Goal: Task Accomplishment & Management: Manage account settings

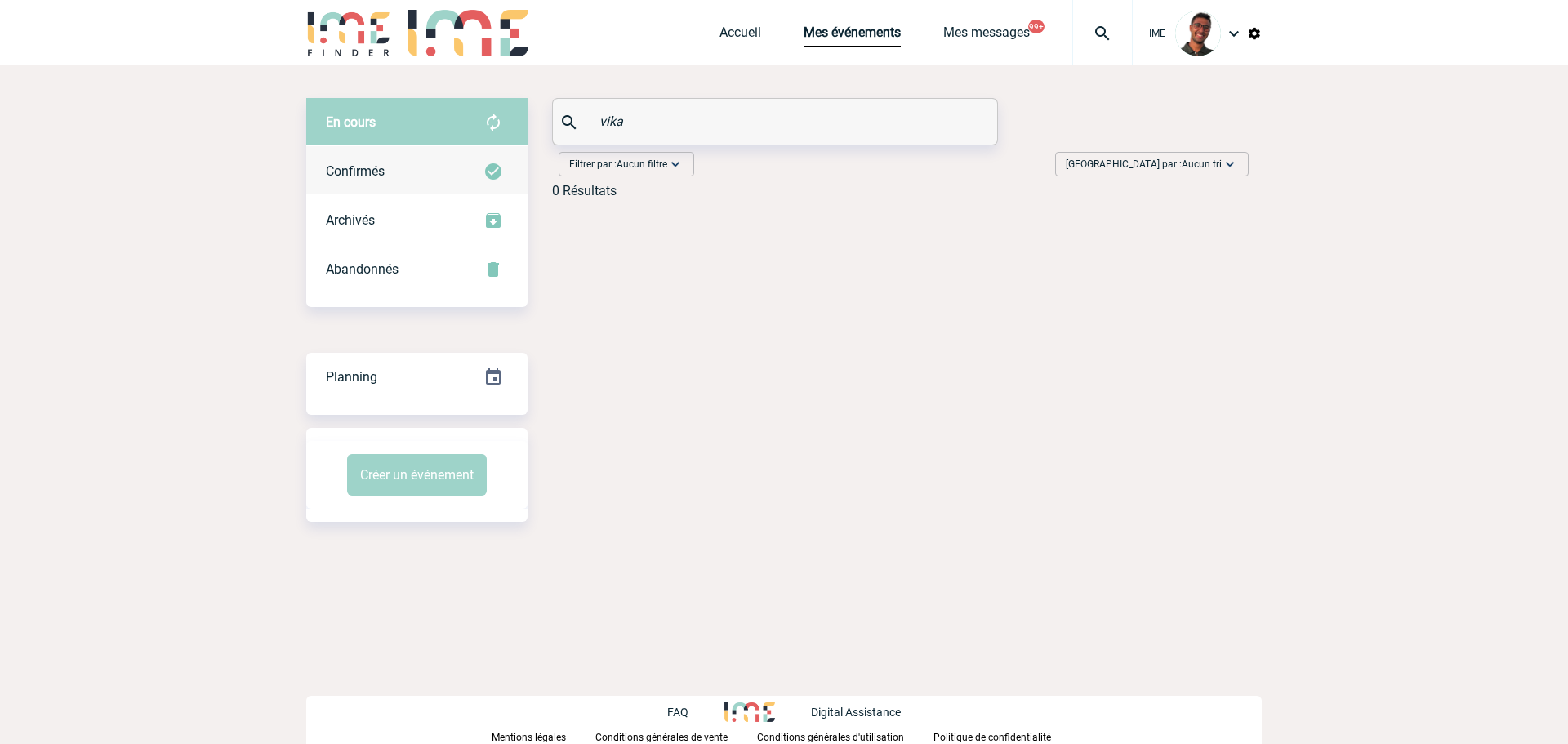
click at [512, 148] on div "En cours En cours Confirmés Archivés Abandonnés En cours Confirmés Archivés Aba…" at bounding box center [784, 155] width 956 height 114
type input "b"
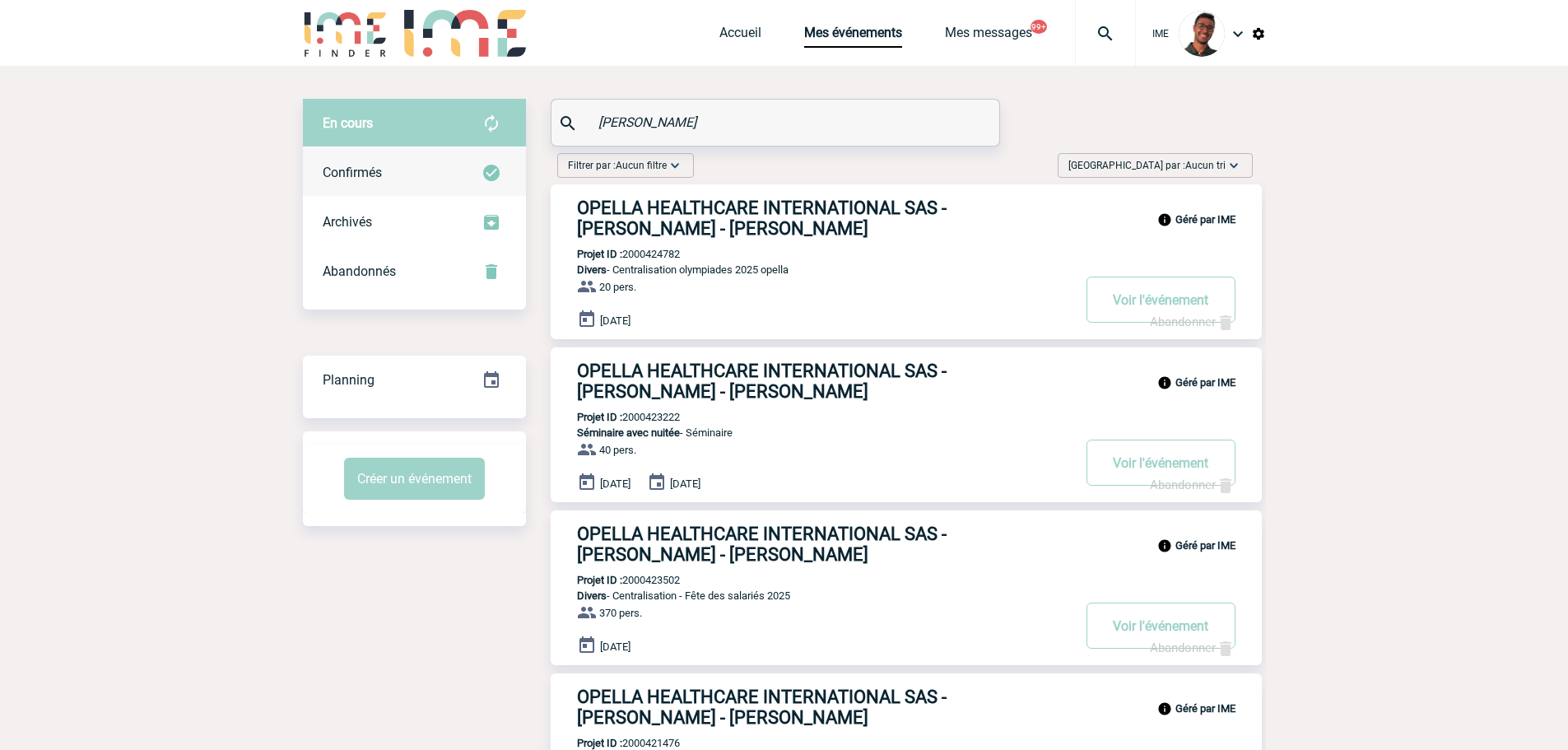
click at [438, 182] on div "Confirmés" at bounding box center [415, 172] width 223 height 50
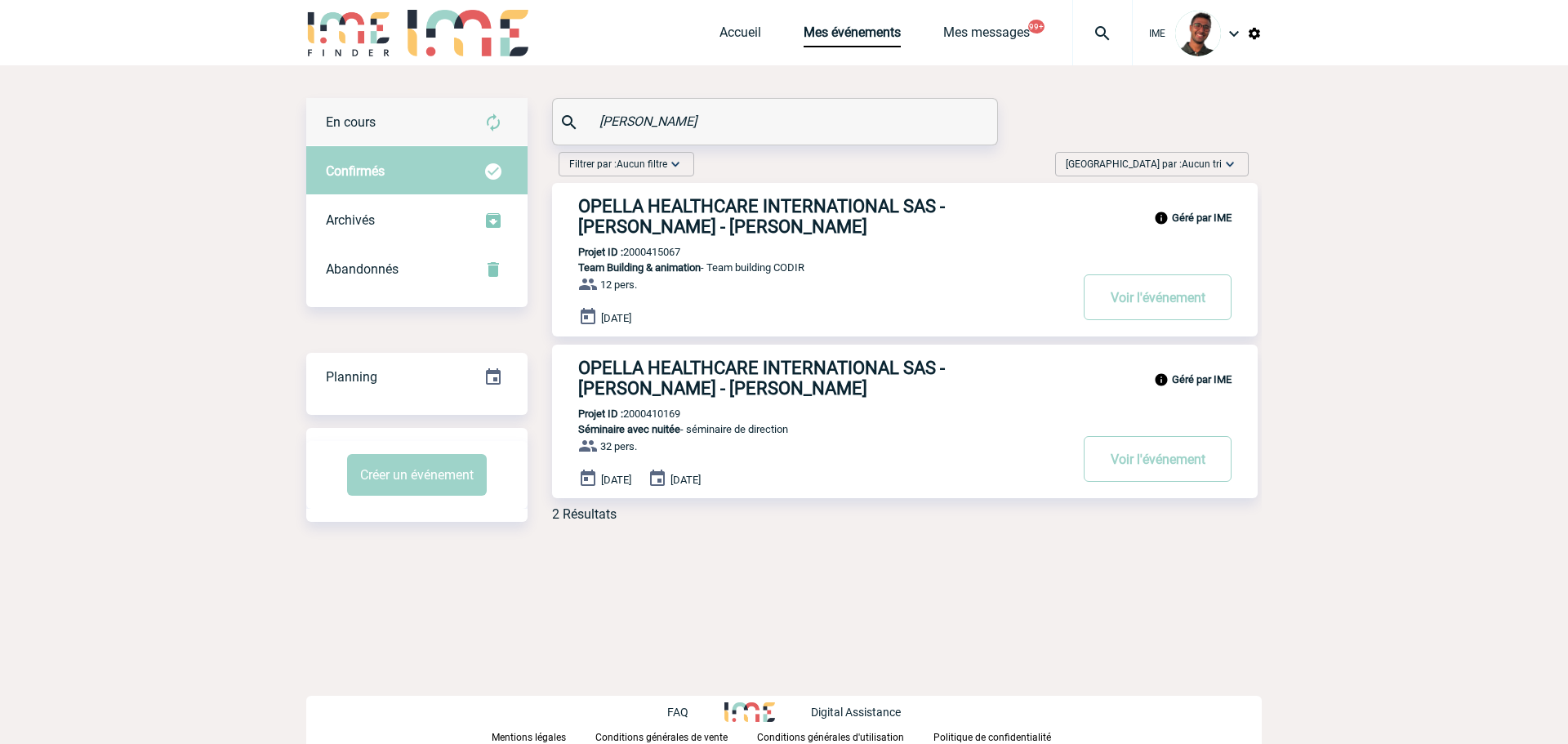
click at [492, 140] on div "En cours" at bounding box center [417, 122] width 222 height 49
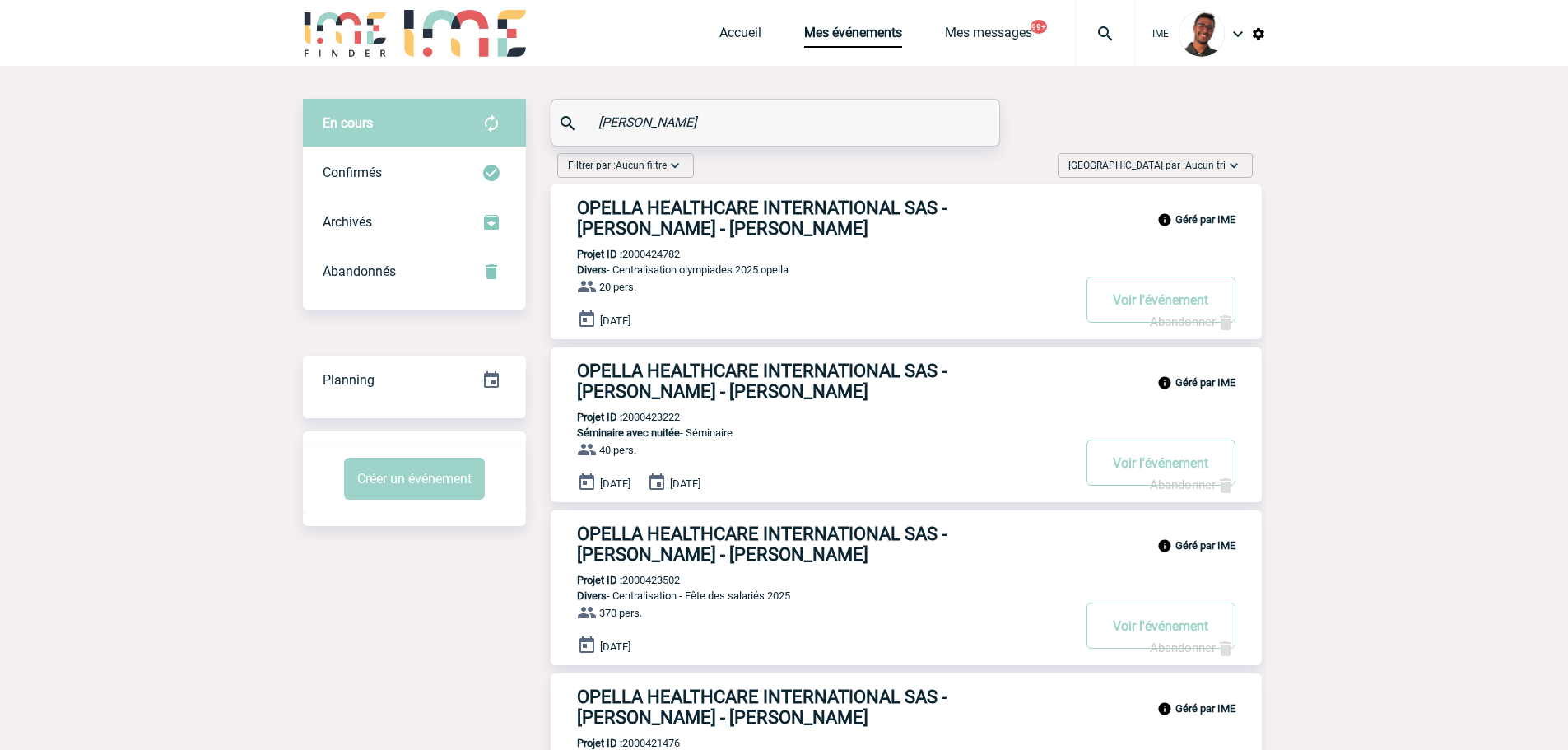
drag, startPoint x: 693, startPoint y: 117, endPoint x: 502, endPoint y: 103, distance: 191.5
type input "m"
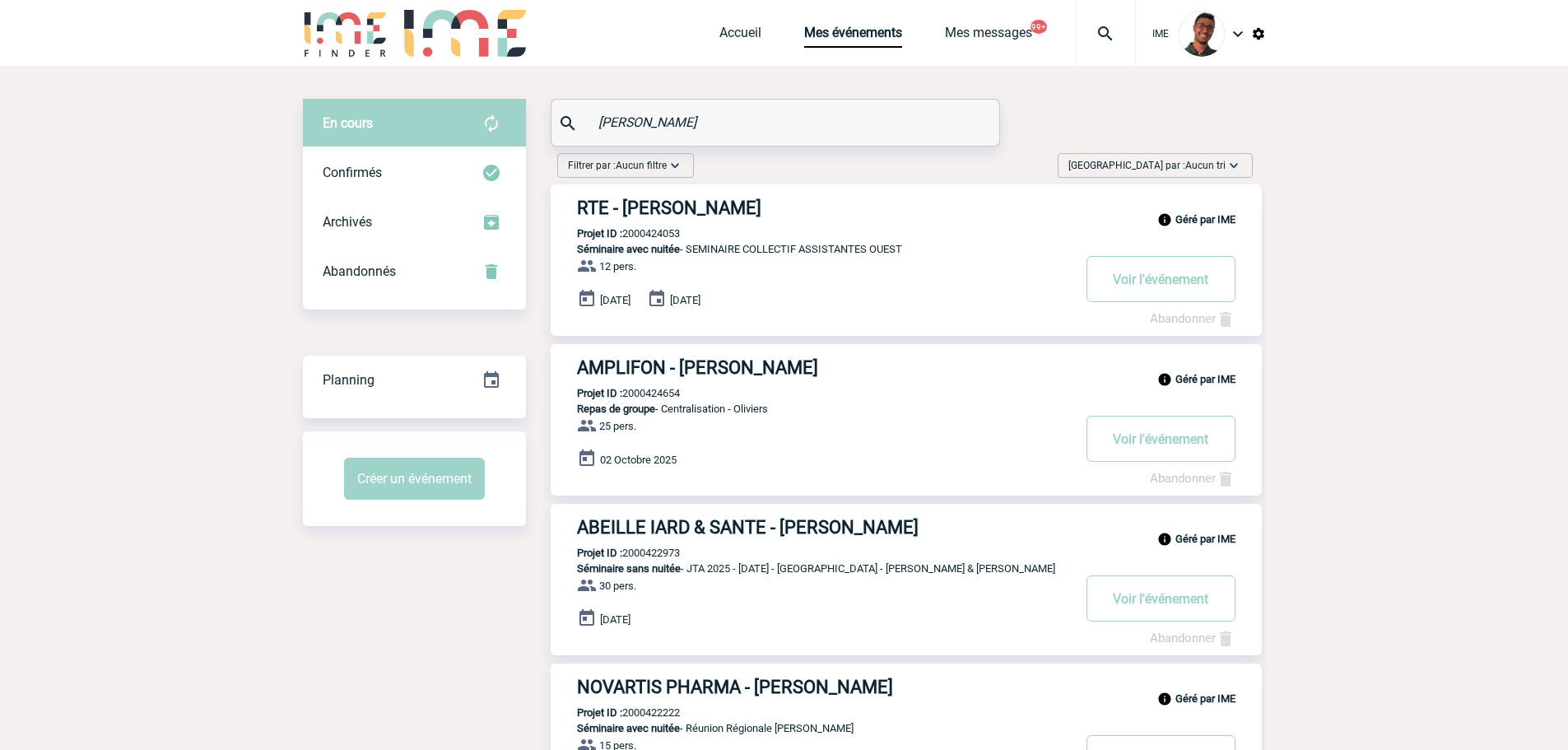
type input "olivier"
drag, startPoint x: 614, startPoint y: 196, endPoint x: 629, endPoint y: 206, distance: 18.0
click at [327, 32] on img at bounding box center [346, 33] width 85 height 47
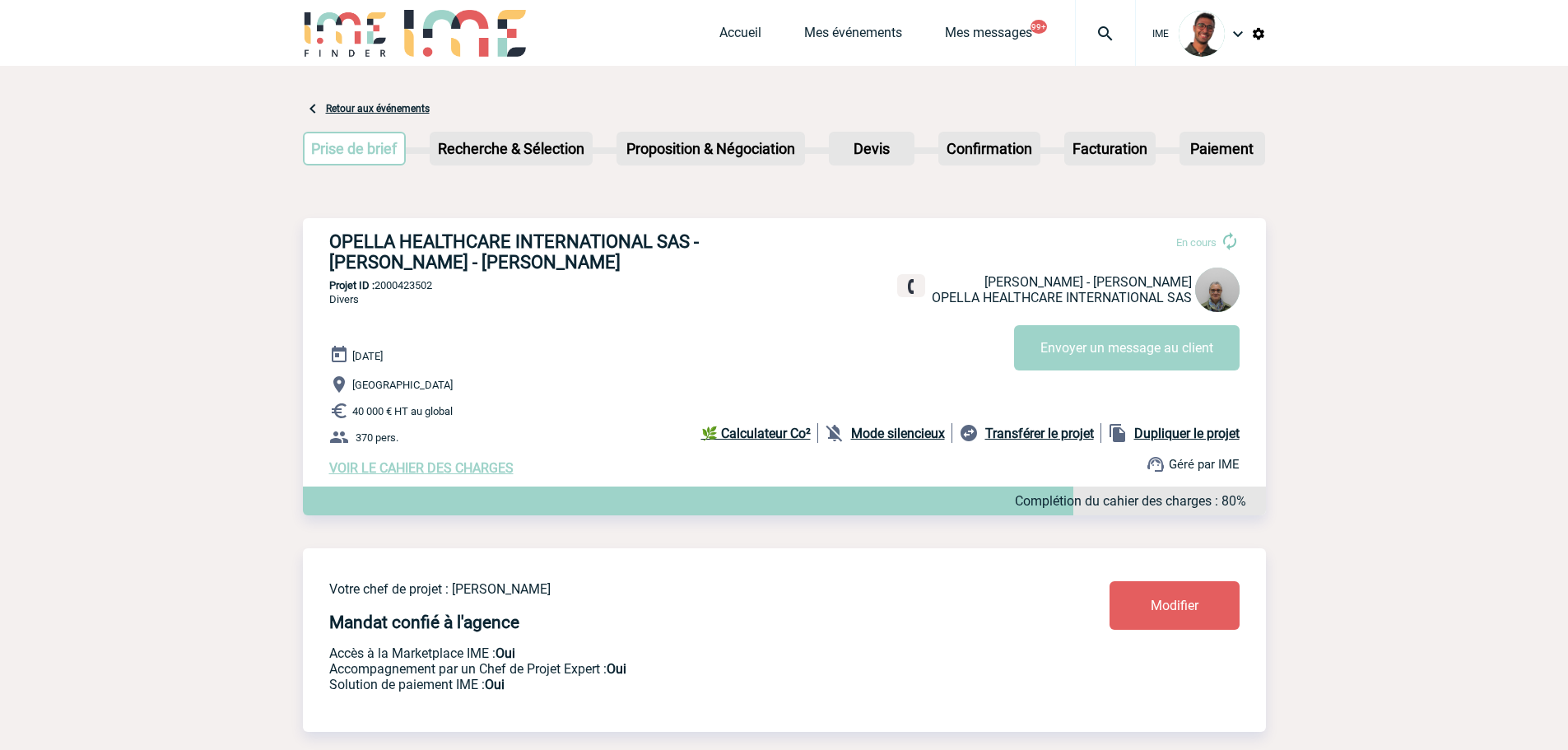
click at [403, 287] on p "Projet ID : 2000423502" at bounding box center [785, 285] width 963 height 12
copy p "2000423502"
click at [412, 238] on h3 "OPELLA HEALTHCARE INTERNATIONAL SAS - [PERSON_NAME] - [PERSON_NAME]" at bounding box center [576, 251] width 494 height 41
click at [822, 35] on link "Mes événements" at bounding box center [853, 36] width 98 height 23
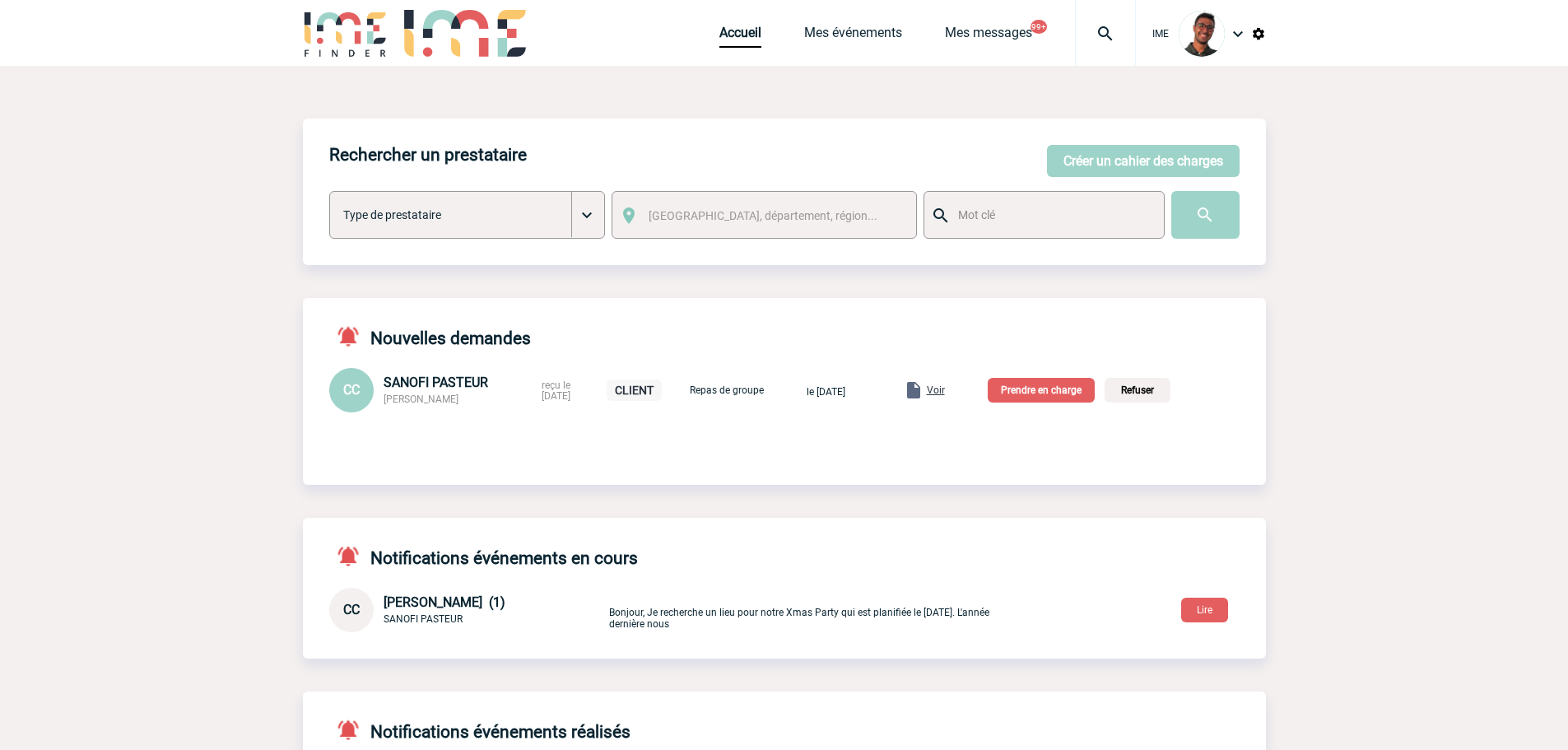
click at [789, 45] on div "Accueil Mes événements Mes messages 99+ Projet, client Projet, client" at bounding box center [927, 33] width 416 height 66
click at [831, 37] on link "Mes événements" at bounding box center [853, 36] width 98 height 23
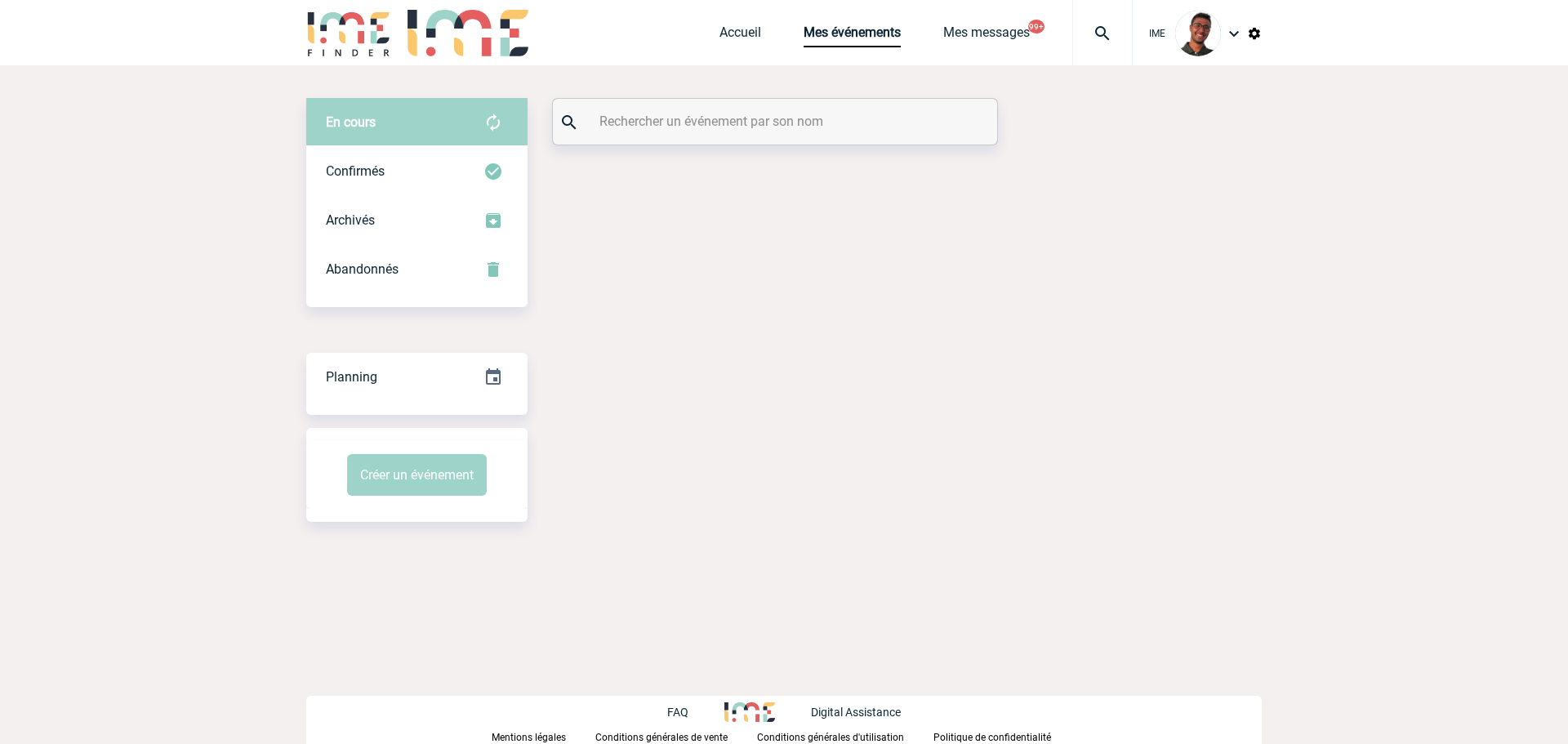
click at [743, 151] on div "En cours En cours Confirmés Archivés Abandonnés En cours Confirmés Archivés Aba…" at bounding box center [784, 309] width 956 height 489
click at [756, 123] on input "text" at bounding box center [776, 121] width 363 height 23
click at [431, 169] on div "Confirmés" at bounding box center [417, 171] width 222 height 49
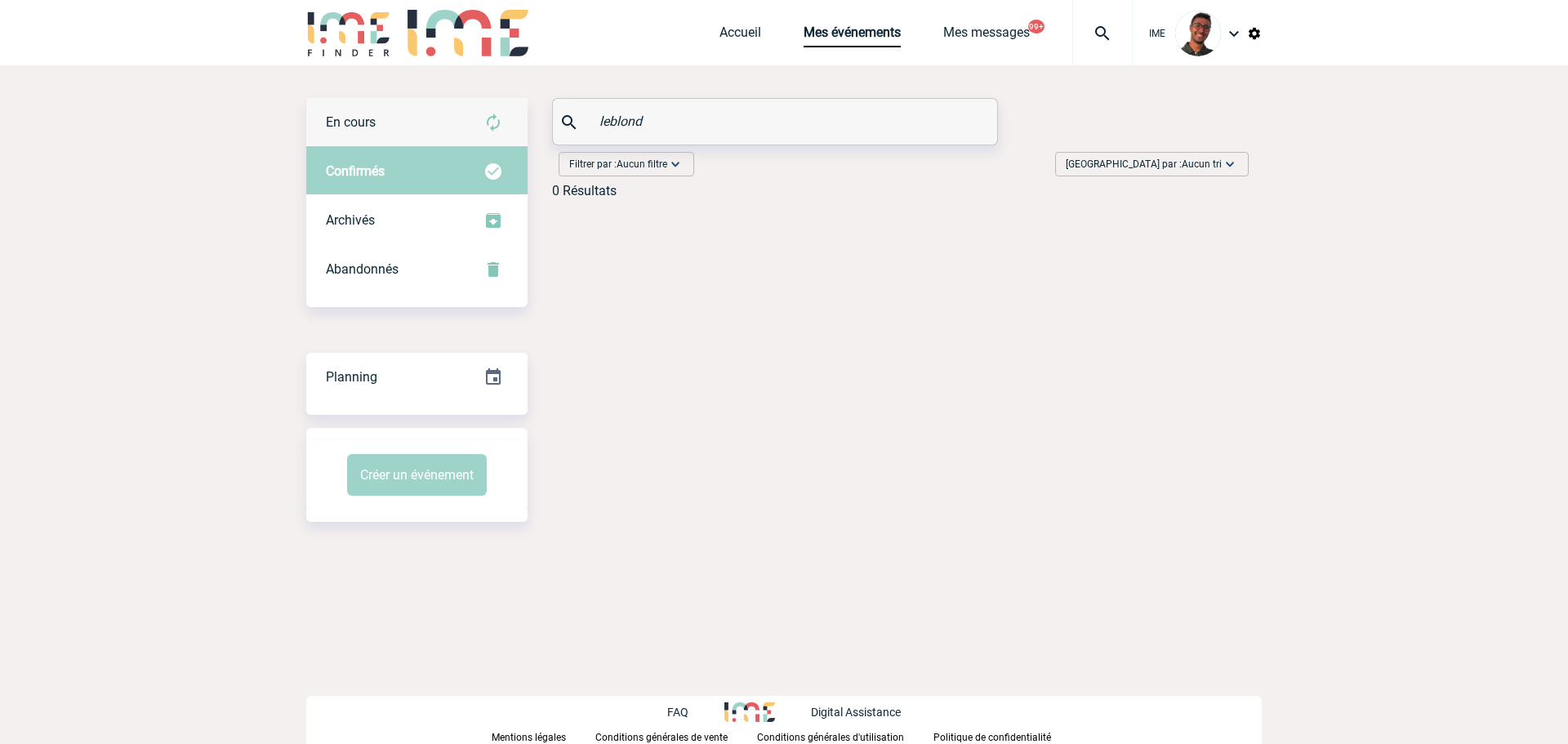
click at [455, 128] on div "En cours" at bounding box center [417, 122] width 222 height 49
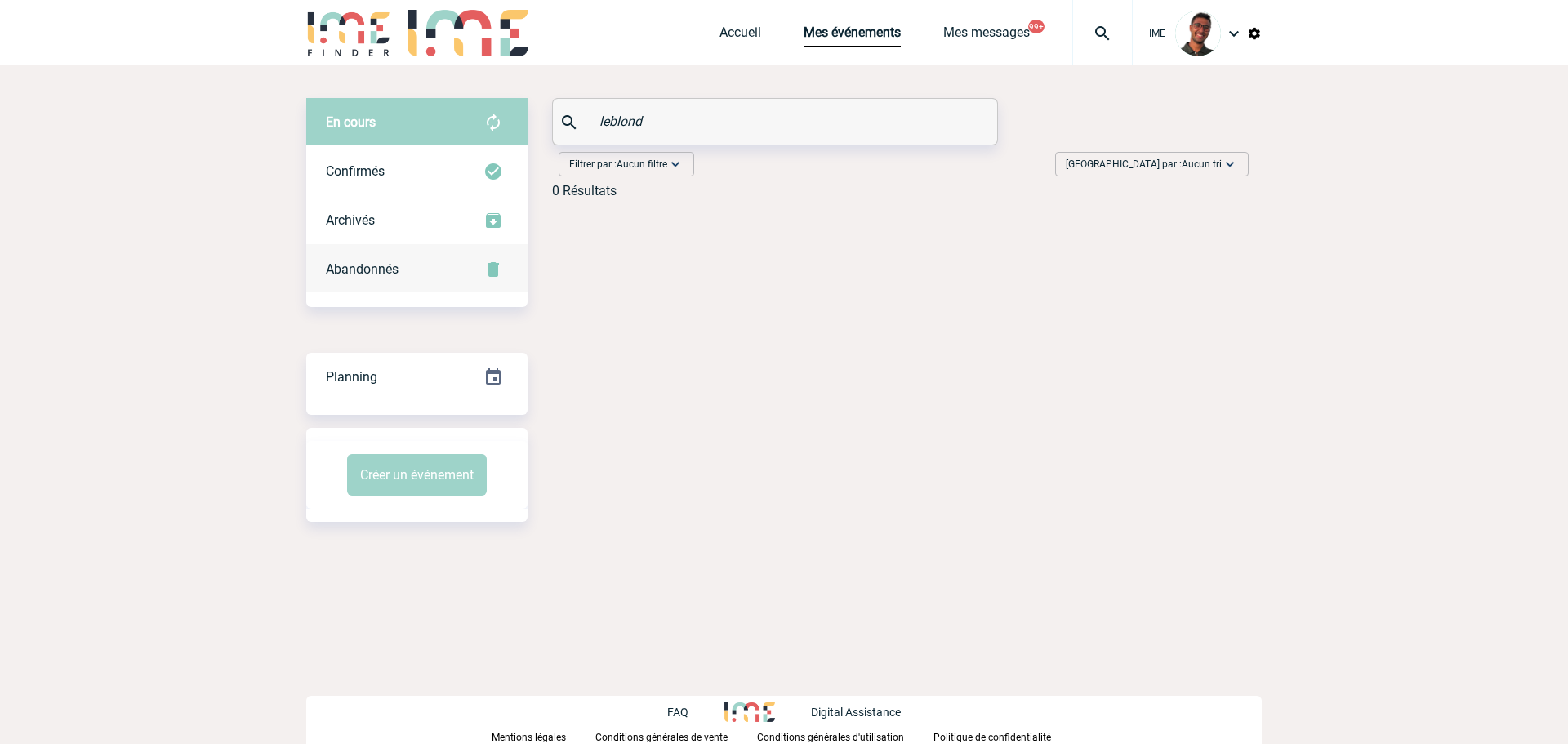
click at [436, 259] on div "Abandonnés" at bounding box center [417, 269] width 222 height 49
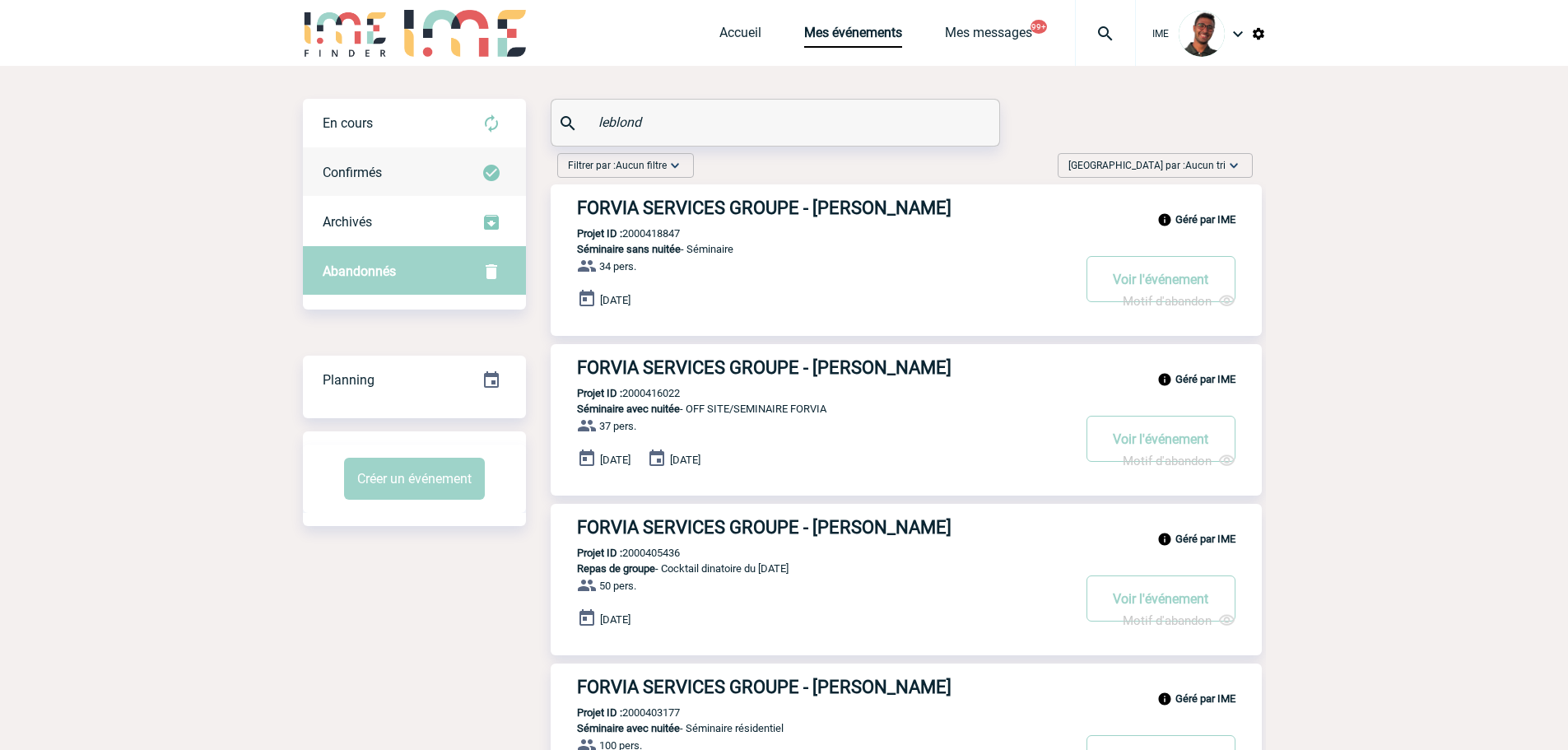
click at [441, 158] on div "Confirmés" at bounding box center [415, 172] width 223 height 50
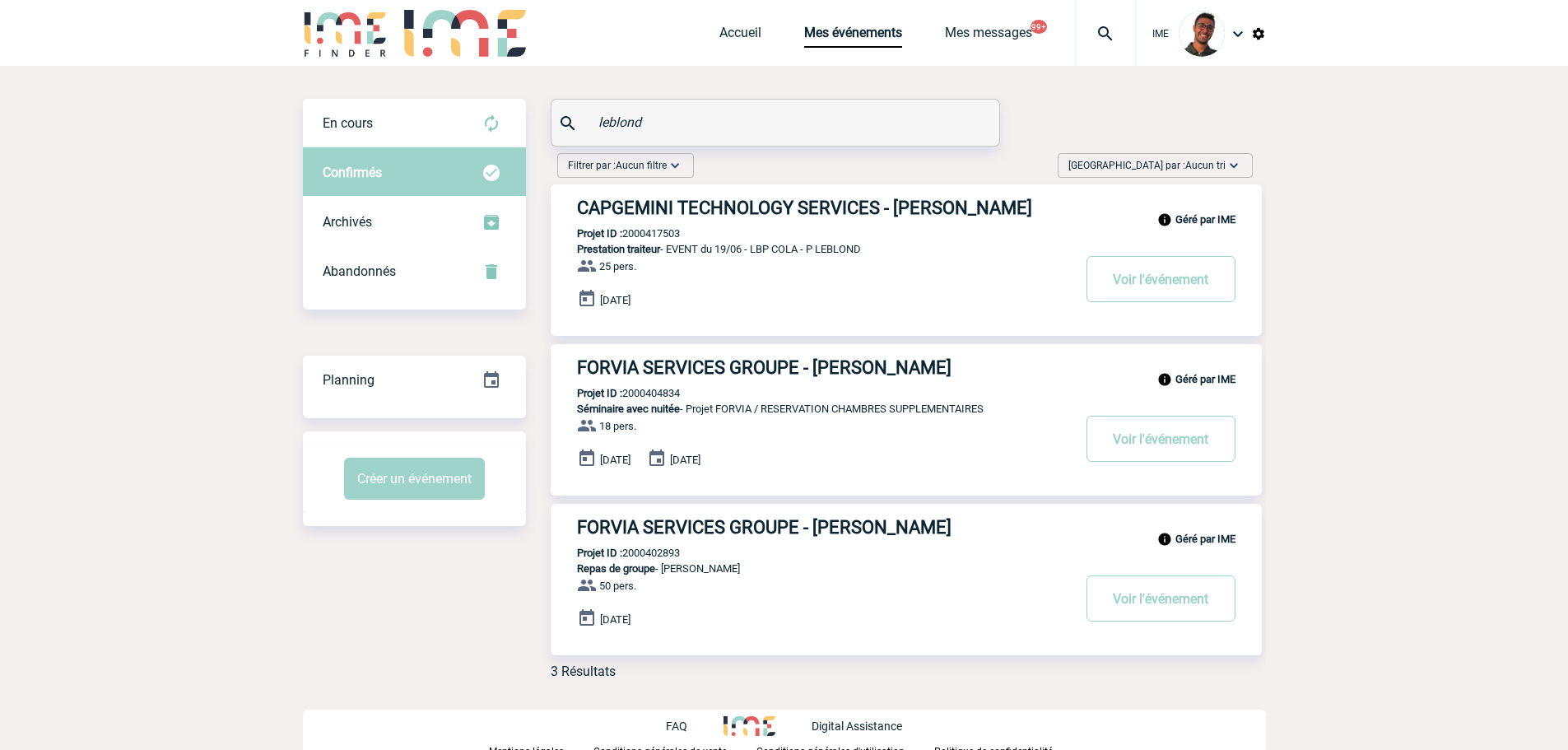
click at [613, 121] on input "leblond" at bounding box center [777, 122] width 366 height 23
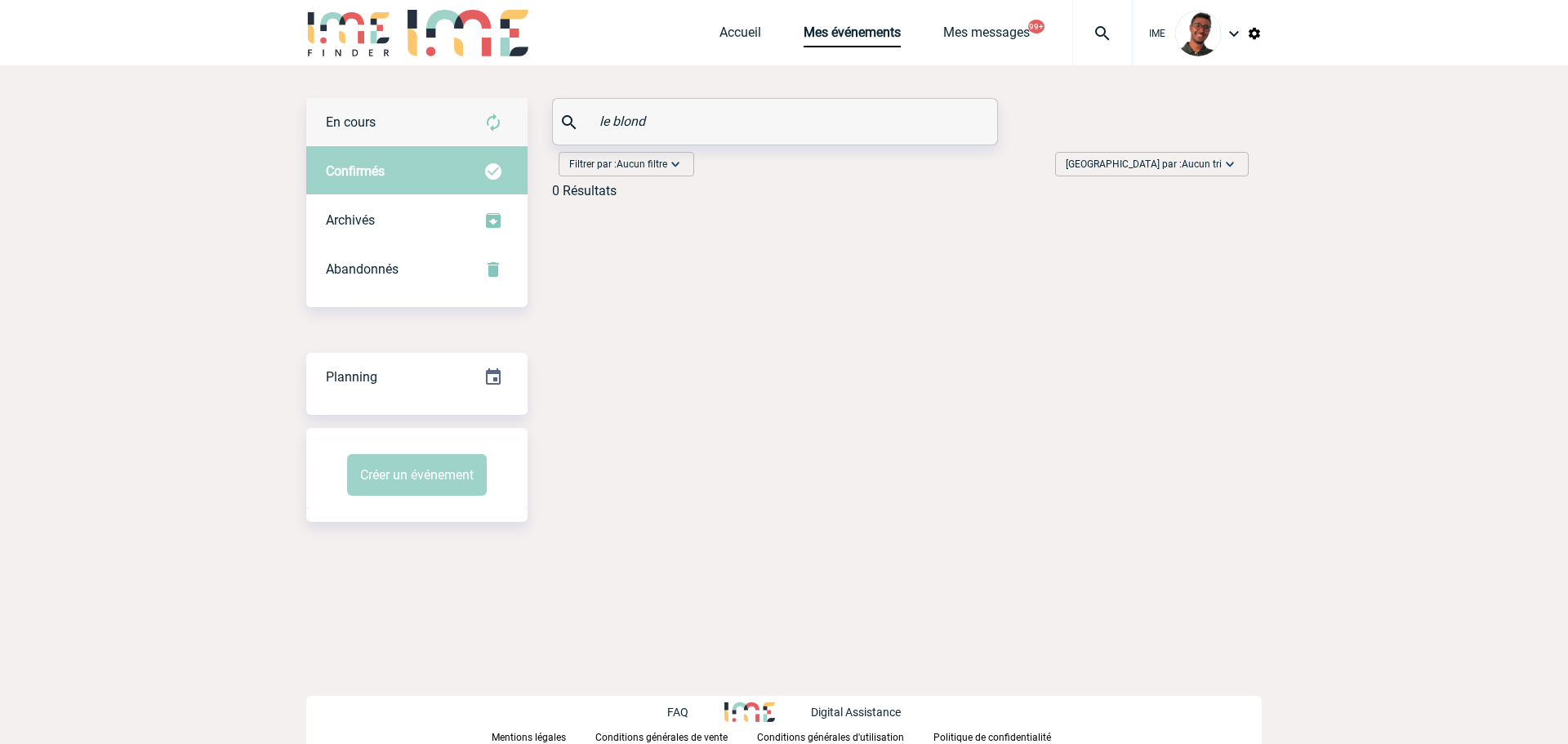
type input "le blond"
click at [419, 134] on div "En cours" at bounding box center [417, 122] width 222 height 49
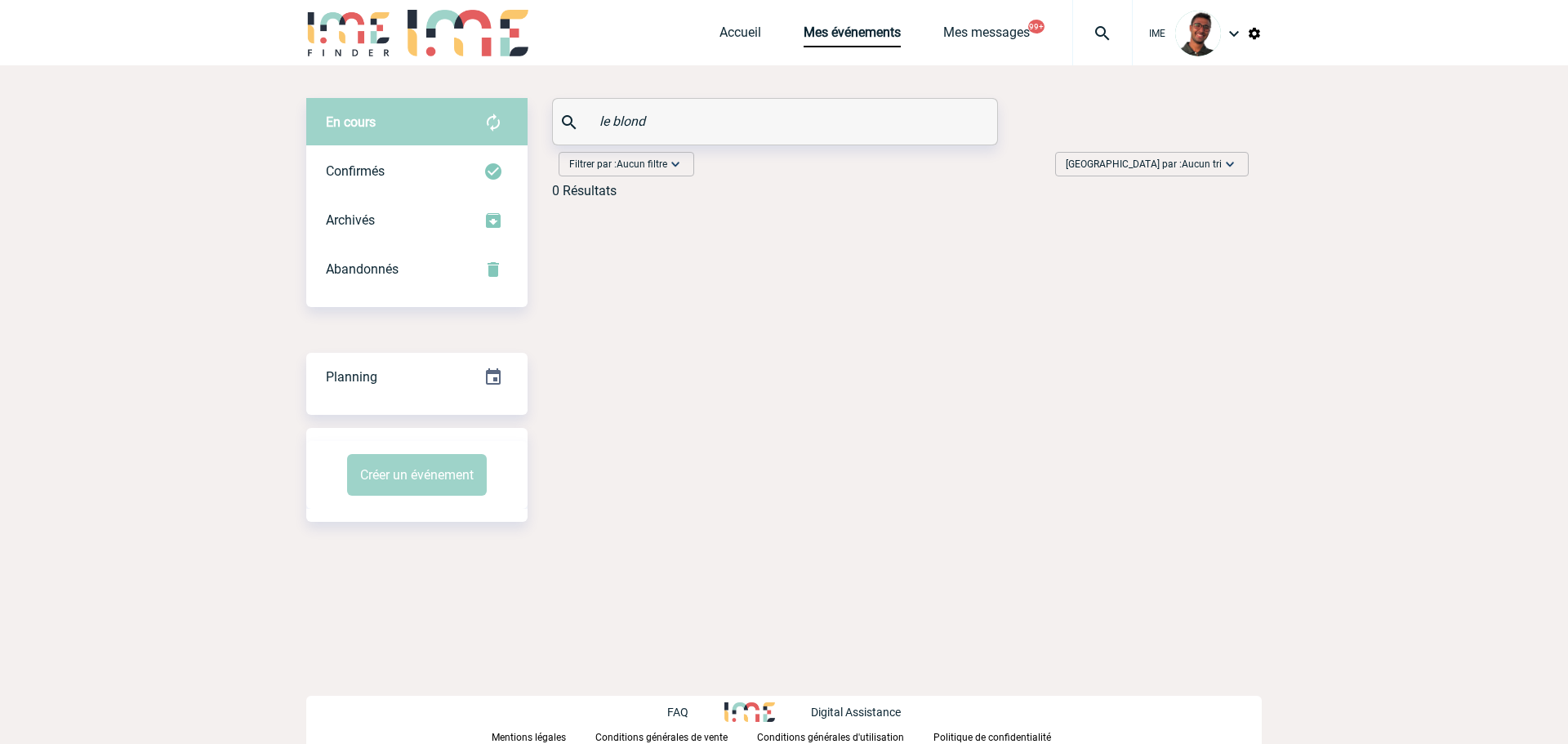
drag, startPoint x: 664, startPoint y: 108, endPoint x: 593, endPoint y: 120, distance: 72.0
click at [593, 120] on div "le blond" at bounding box center [775, 122] width 444 height 46
click at [623, 121] on input "le blond" at bounding box center [776, 121] width 363 height 23
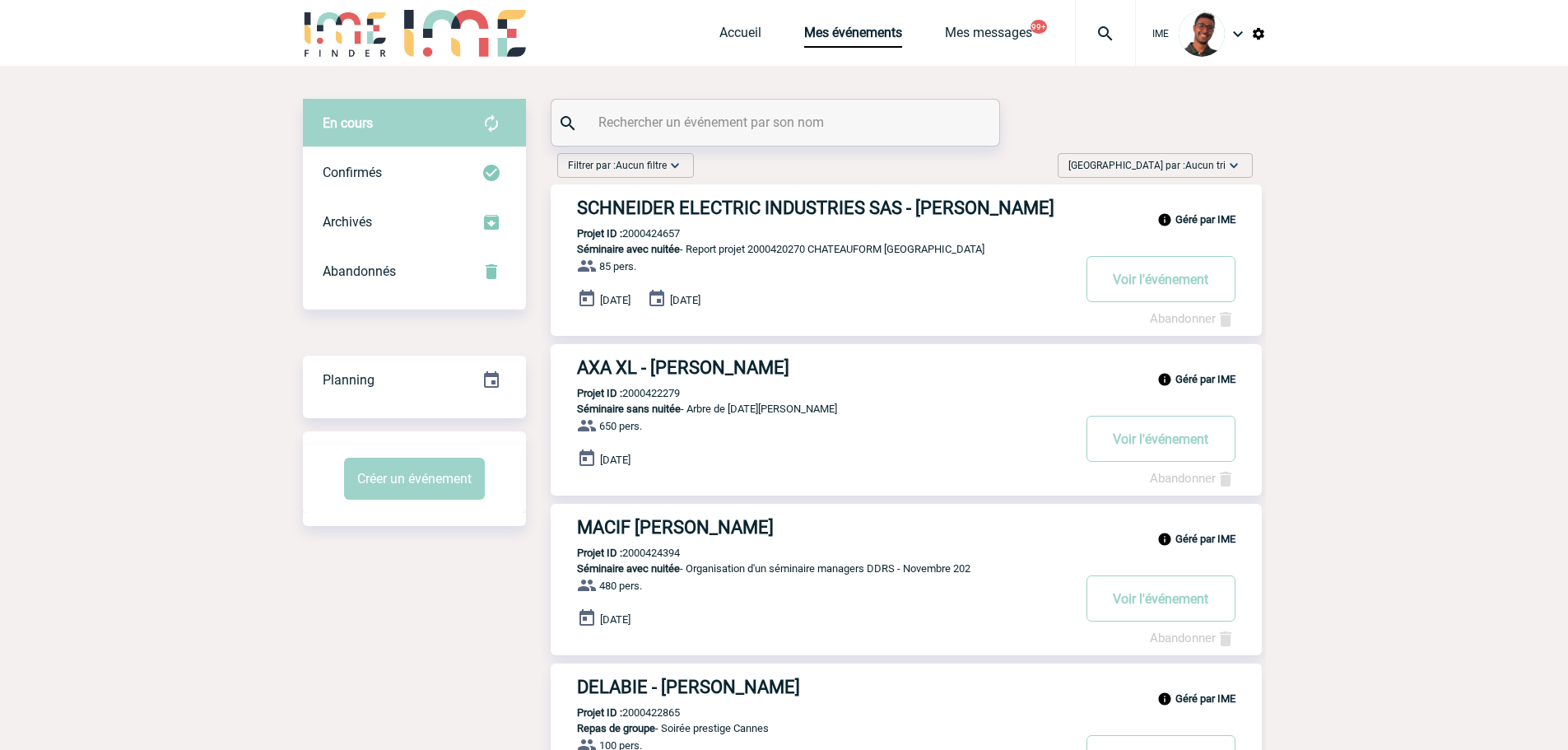
click at [831, 118] on input "text" at bounding box center [777, 122] width 366 height 23
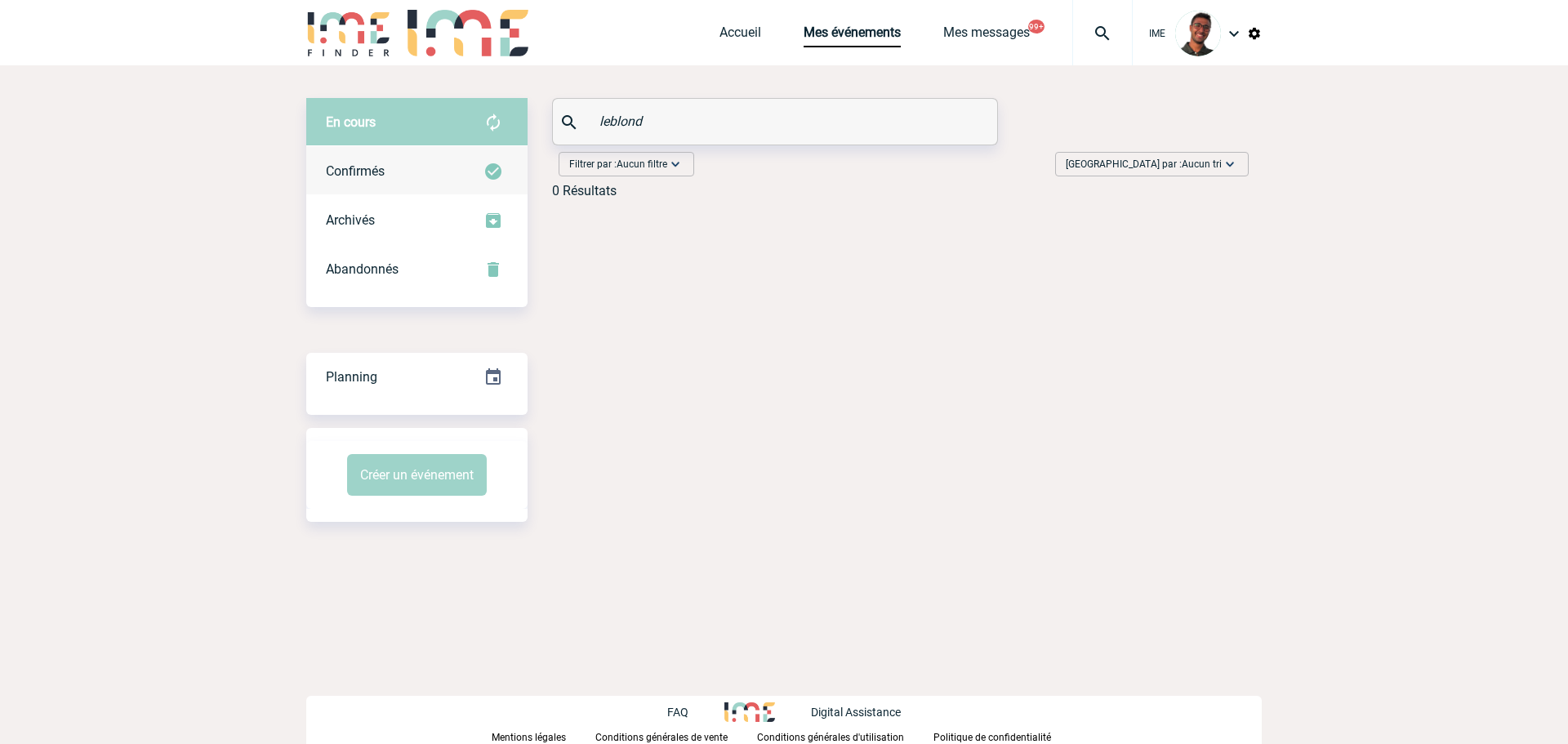
type input "leblond"
click at [408, 166] on div "Confirmés" at bounding box center [417, 171] width 222 height 49
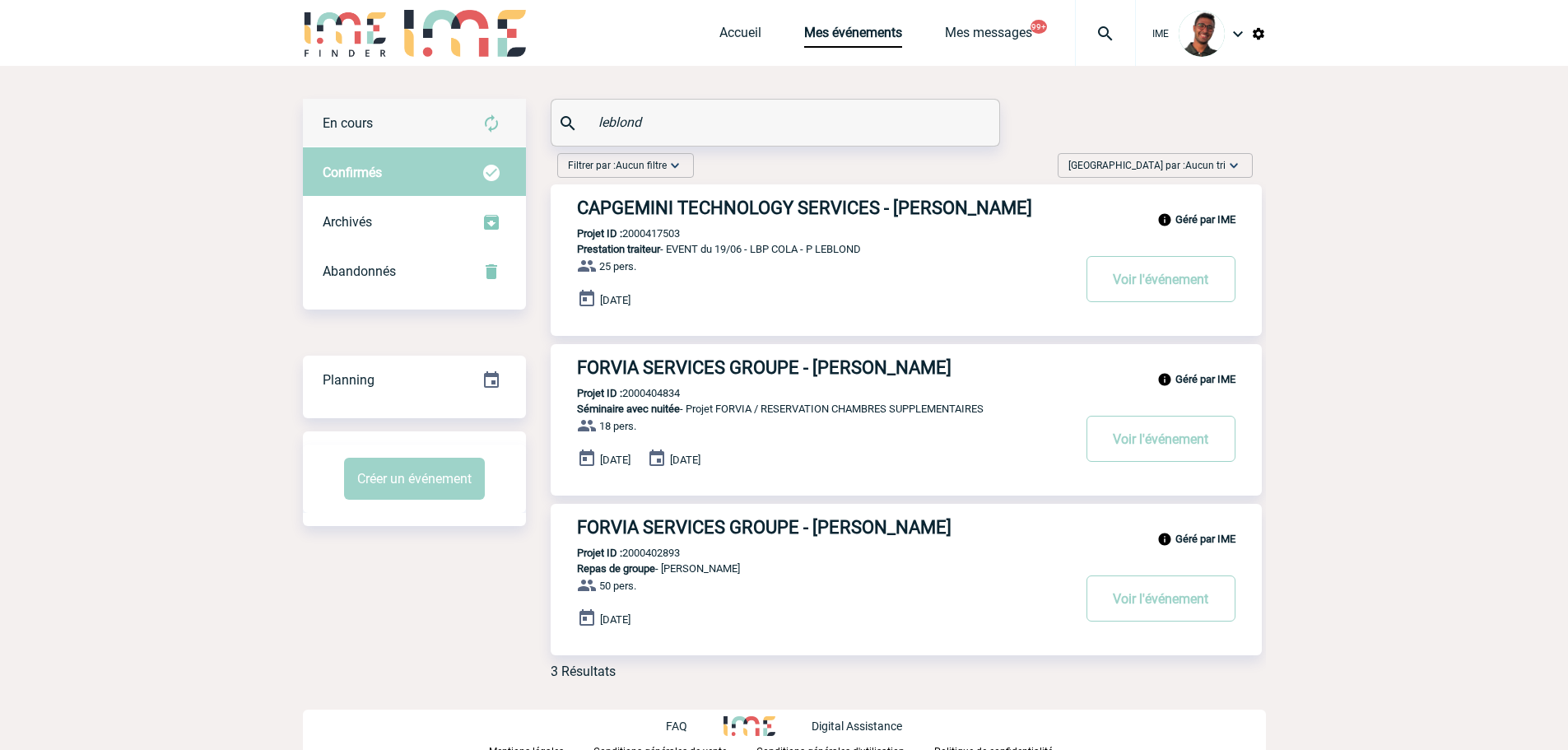
click at [431, 122] on div "En cours" at bounding box center [415, 123] width 223 height 50
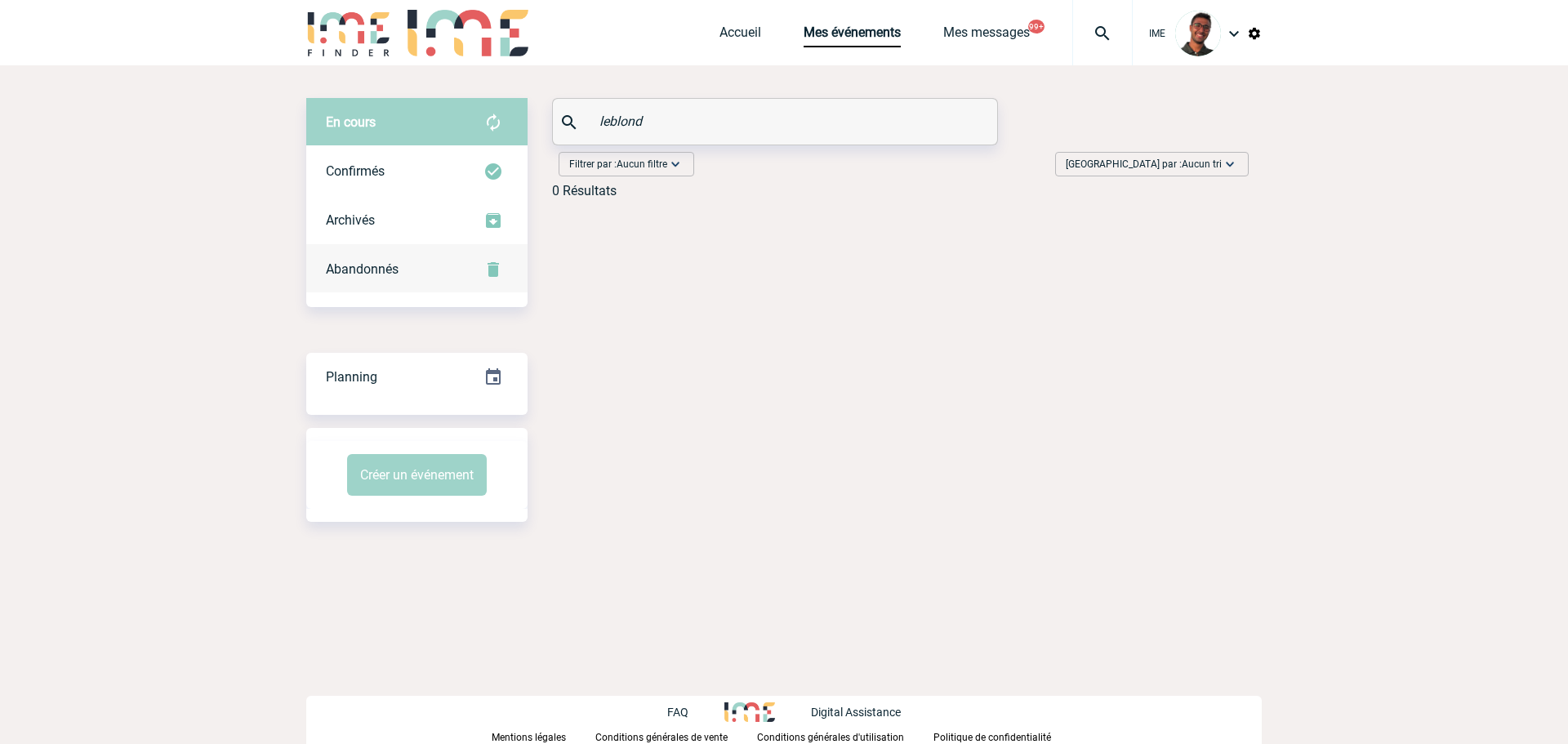
click at [435, 283] on div "Abandonnés" at bounding box center [417, 269] width 222 height 49
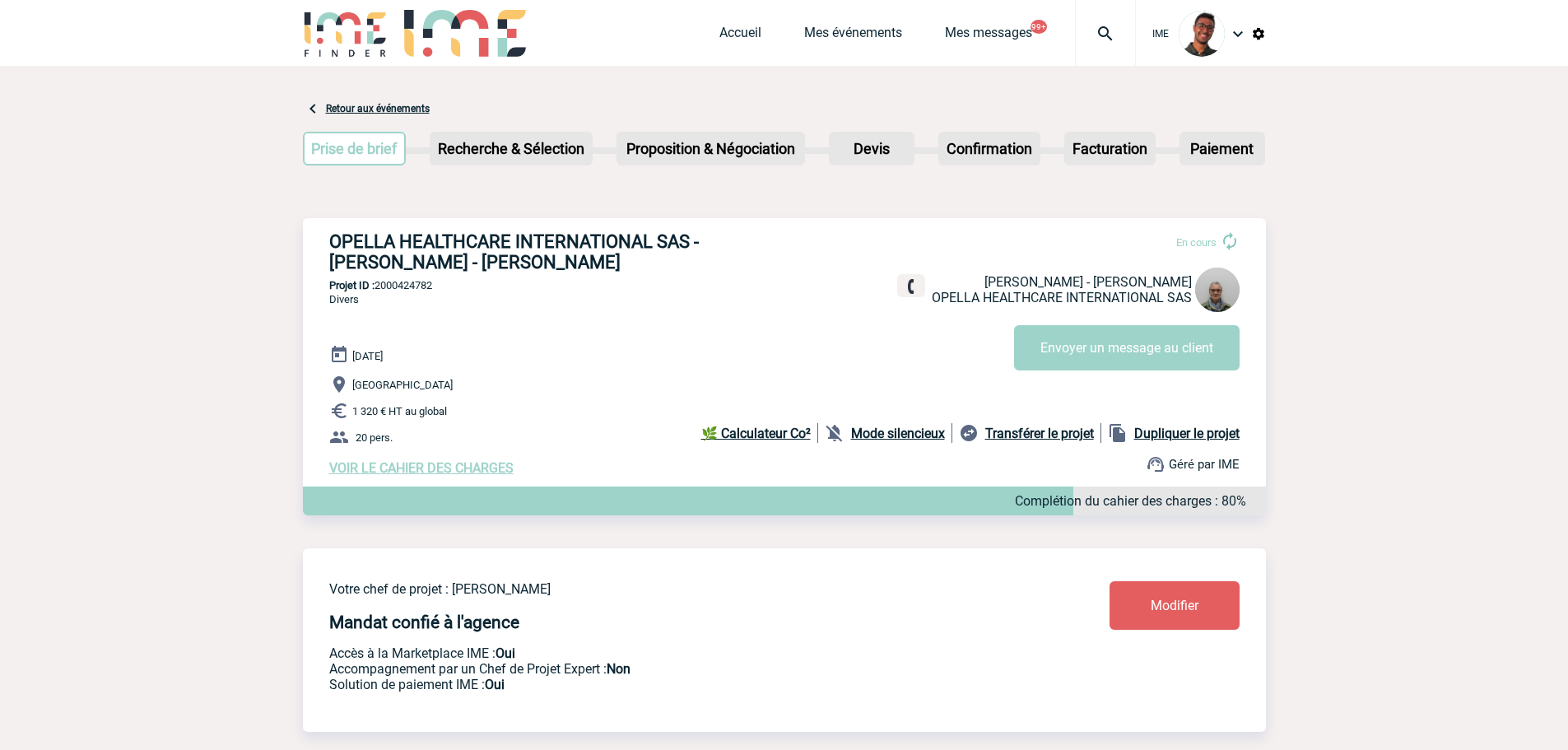
click at [420, 289] on p "Projet ID : 2000424782" at bounding box center [785, 285] width 963 height 12
copy p "2000424782"
click at [472, 324] on div "OPELLA HEALTHCARE INTERNATIONAL SAS - Kaye PFEIFFER - BARBARA En cours Kaye PFE…" at bounding box center [785, 354] width 963 height 271
click at [438, 322] on div "OPELLA HEALTHCARE INTERNATIONAL SAS - Kaye PFEIFFER - BARBARA En cours Kaye PFE…" at bounding box center [785, 354] width 963 height 271
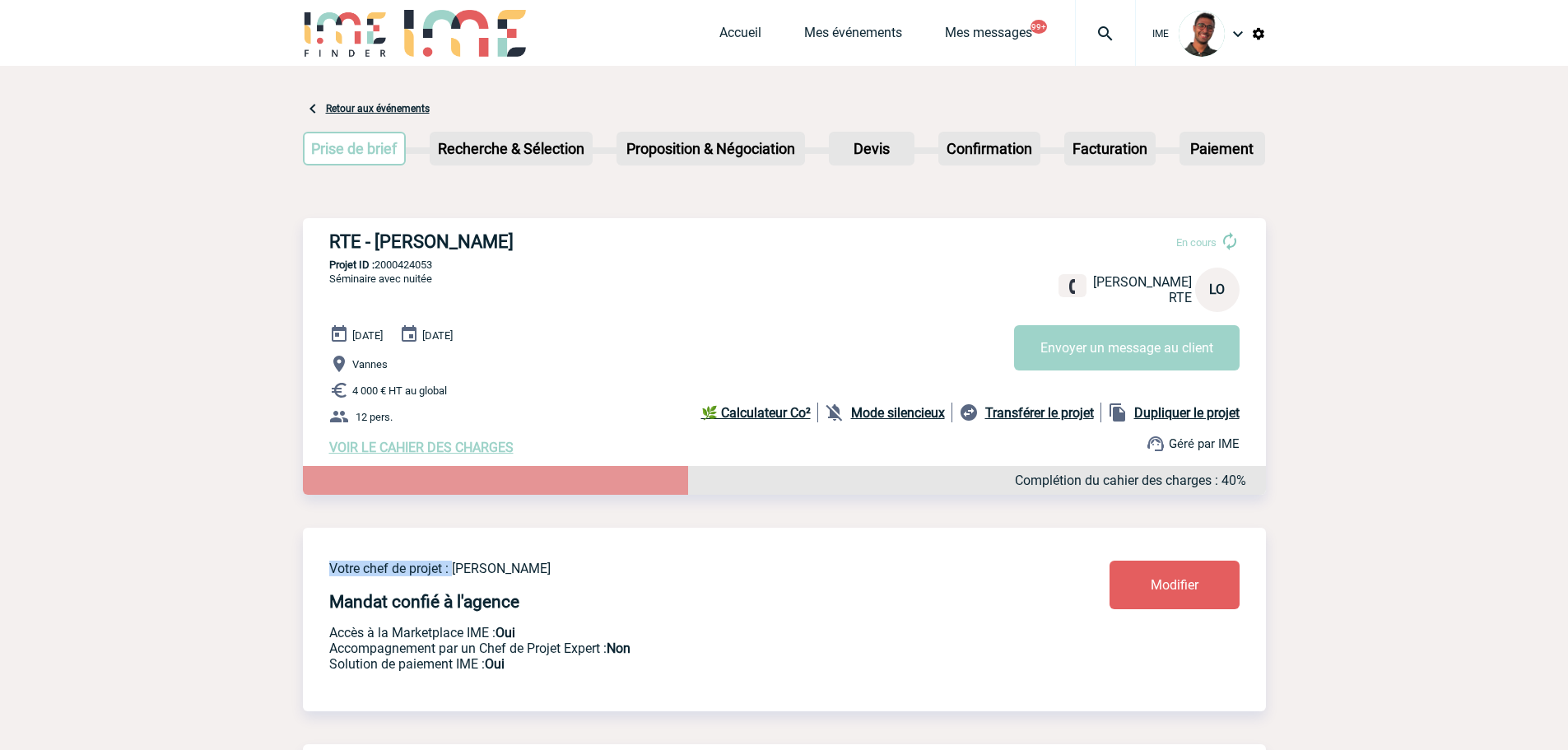
drag, startPoint x: 455, startPoint y: 570, endPoint x: 715, endPoint y: 581, distance: 260.2
click at [715, 581] on div "Votre chef de projet : [PERSON_NAME] Mandat confié à l'agence Accès à la Market…" at bounding box center [671, 616] width 683 height 111
click at [639, 570] on p "Votre chef de projet : [PERSON_NAME]" at bounding box center [671, 568] width 683 height 16
drag, startPoint x: 629, startPoint y: 569, endPoint x: 451, endPoint y: 570, distance: 178.0
click at [451, 570] on p "Votre chef de projet : [PERSON_NAME]" at bounding box center [671, 568] width 683 height 16
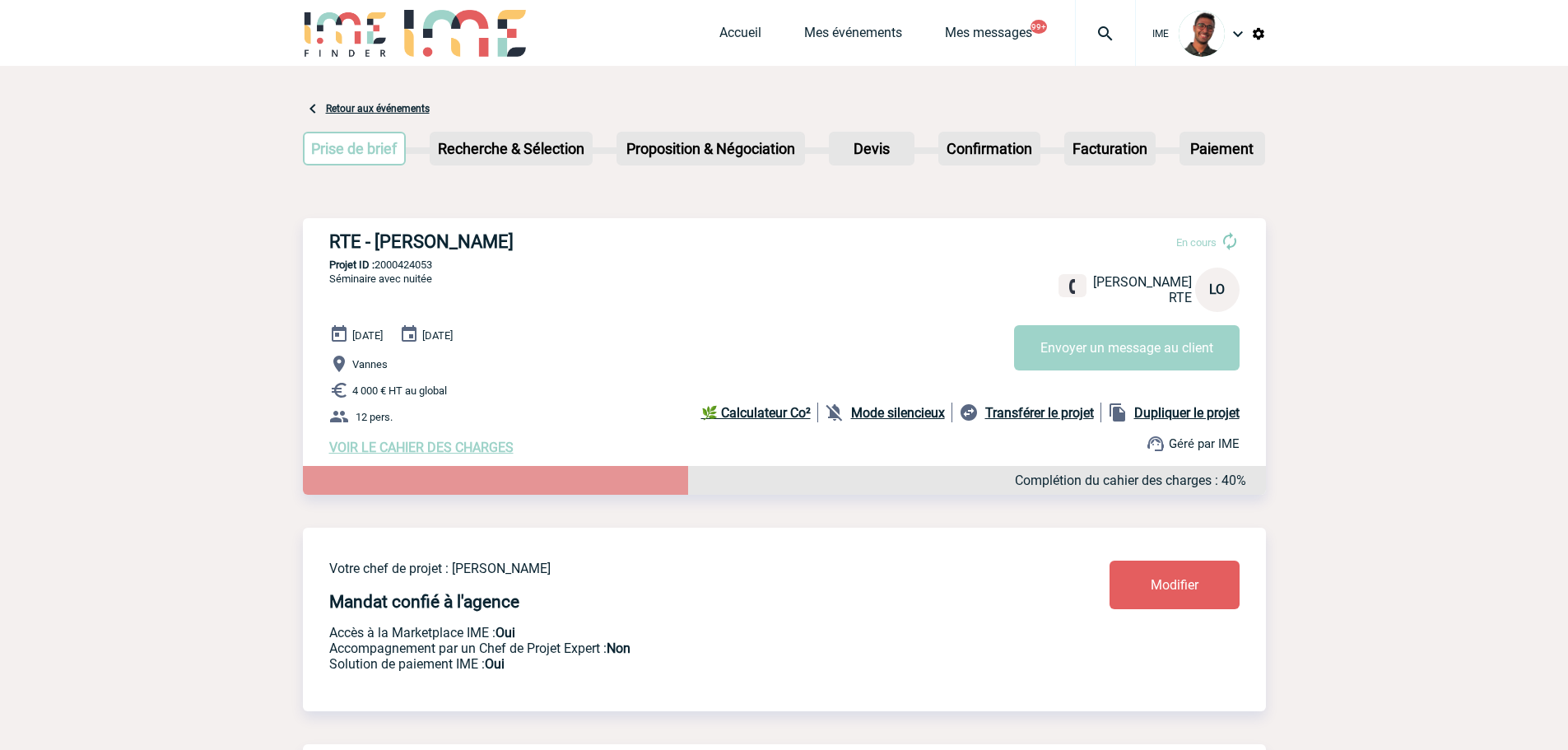
click at [451, 570] on p "Votre chef de projet : Stefan MILADINOVIC" at bounding box center [671, 568] width 683 height 16
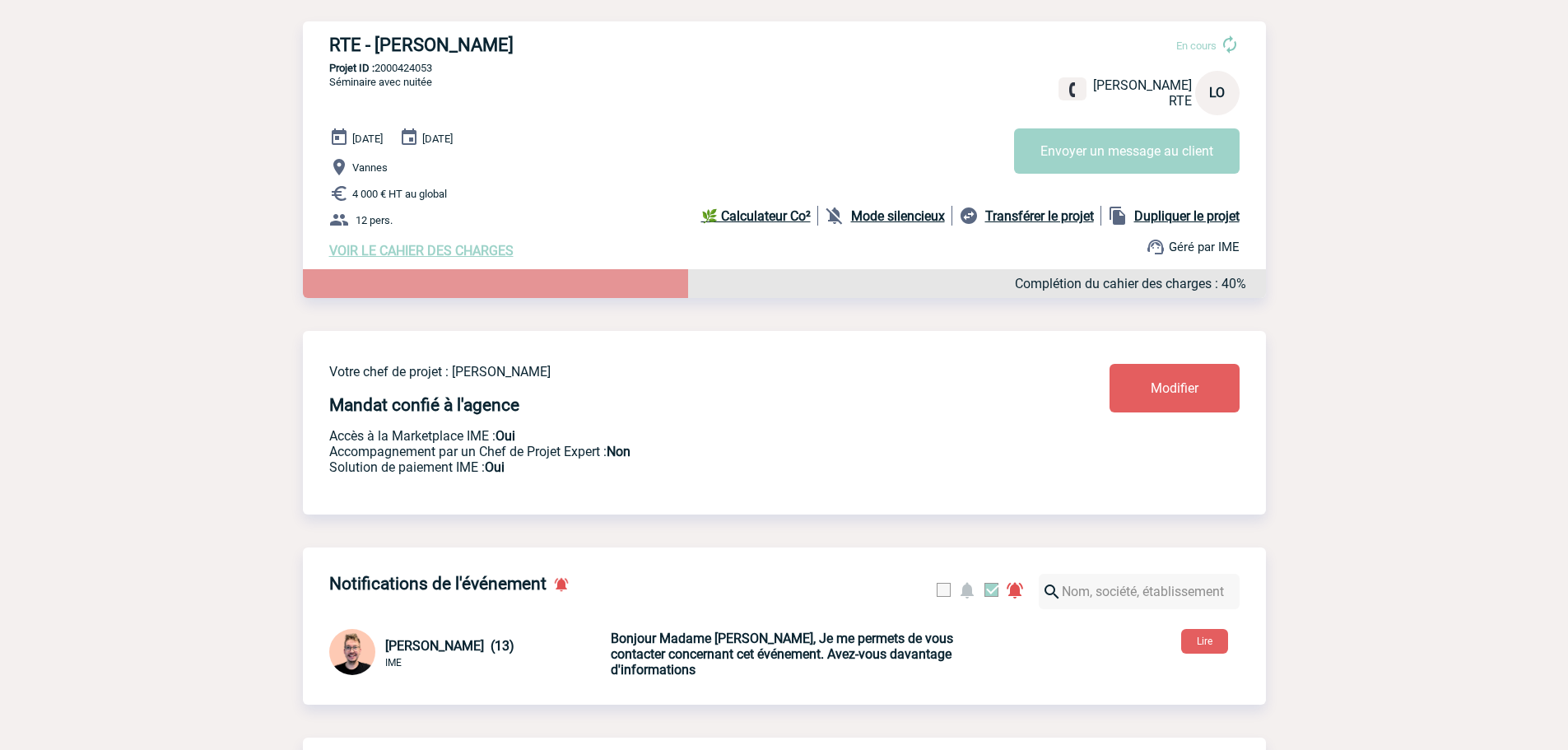
scroll to position [196, 0]
click at [674, 650] on b "Bonjour Madame Olivier, Je me permets de vous contacter concernant cet événemen…" at bounding box center [782, 654] width 342 height 47
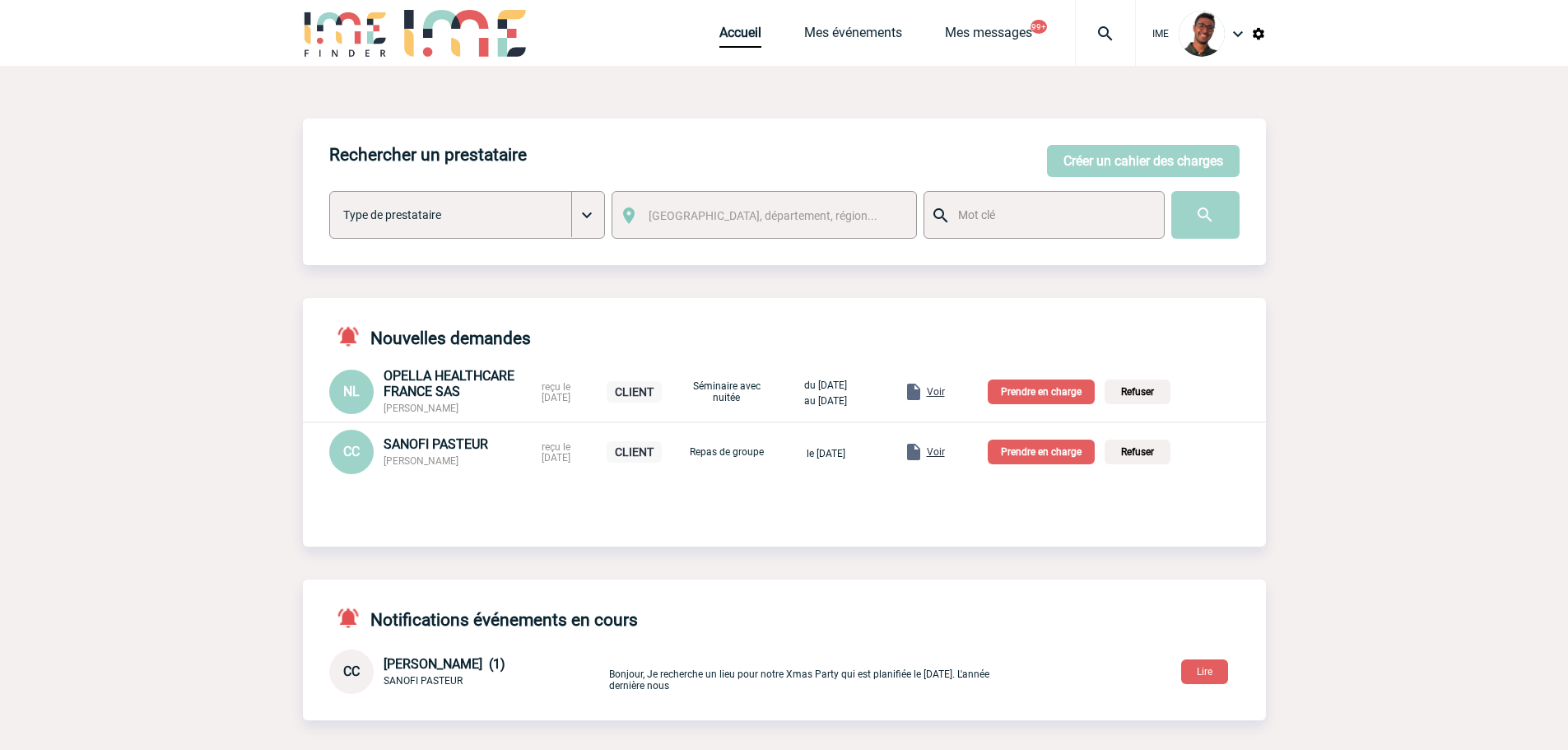
click at [1211, 152] on button "Créer un cahier des charges" at bounding box center [1144, 161] width 193 height 32
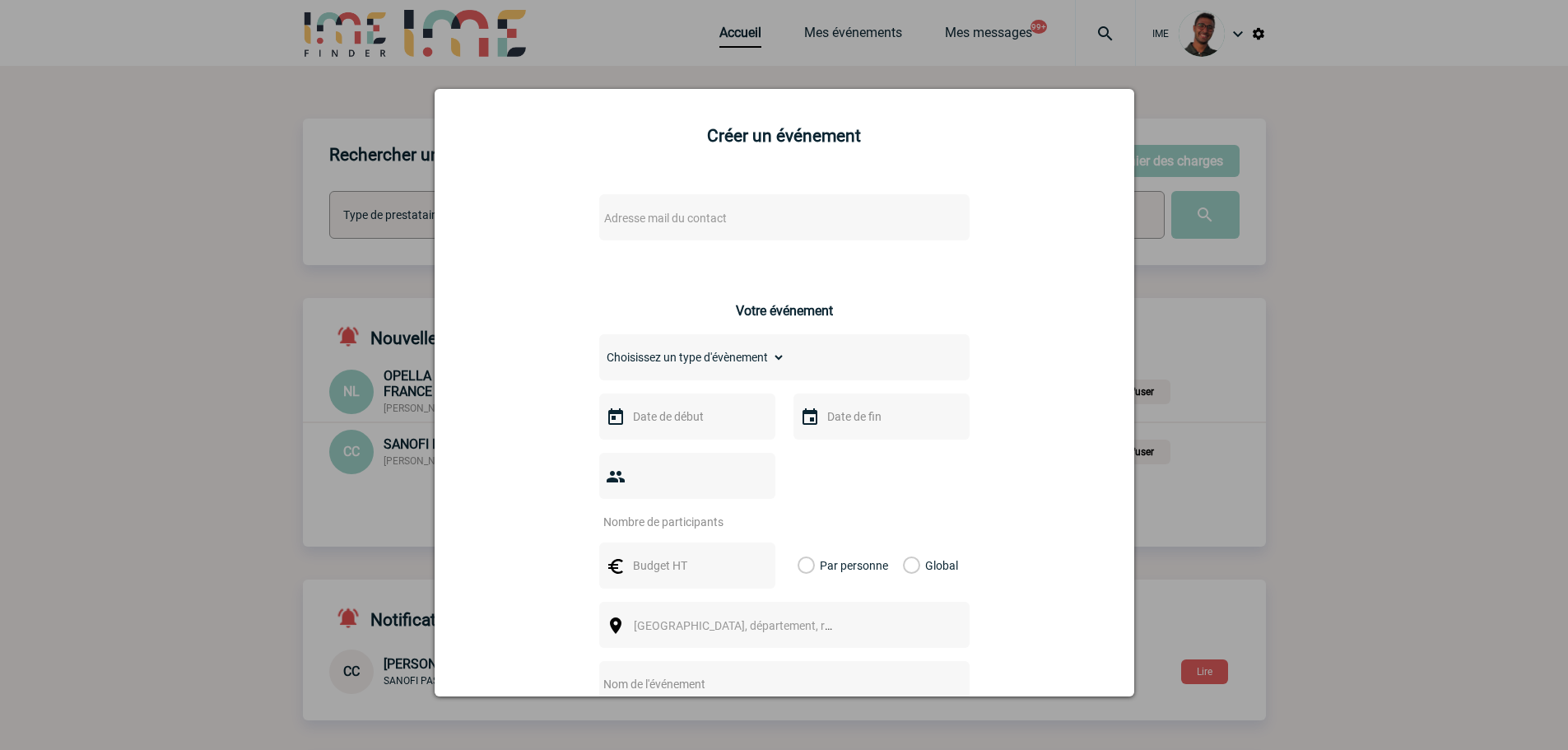
click at [738, 225] on span "Adresse mail du contact" at bounding box center [741, 218] width 288 height 23
type input "maguie.l"
click at [406, 272] on div at bounding box center [784, 375] width 1568 height 750
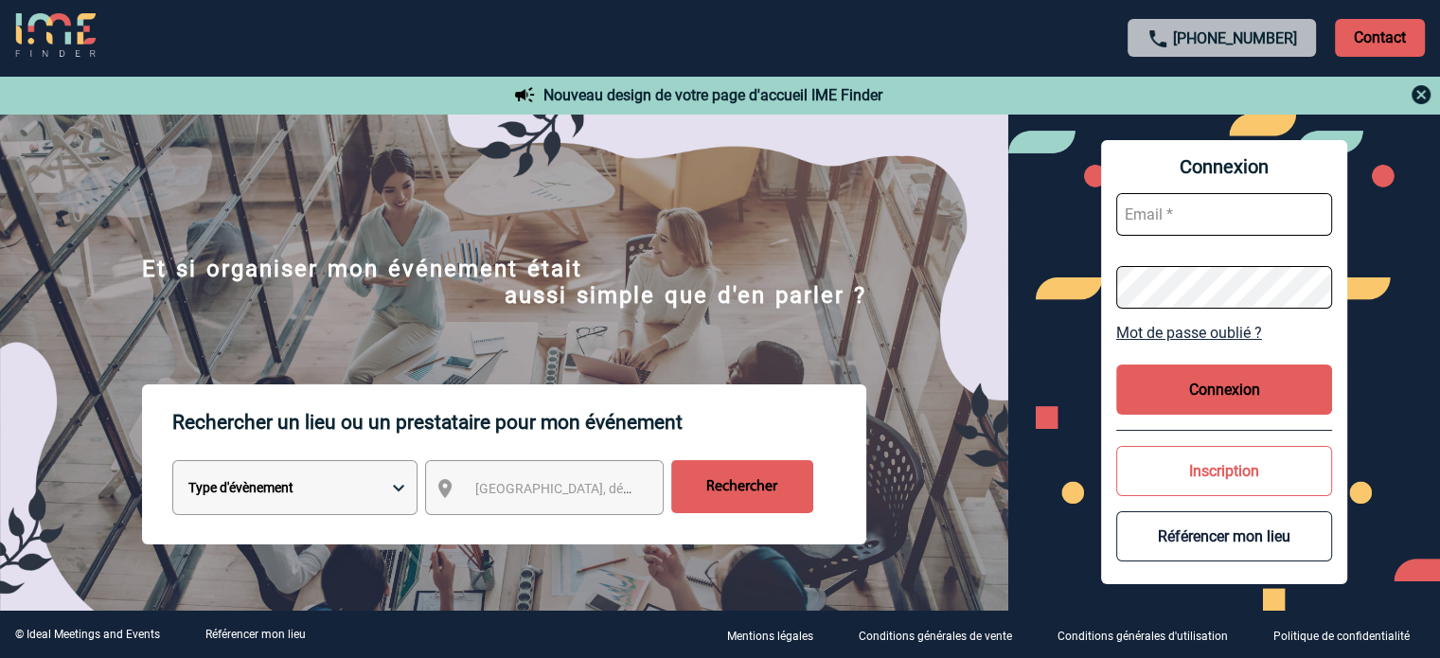
type input "fdelfondo@ime-groupe.com"
click at [1239, 369] on button "Connexion" at bounding box center [1225, 390] width 216 height 50
type input "fdelfondo@ime-groupe.com"
click at [1214, 402] on button "Connexion" at bounding box center [1225, 390] width 216 height 50
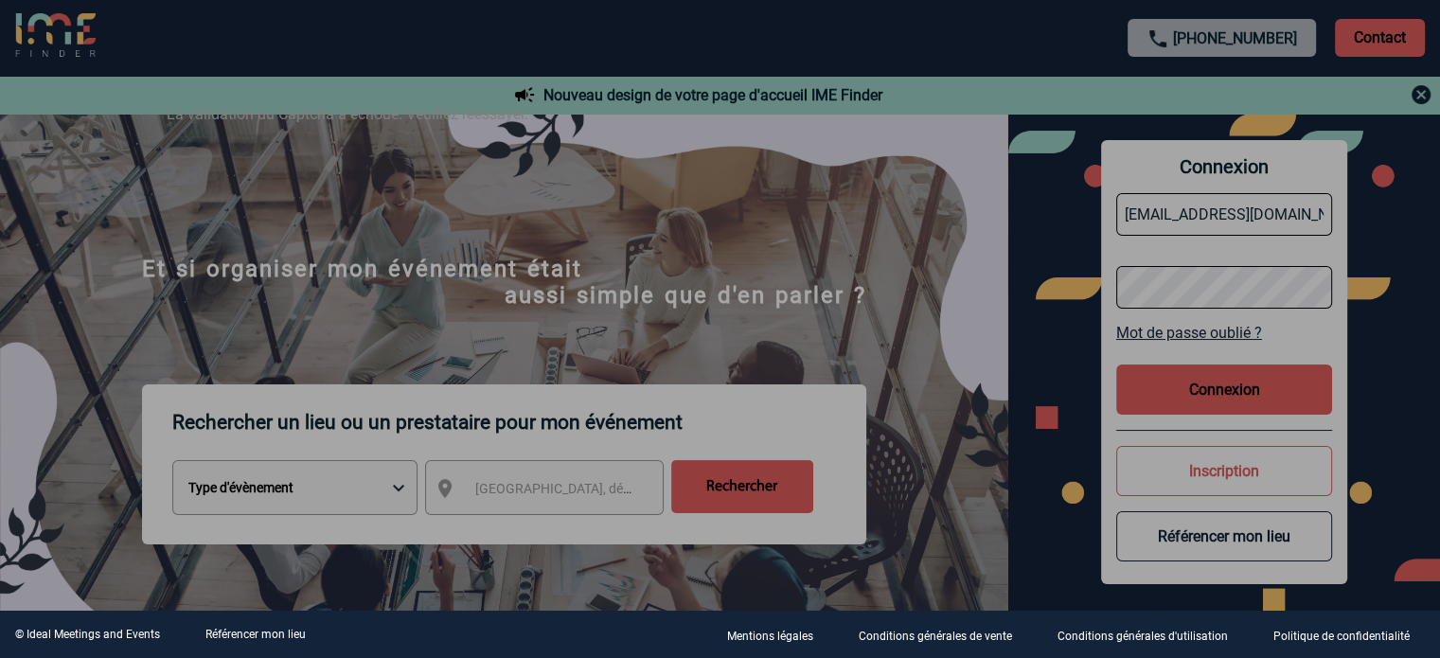
click at [636, 98] on div "La validation du Captcha a échoué. Veuillez réessayer." at bounding box center [720, 126] width 1155 height 90
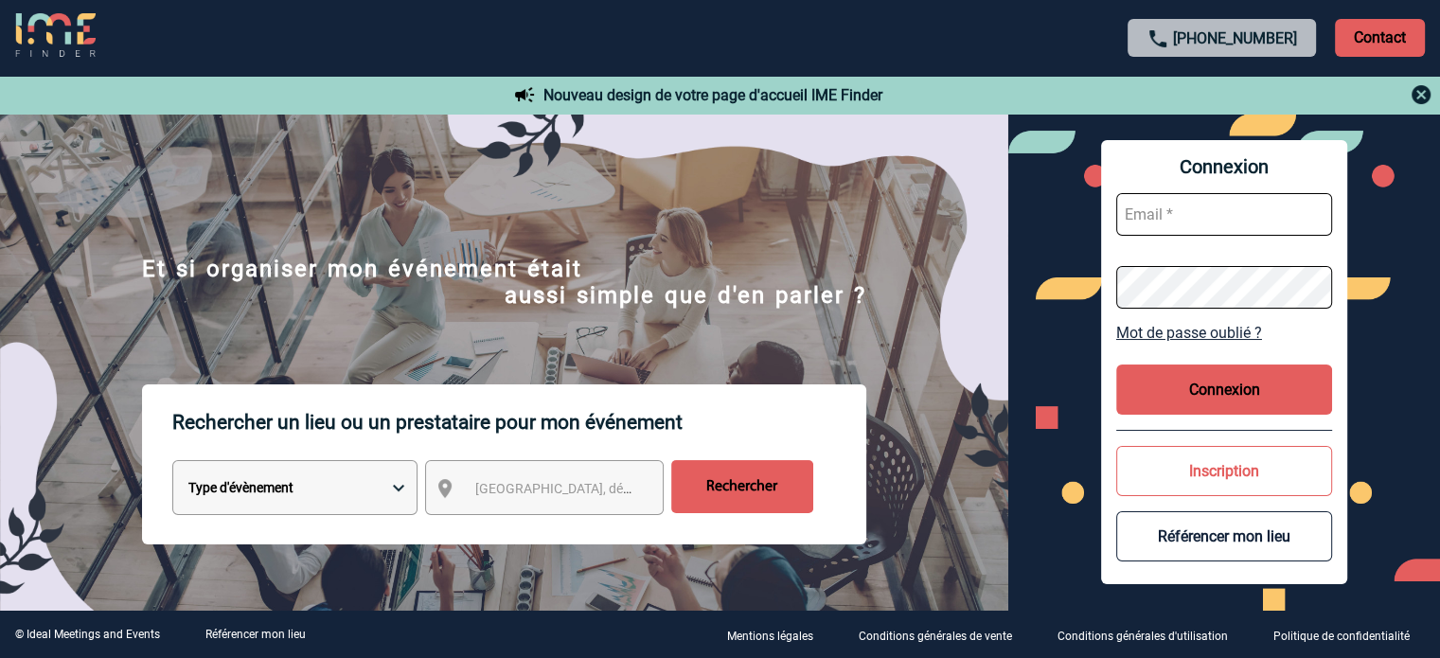
type input "[EMAIL_ADDRESS][DOMAIN_NAME]"
click at [1192, 387] on button "Connexion" at bounding box center [1225, 390] width 216 height 50
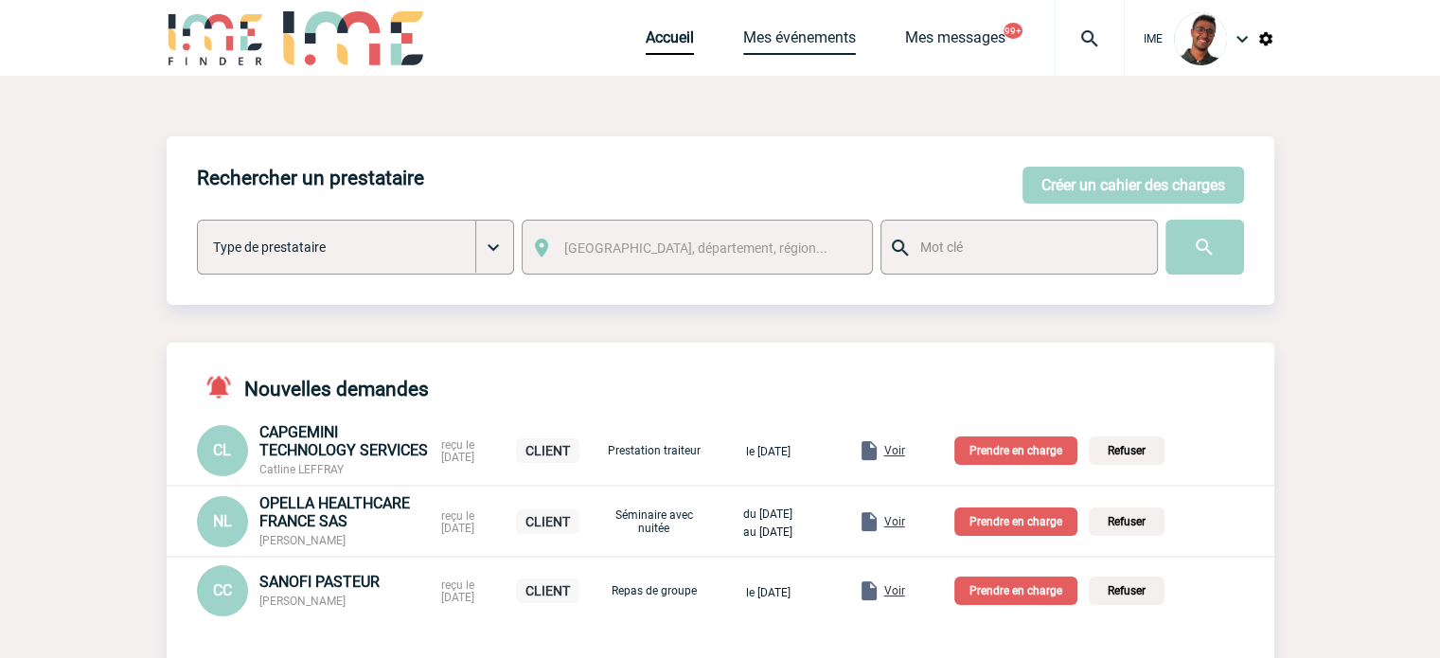
click at [790, 43] on link "Mes événements" at bounding box center [799, 41] width 113 height 27
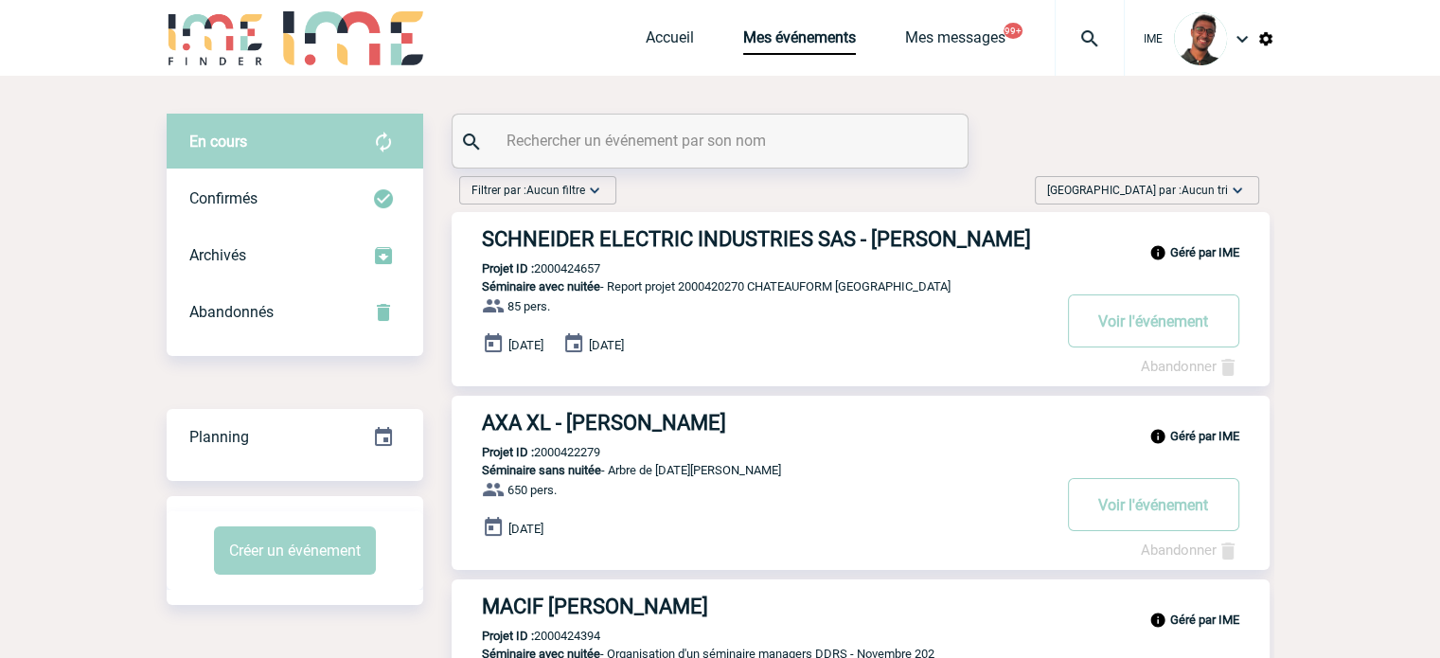
click at [207, 33] on img at bounding box center [216, 38] width 98 height 54
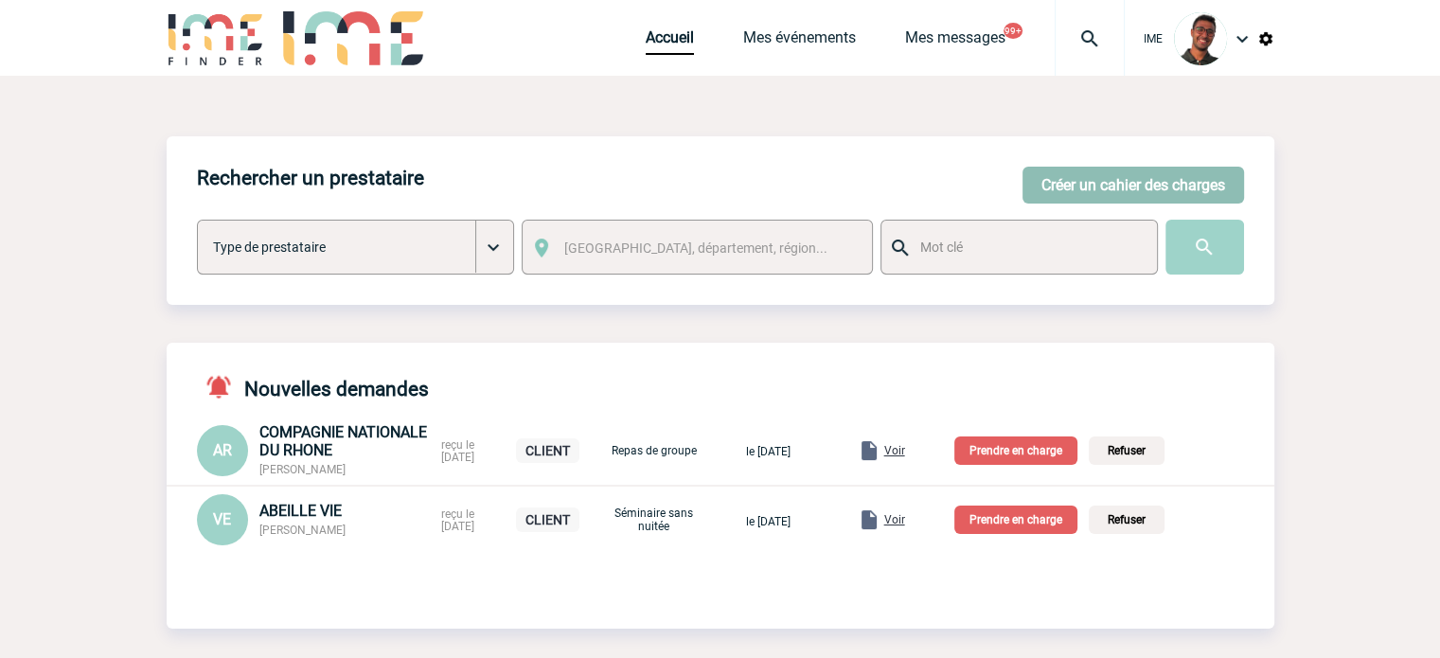
click at [1153, 187] on button "Créer un cahier des charges" at bounding box center [1134, 185] width 222 height 37
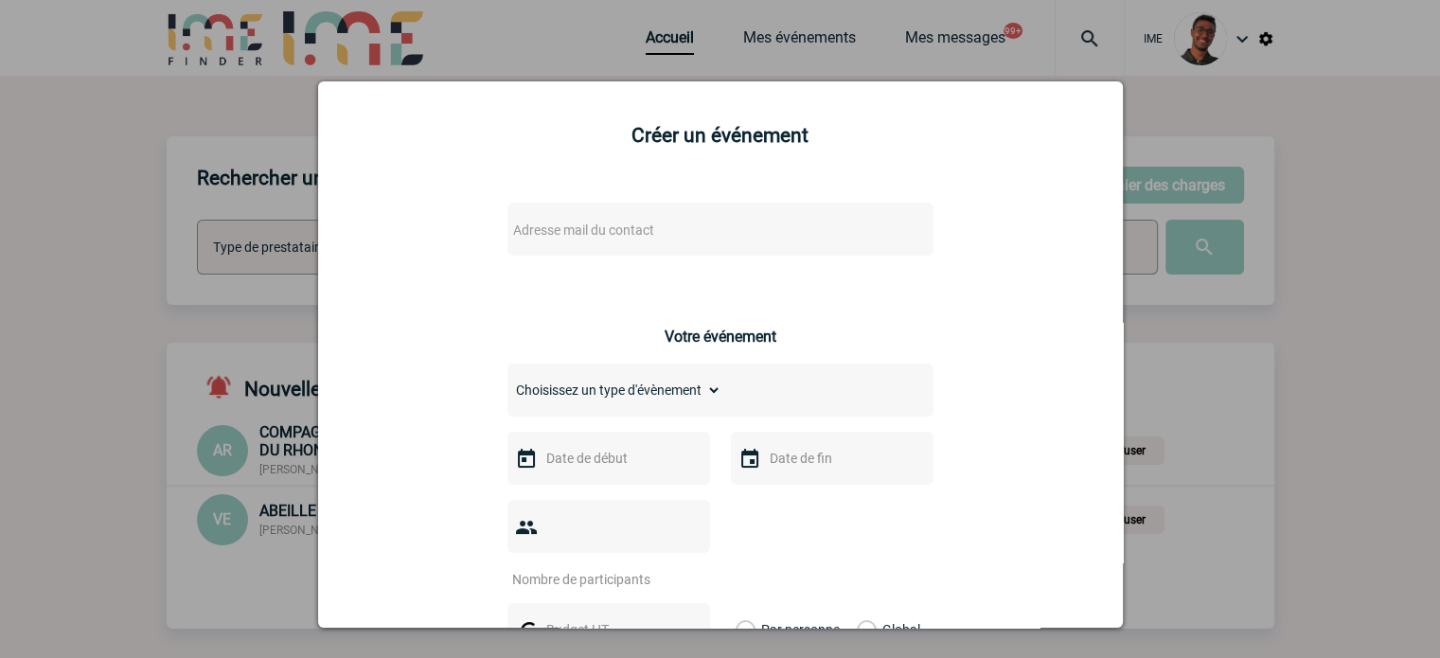
click at [678, 233] on span "Adresse mail du contact" at bounding box center [671, 230] width 331 height 27
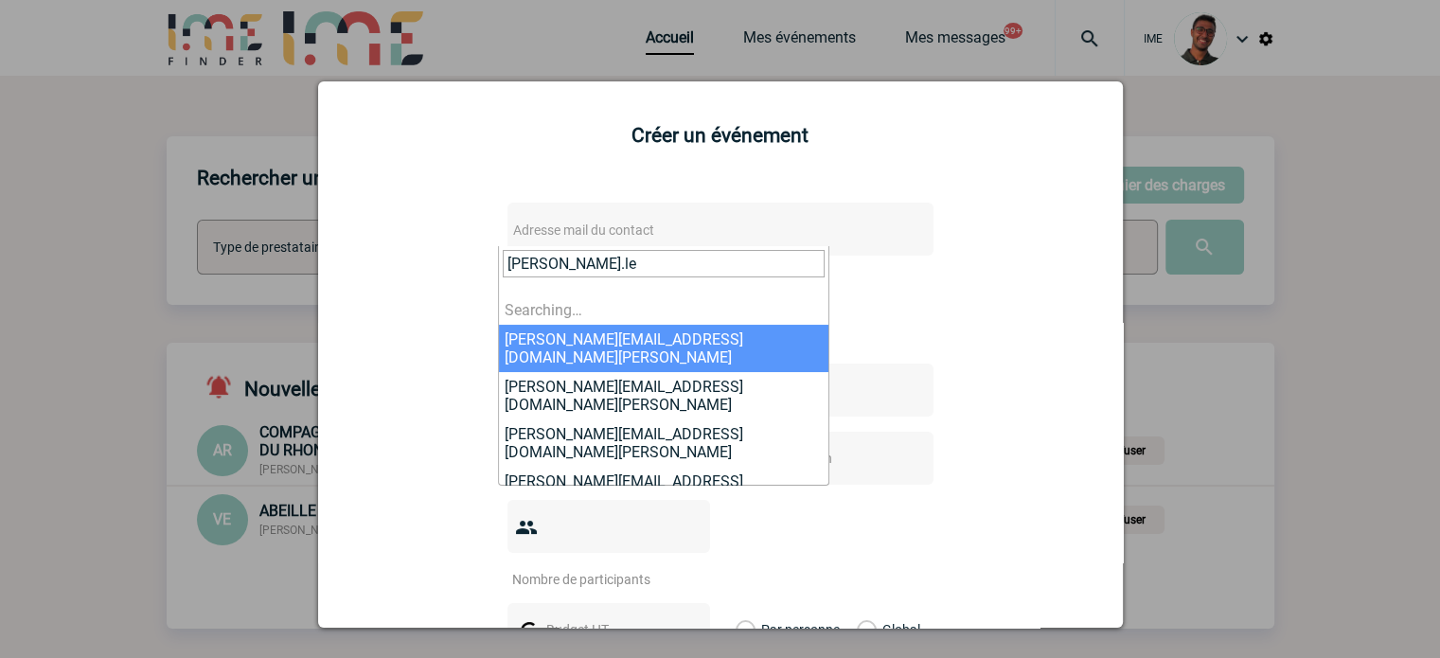
type input "[PERSON_NAME].leg"
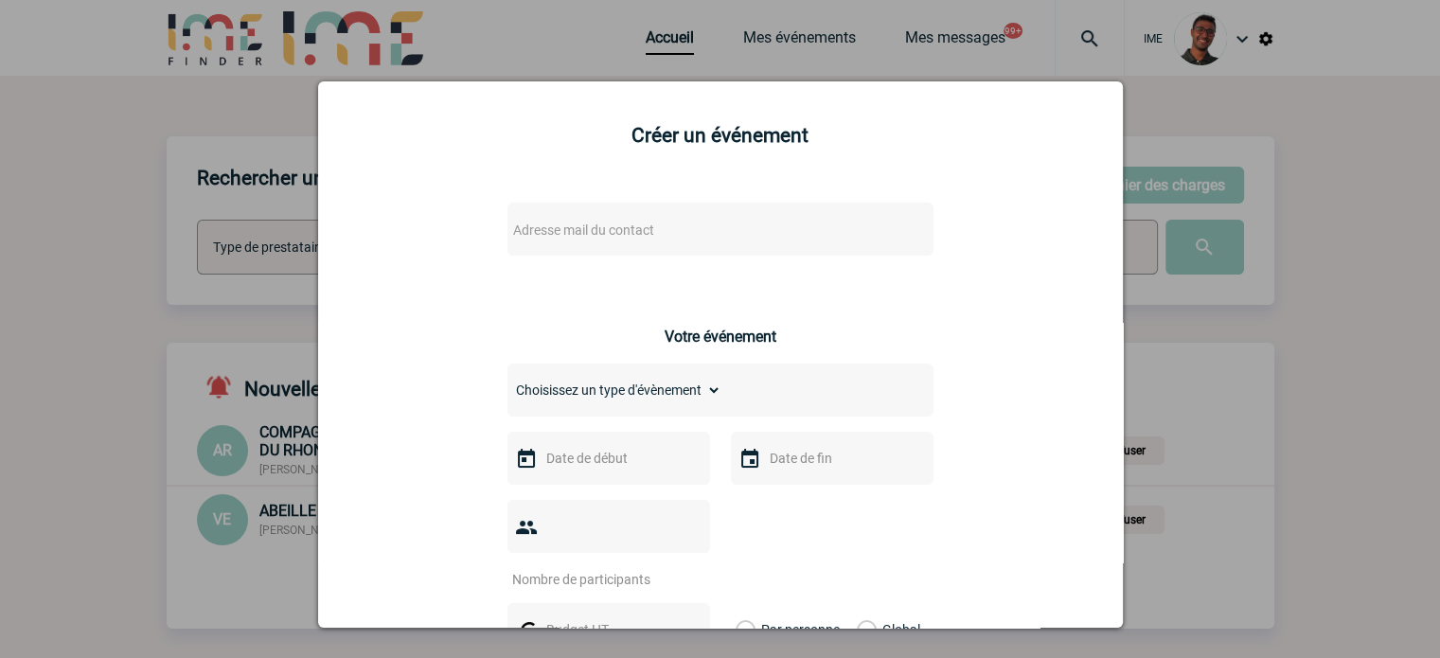
click at [637, 242] on span "Adresse mail du contact" at bounding box center [671, 230] width 331 height 27
click at [761, 222] on span "Adresse mail du contact" at bounding box center [671, 230] width 331 height 27
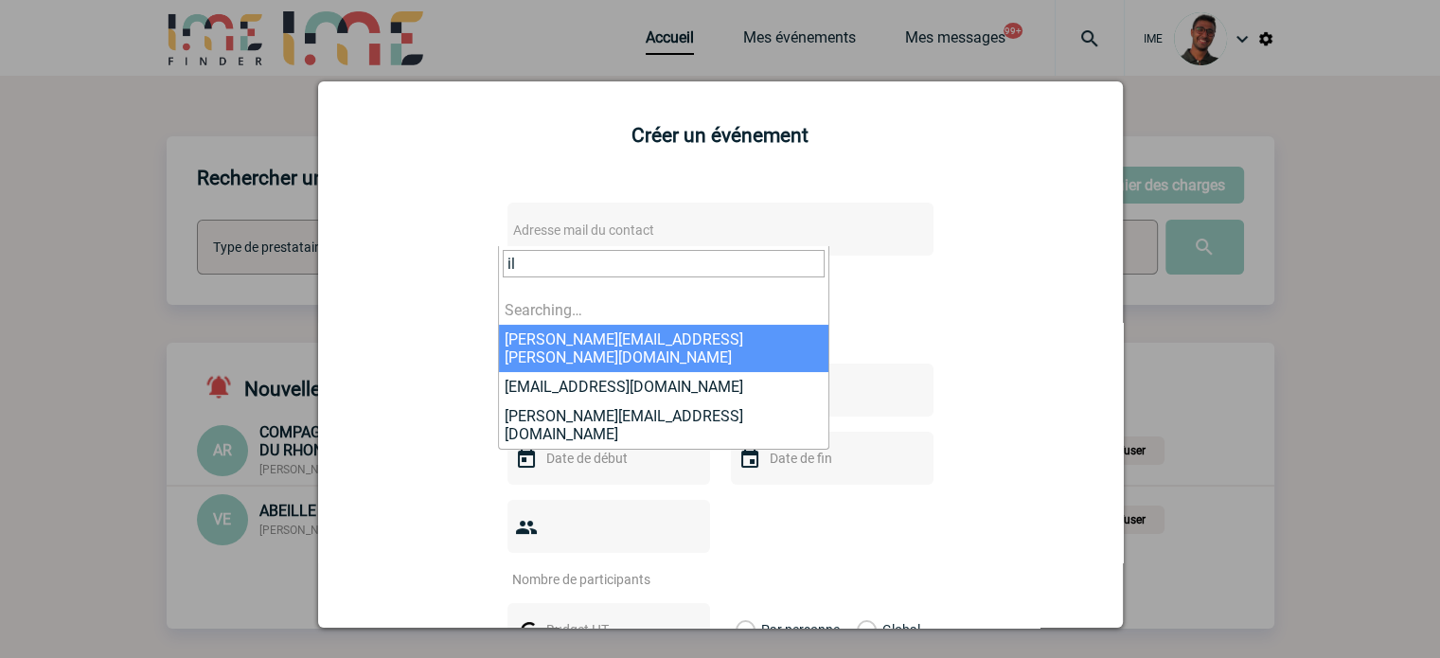
type input "i"
type input "hilti"
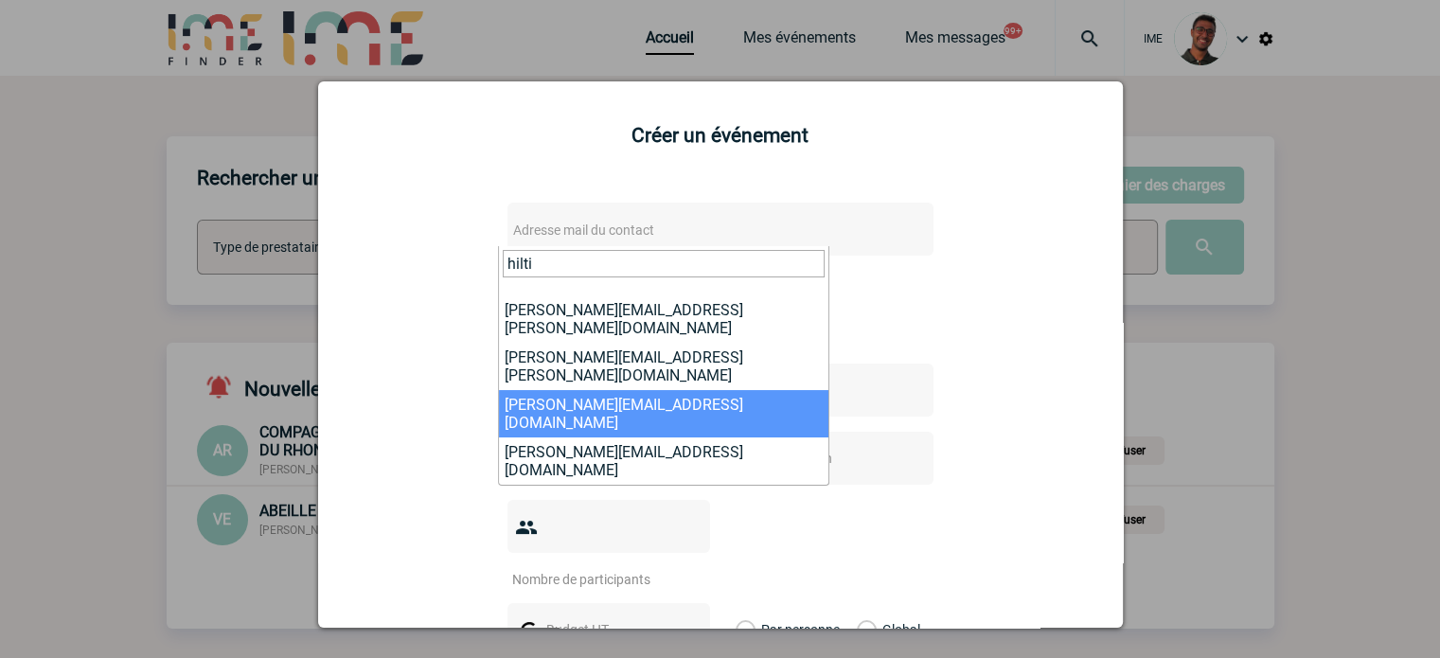
scroll to position [129, 0]
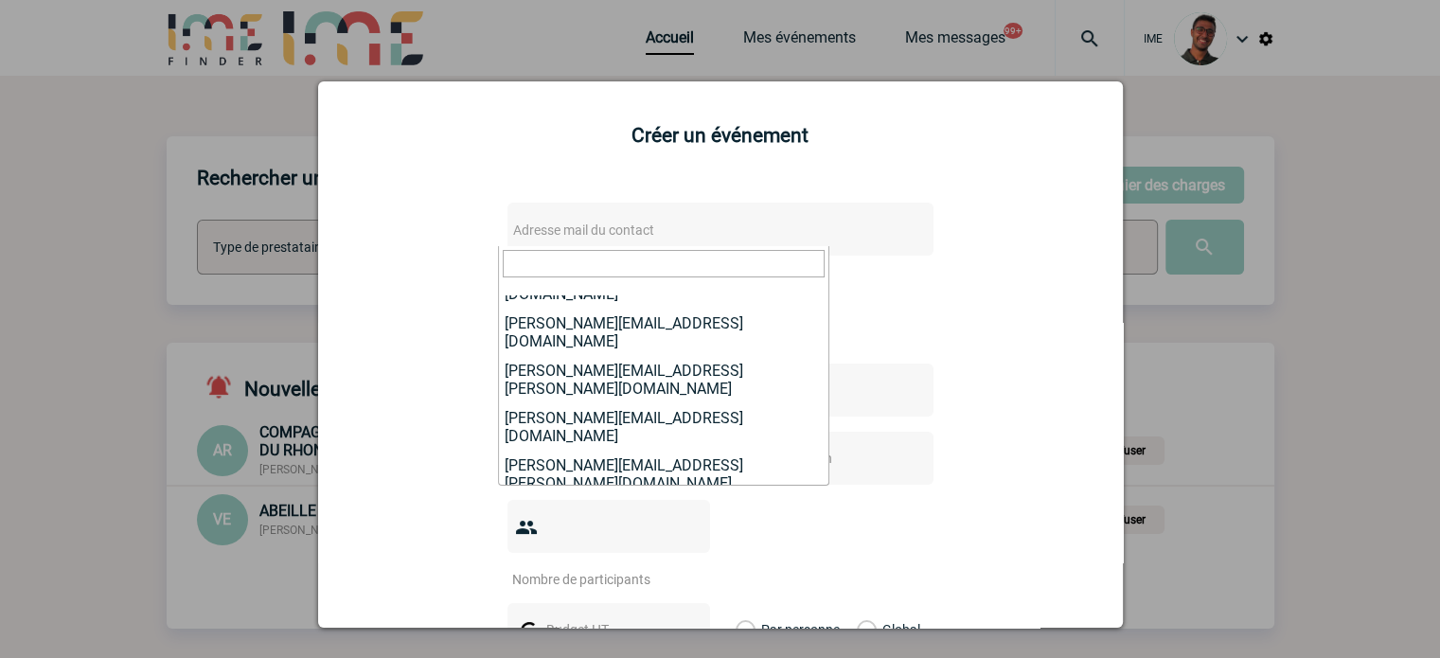
select select "132283"
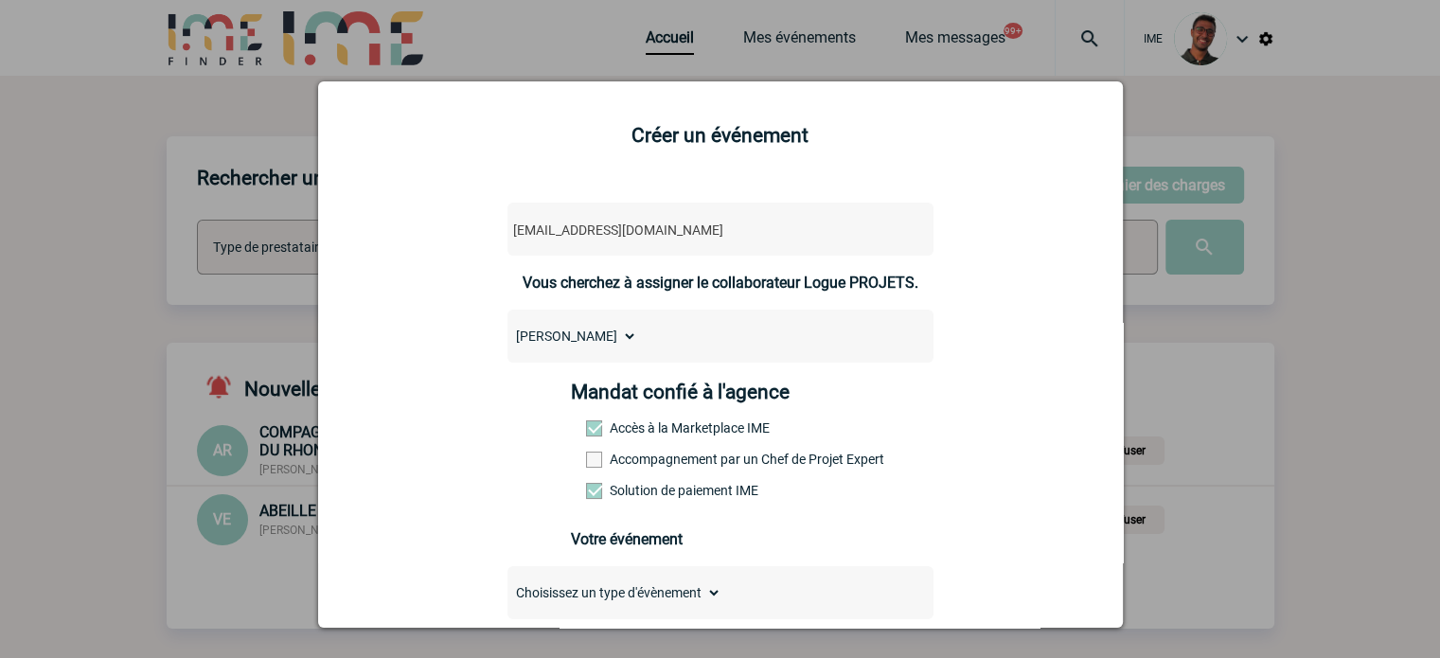
click at [597, 461] on label "Accompagnement par un Chef de Projet Expert" at bounding box center [627, 459] width 83 height 15
click at [0, 0] on input "Accompagnement par un Chef de Projet Expert" at bounding box center [0, 0] width 0 height 0
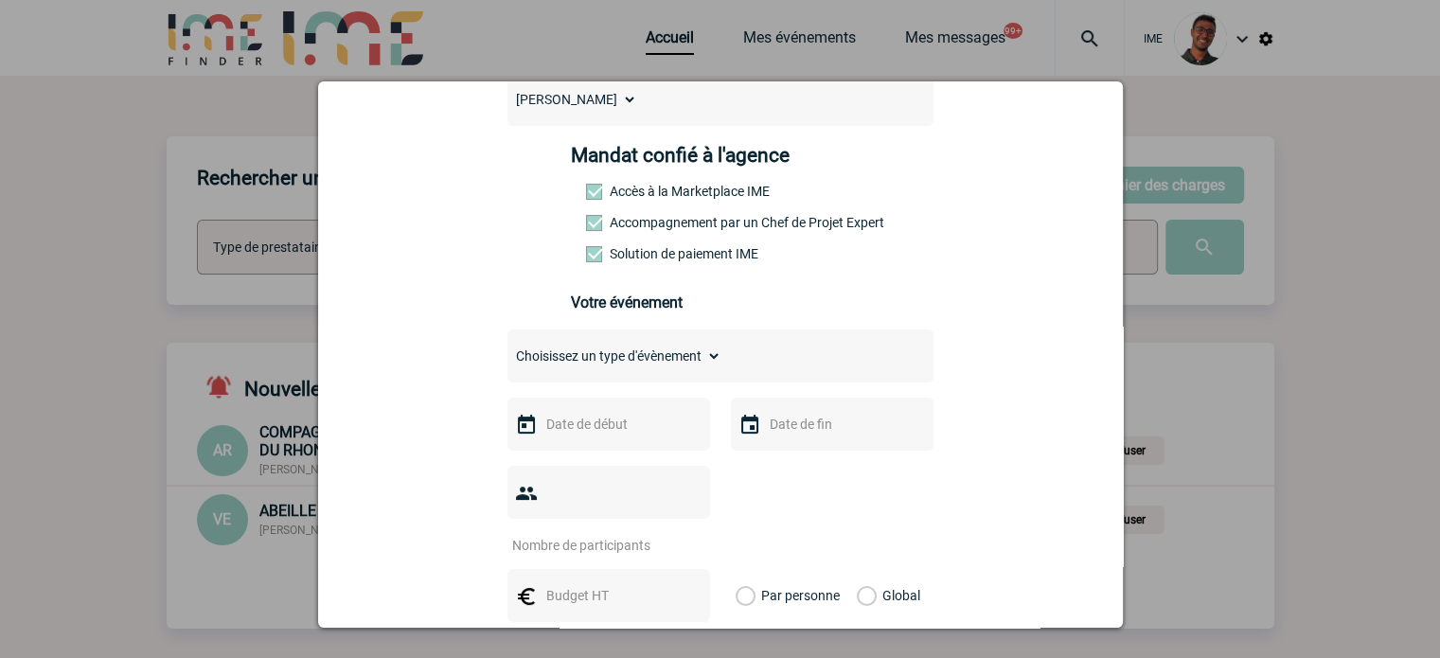
scroll to position [239, 0]
click at [614, 352] on select "Choisissez un type d'évènement Séminaire avec nuitée Séminaire sans nuitée Repa…" at bounding box center [615, 354] width 214 height 27
select select "1"
click at [508, 346] on select "Choisissez un type d'évènement Séminaire avec nuitée Séminaire sans nuitée Repa…" at bounding box center [615, 354] width 214 height 27
click at [598, 423] on input "text" at bounding box center [607, 422] width 131 height 25
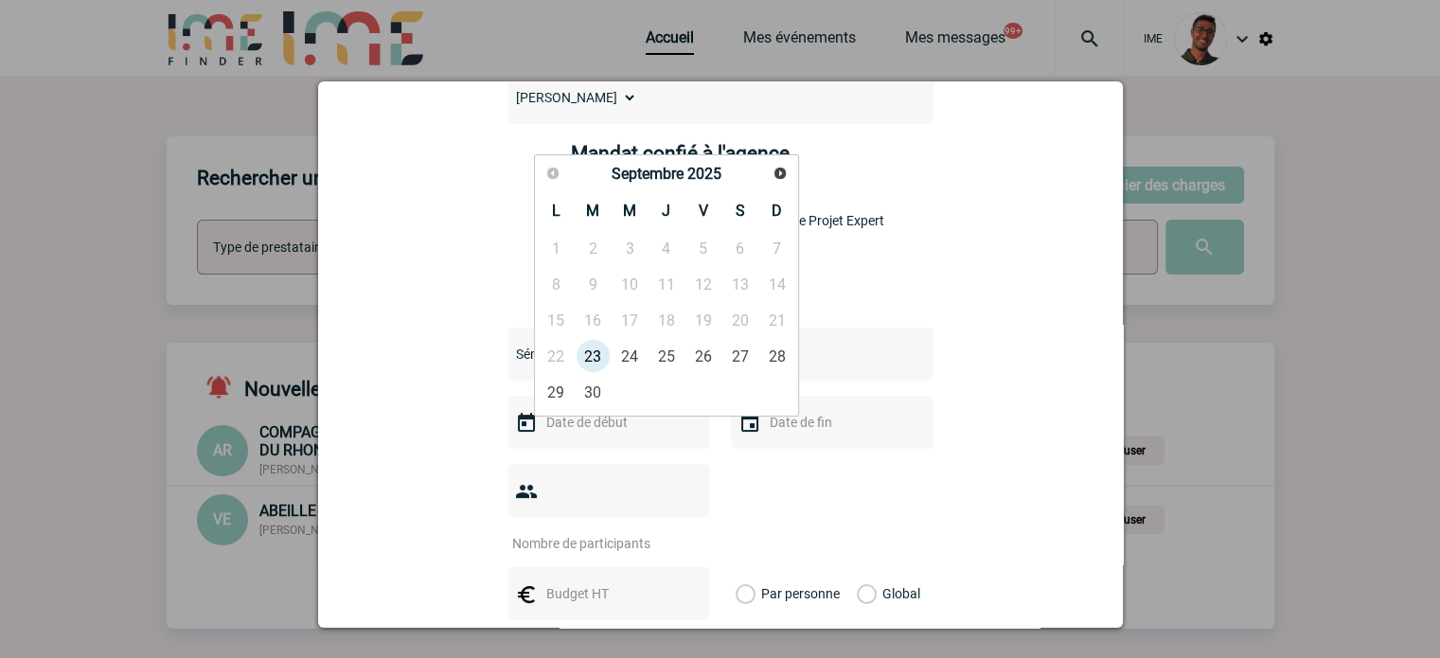
click at [781, 177] on span "Suivant" at bounding box center [780, 173] width 15 height 15
click at [663, 254] on link "2" at bounding box center [666, 248] width 35 height 34
type input "[DATE]"
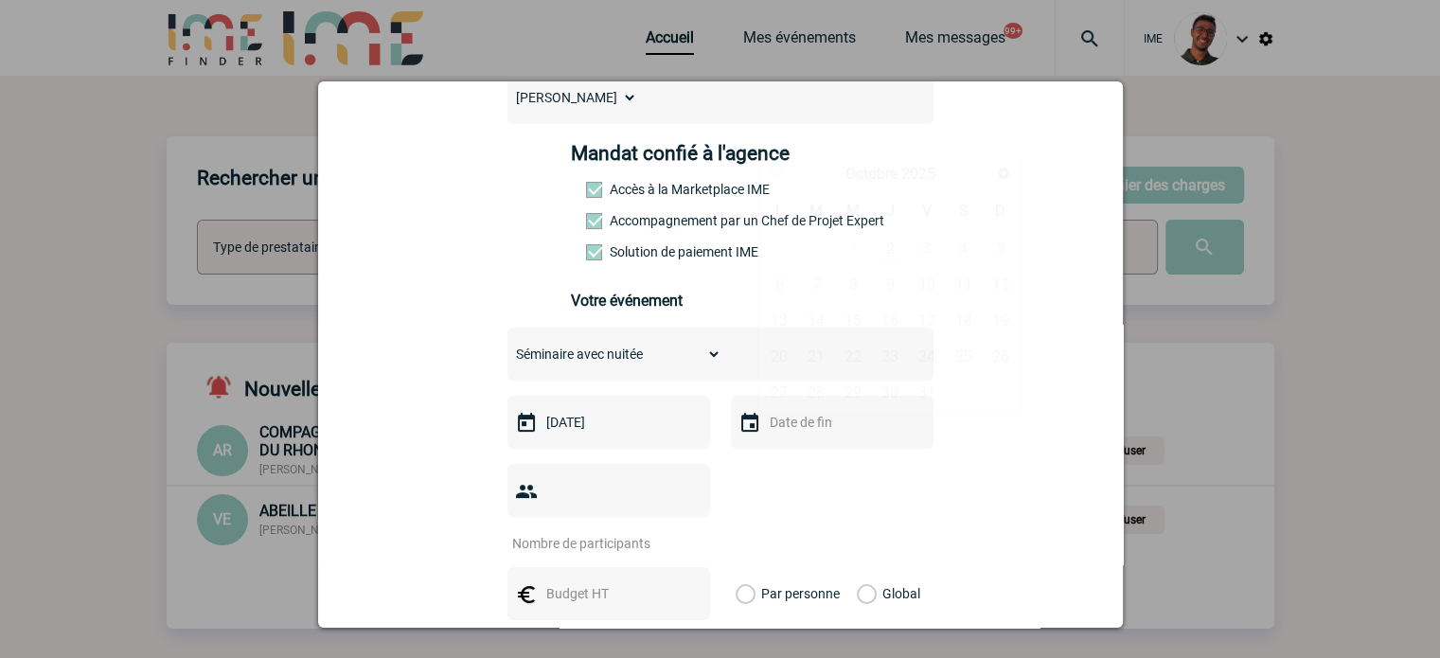
click at [772, 428] on input "text" at bounding box center [830, 422] width 131 height 25
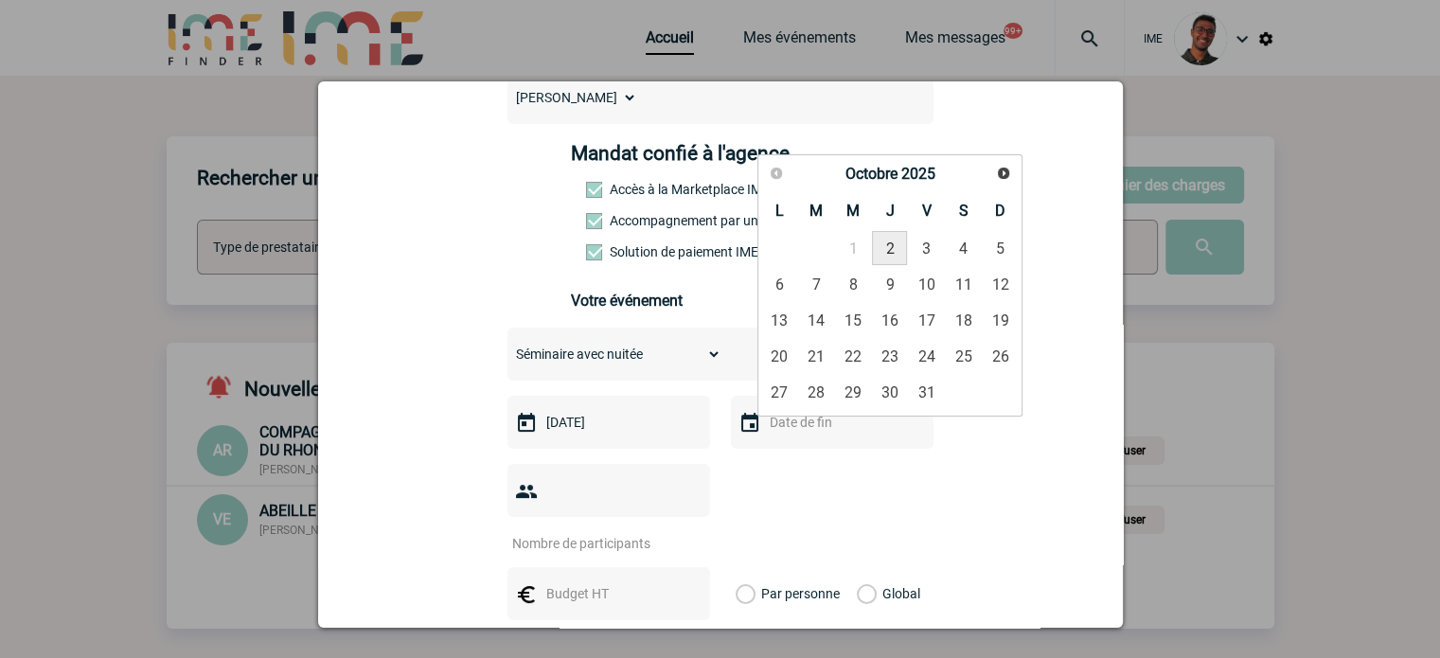
click at [880, 241] on link "2" at bounding box center [889, 248] width 35 height 34
type input "[DATE]"
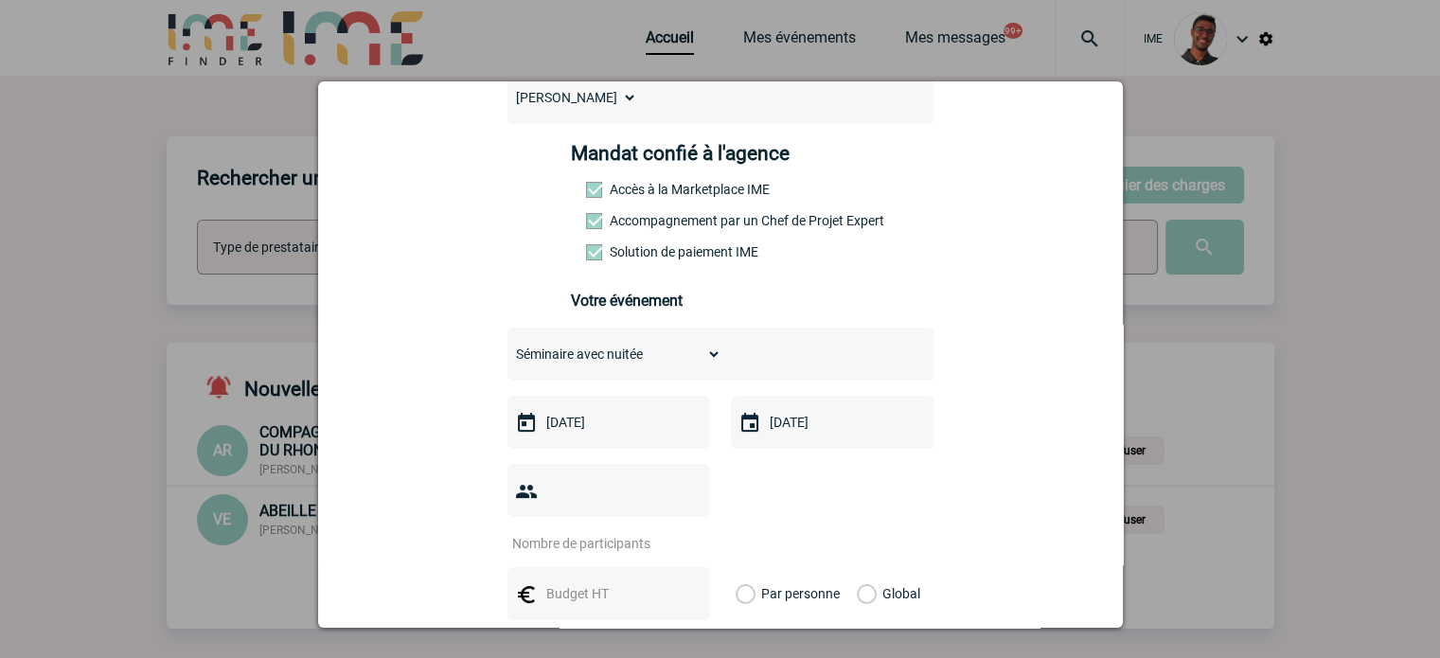
click at [636, 531] on input "number" at bounding box center [597, 543] width 178 height 25
type input "35"
click at [602, 581] on input "text" at bounding box center [607, 593] width 131 height 25
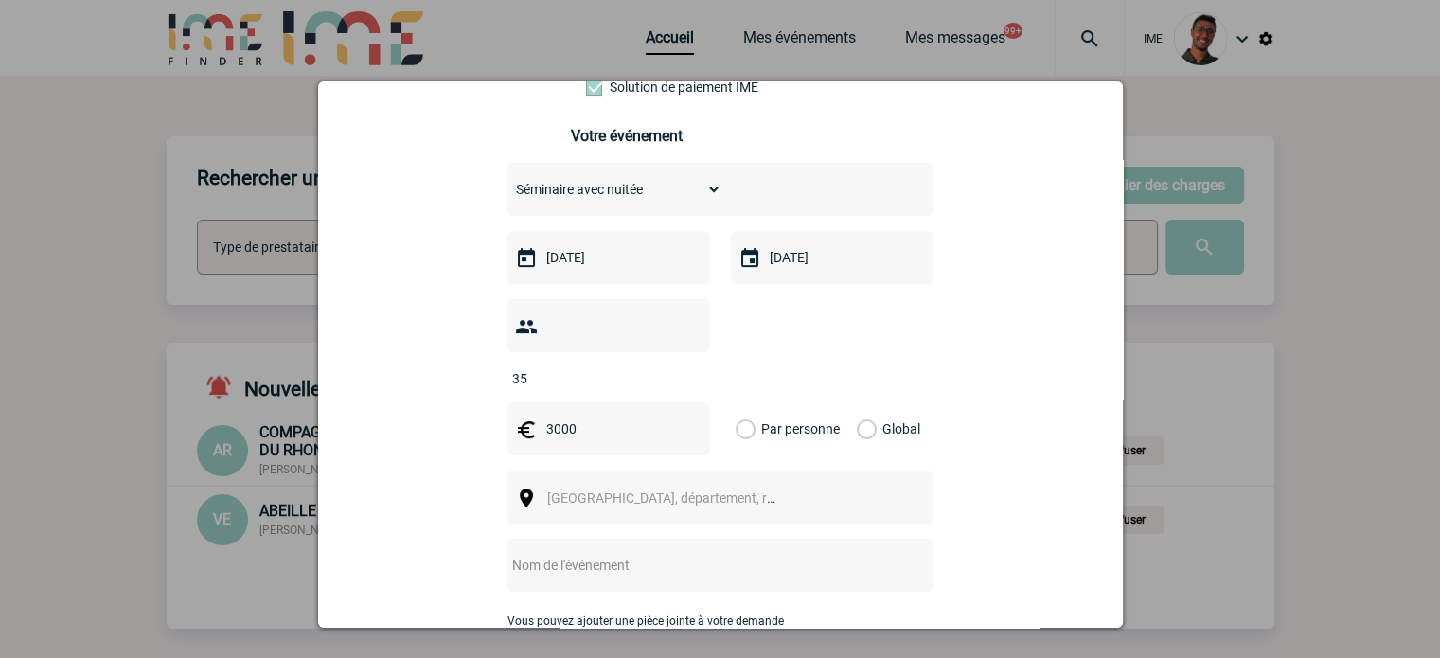
scroll to position [404, 0]
type input "3000"
click at [857, 402] on label "Global" at bounding box center [863, 428] width 12 height 53
click at [0, 0] on input "Global" at bounding box center [0, 0] width 0 height 0
click at [770, 484] on span "[GEOGRAPHIC_DATA], département, région..." at bounding box center [670, 497] width 260 height 27
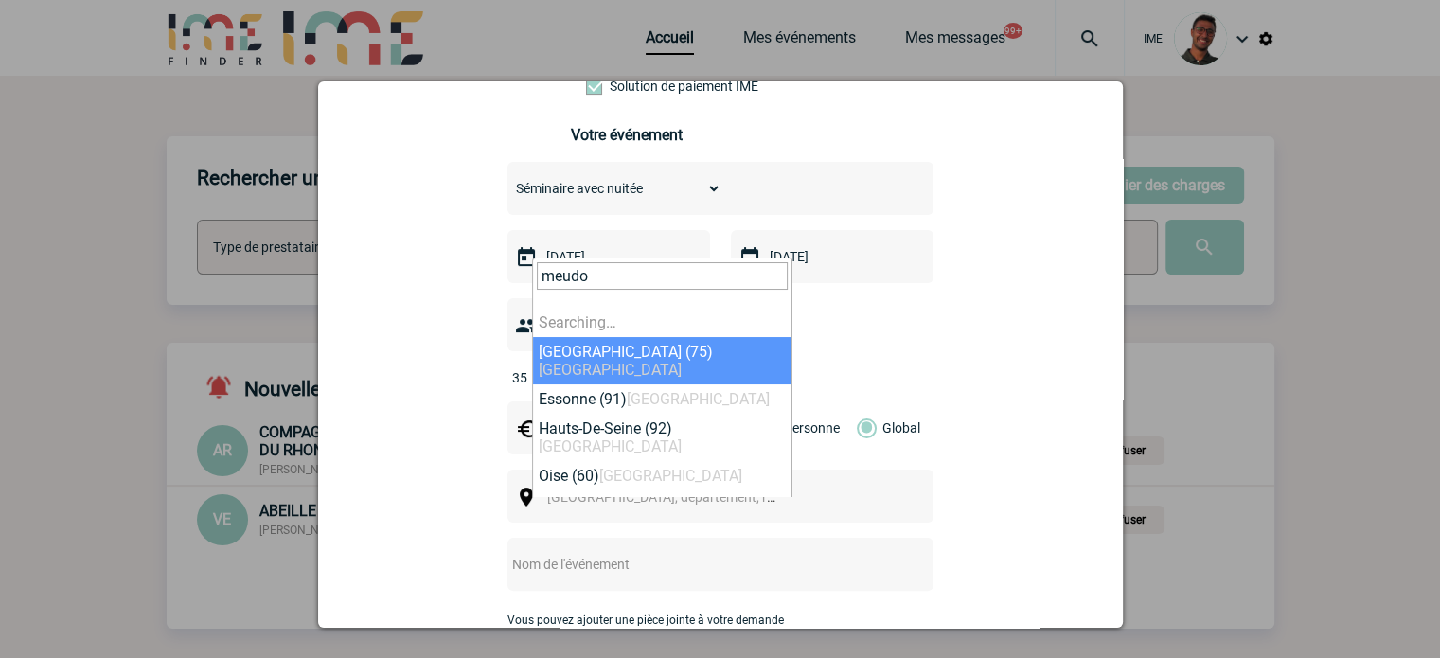
type input "meudon"
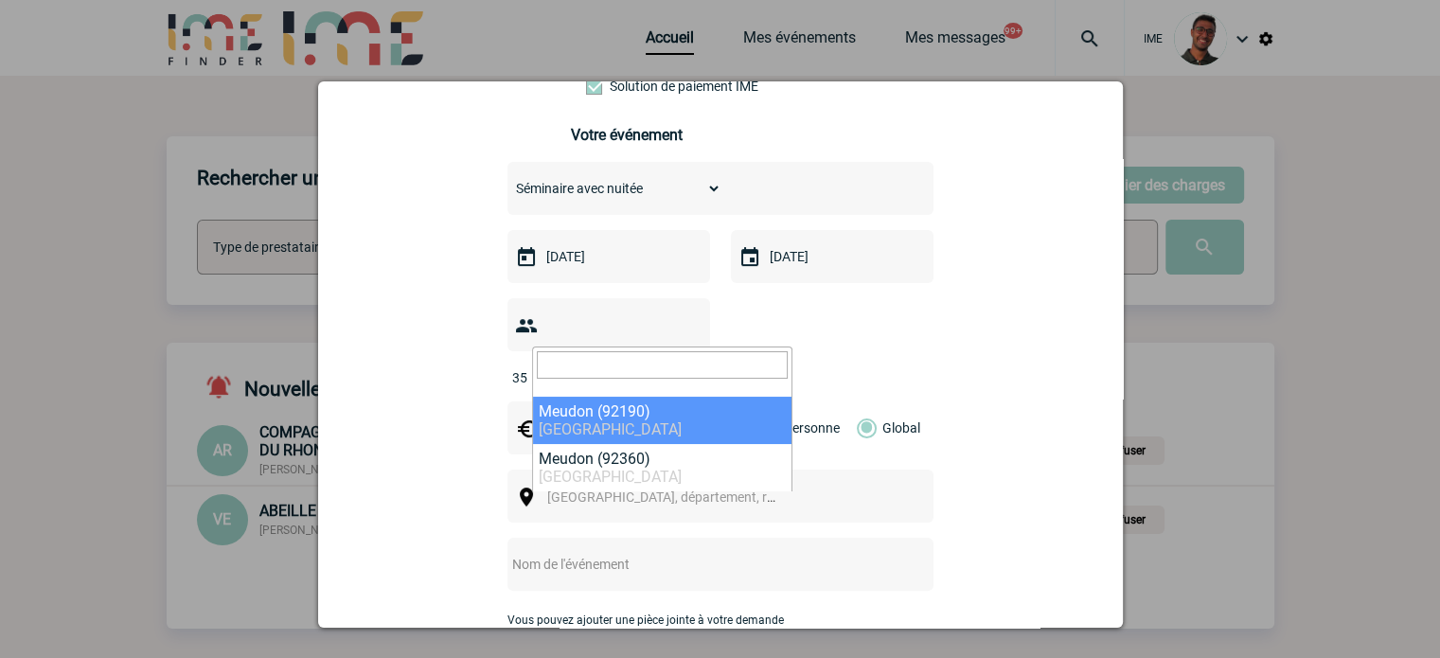
select select "47"
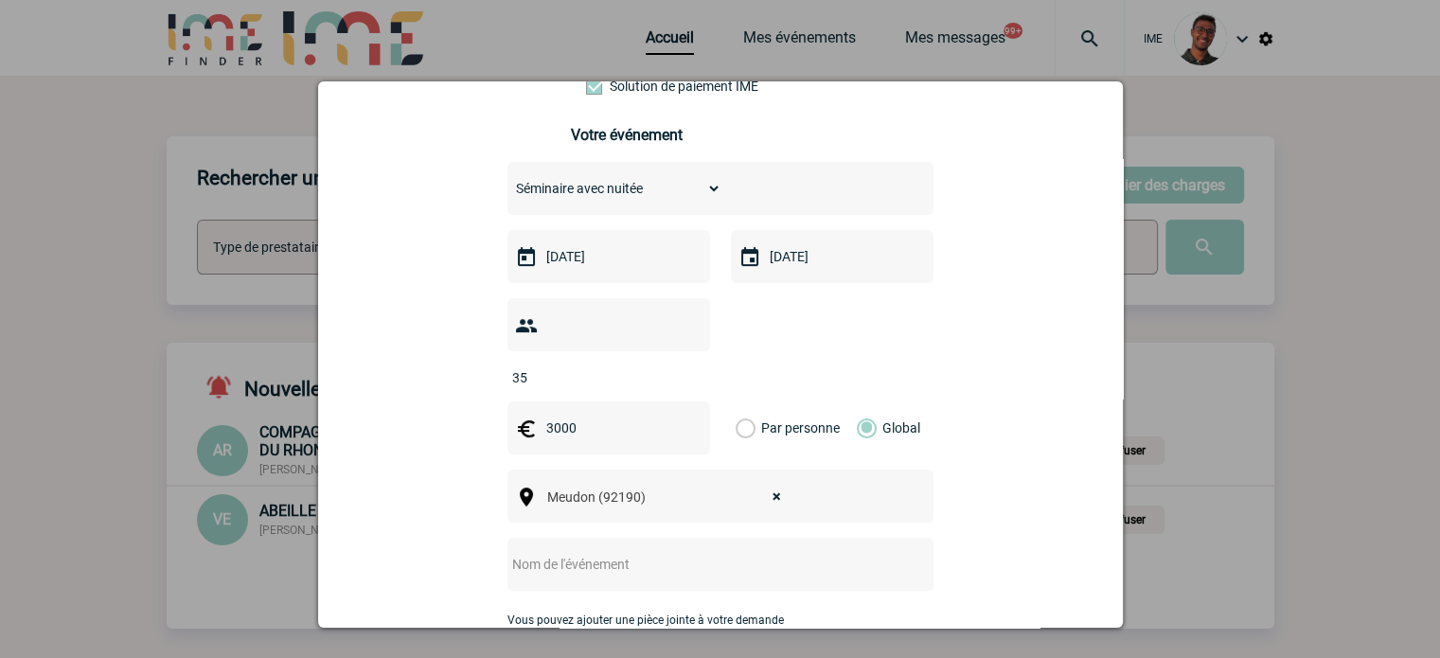
click at [612, 538] on div at bounding box center [721, 564] width 426 height 53
click at [586, 552] on input "text" at bounding box center [696, 564] width 376 height 25
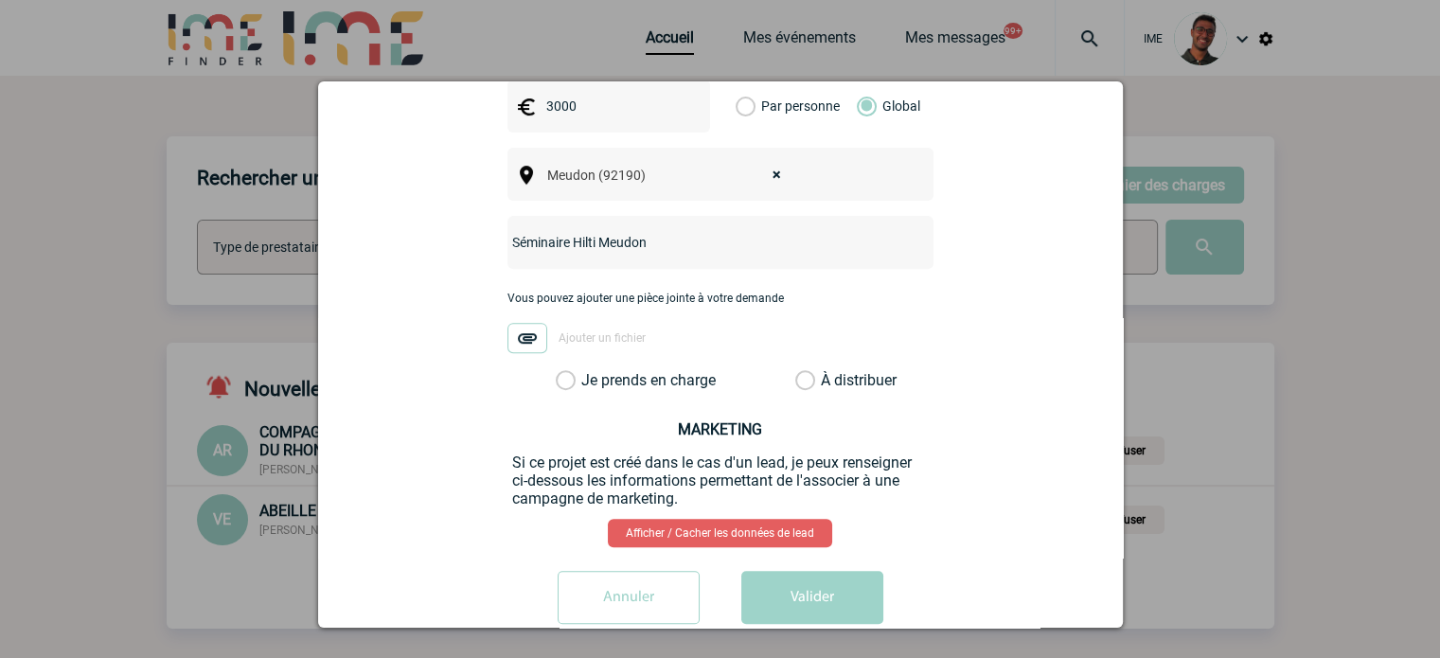
scroll to position [731, 0]
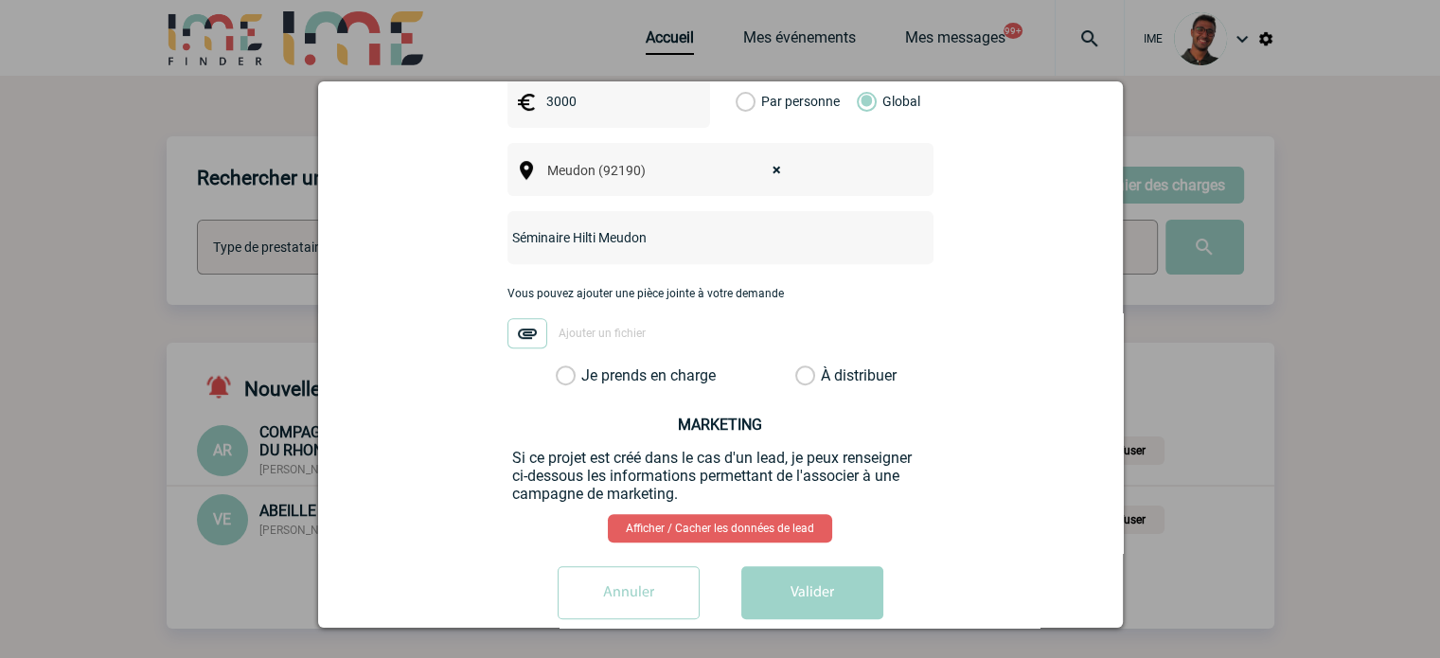
type input "Séminaire Hilti Meudon"
click at [588, 366] on label "Je prends en charge" at bounding box center [572, 375] width 32 height 19
click at [0, 0] on input "Je prends en charge" at bounding box center [0, 0] width 0 height 0
click at [802, 566] on button "Valider" at bounding box center [813, 592] width 142 height 53
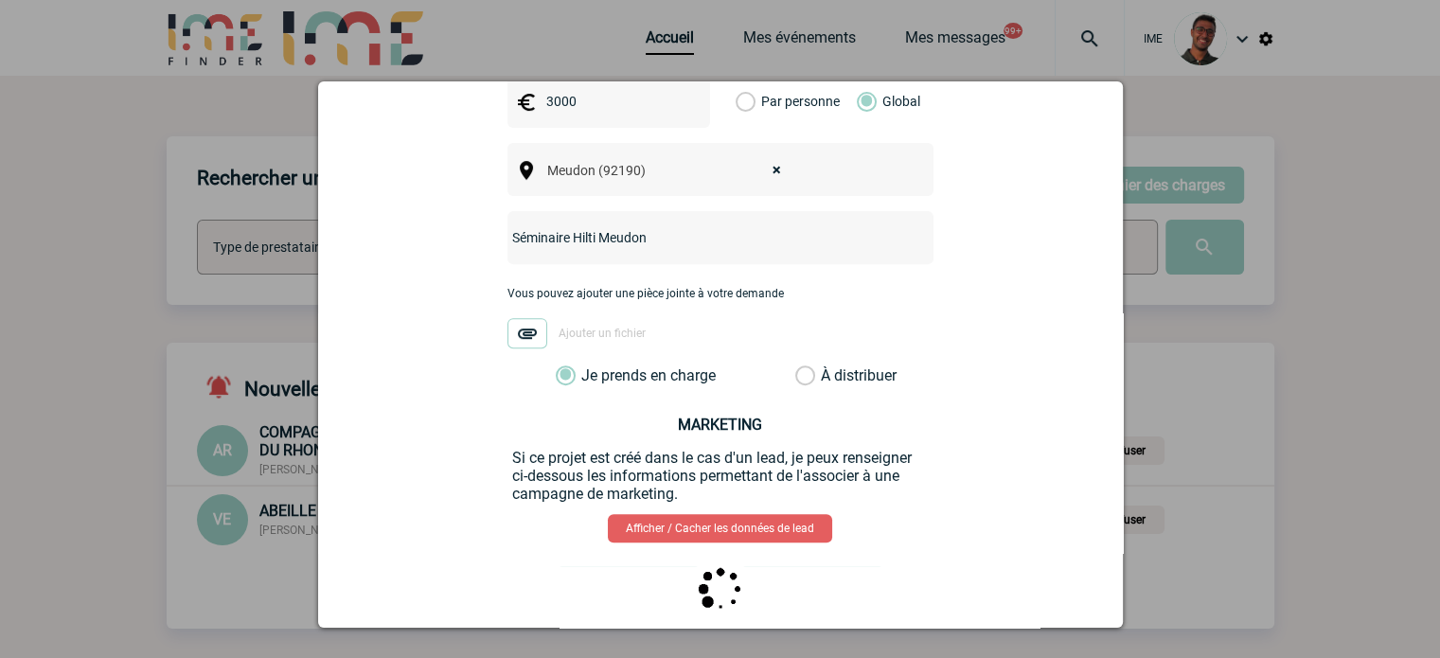
scroll to position [0, 0]
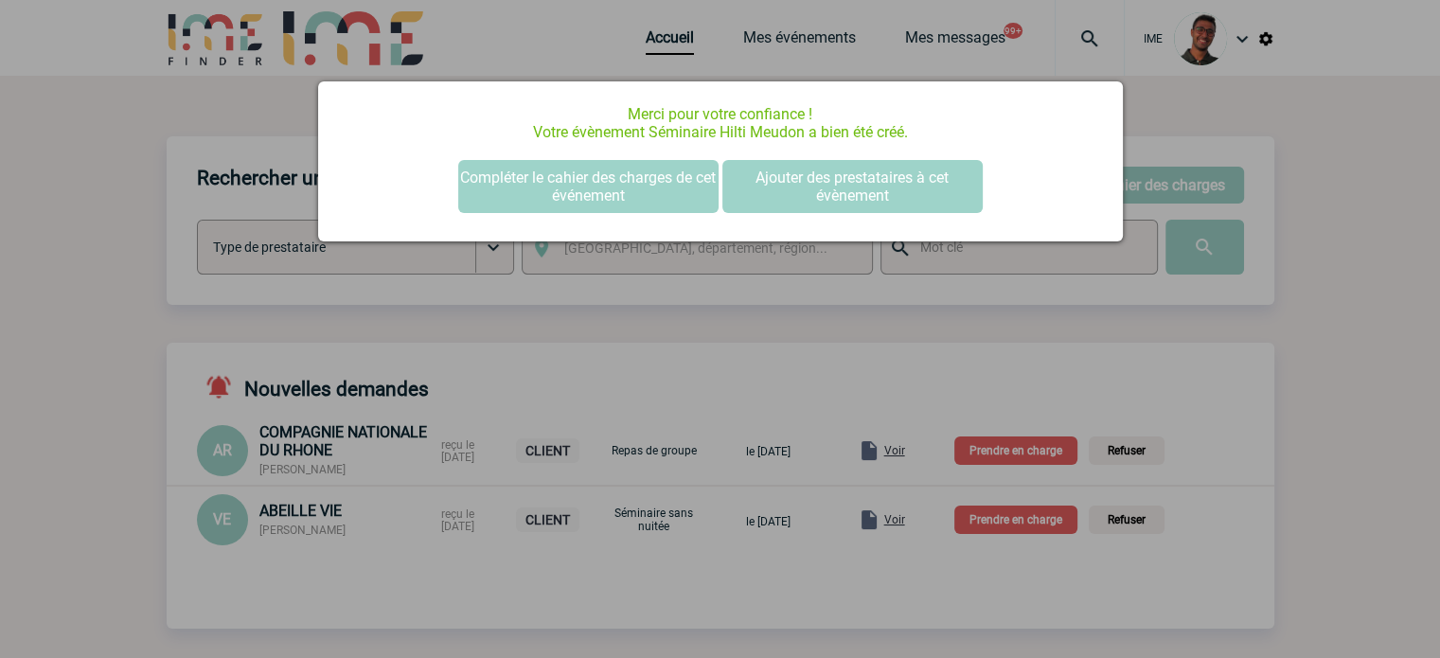
click at [277, 304] on div at bounding box center [720, 329] width 1440 height 658
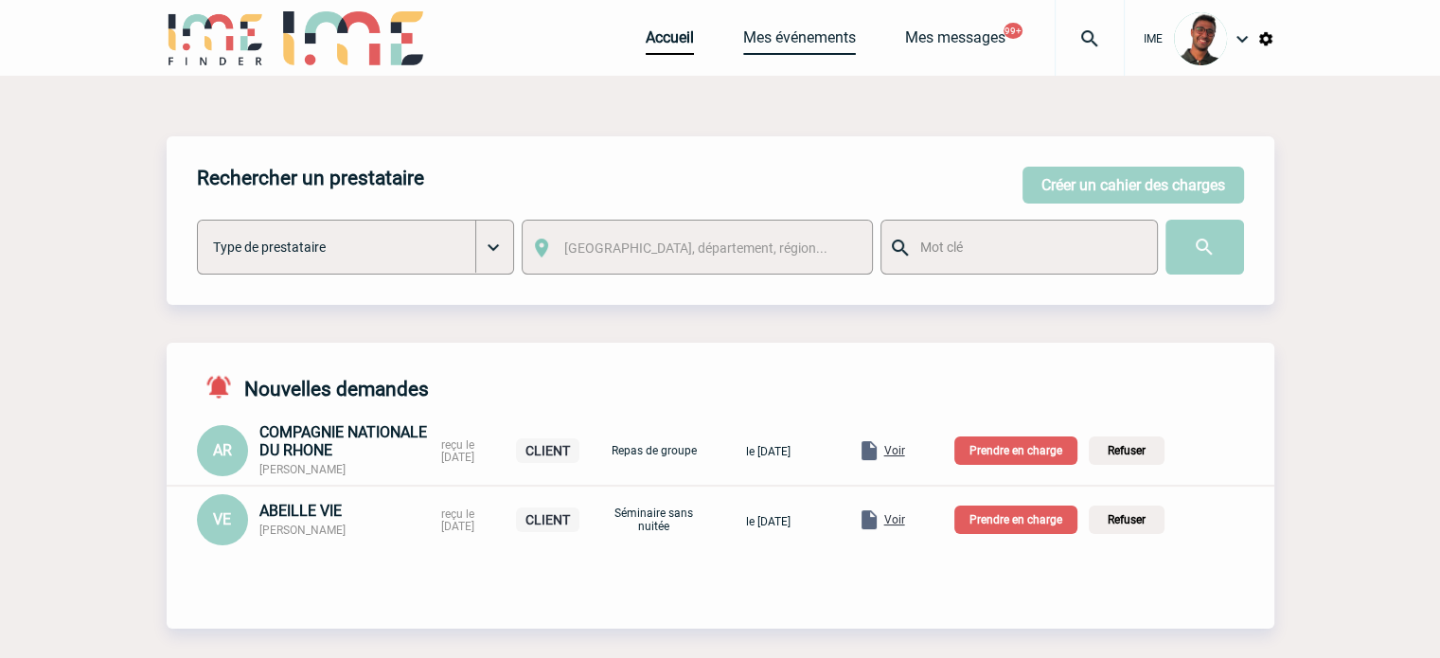
click at [778, 37] on link "Mes événements" at bounding box center [799, 41] width 113 height 27
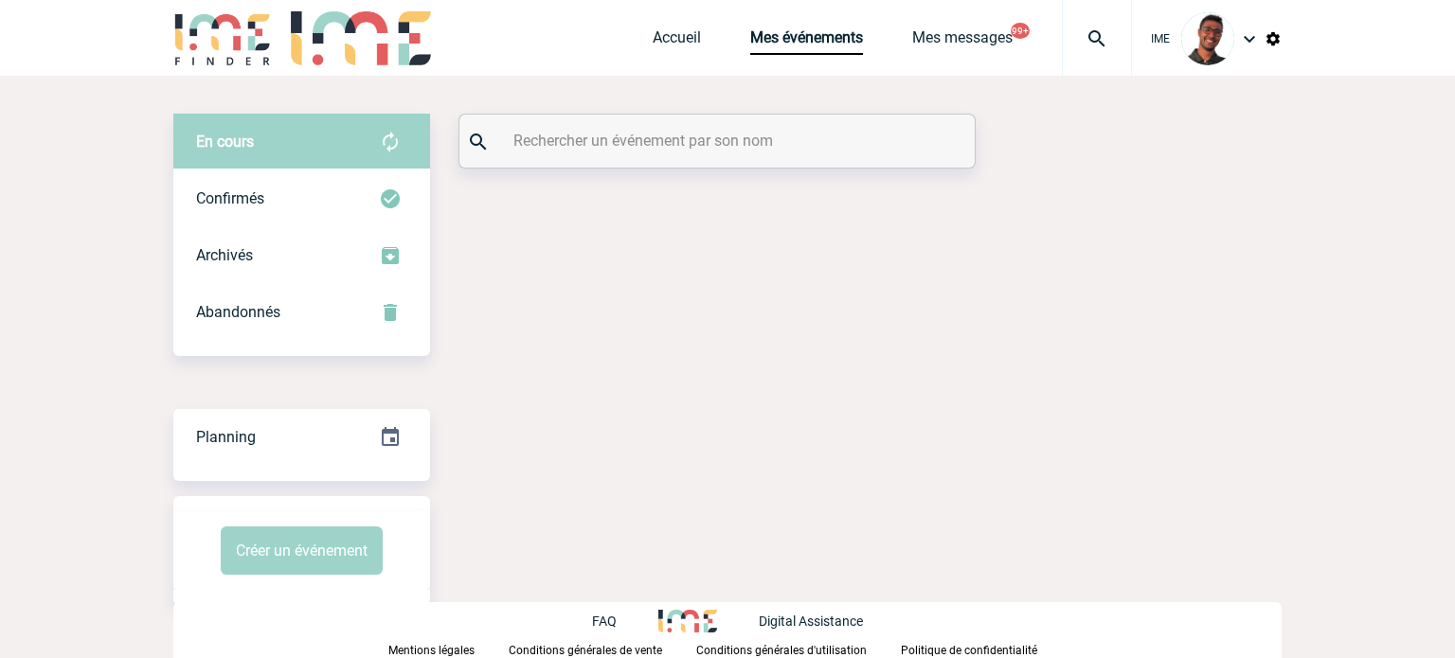
click at [712, 142] on input "text" at bounding box center [719, 140] width 421 height 27
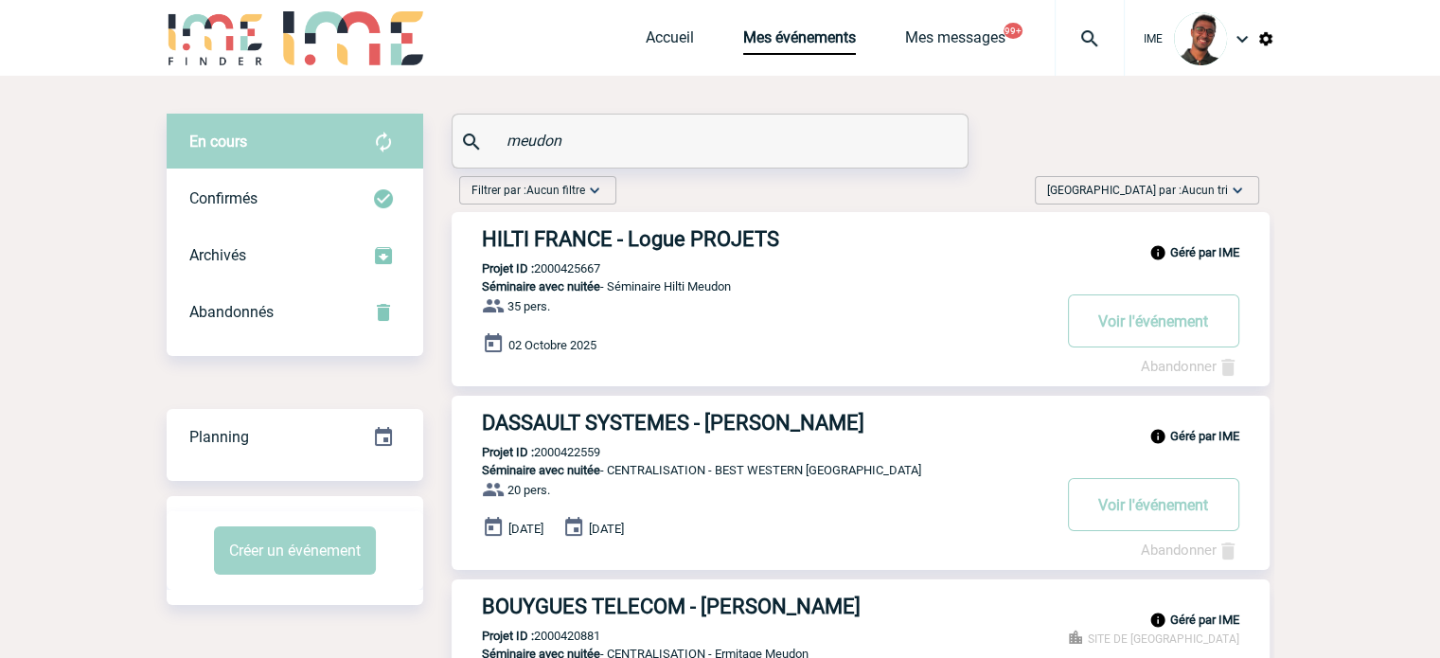
type input "meudon"
click at [608, 242] on h3 "HILTI FRANCE - Logue PROJETS" at bounding box center [766, 239] width 568 height 24
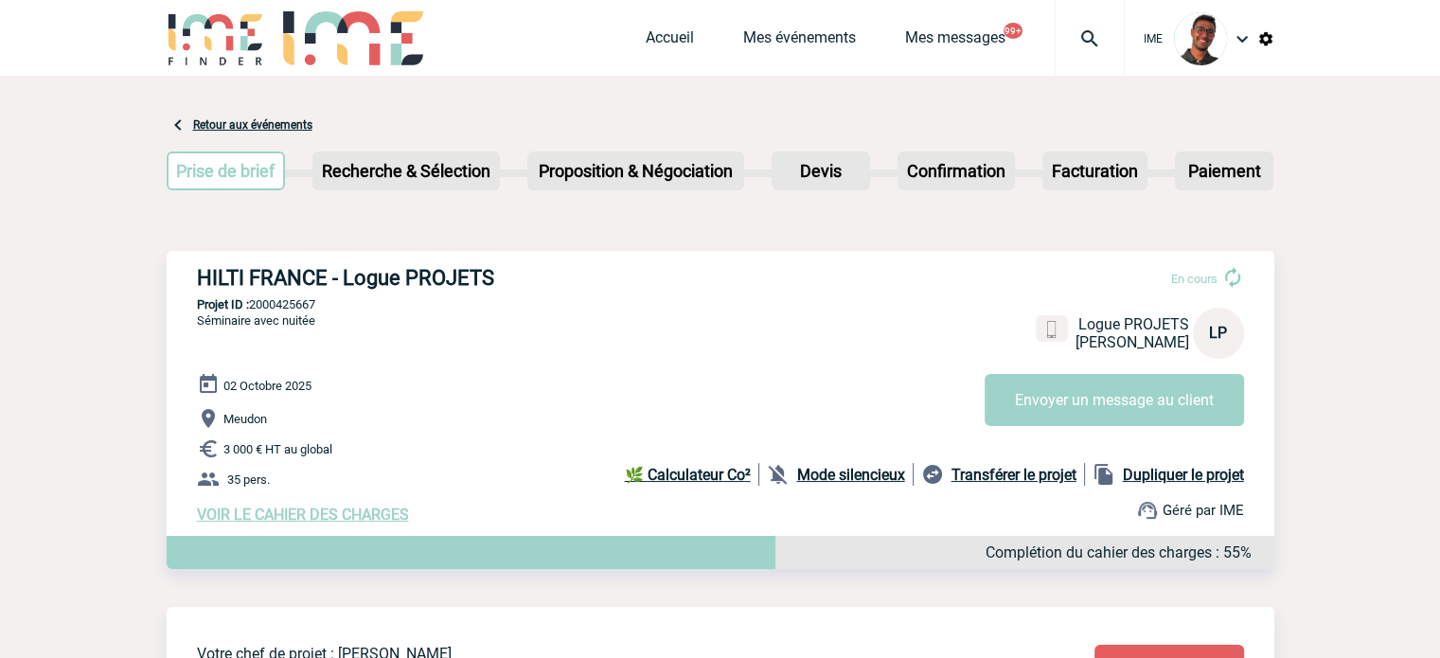
click at [890, 474] on b "Mode silencieux" at bounding box center [851, 475] width 108 height 18
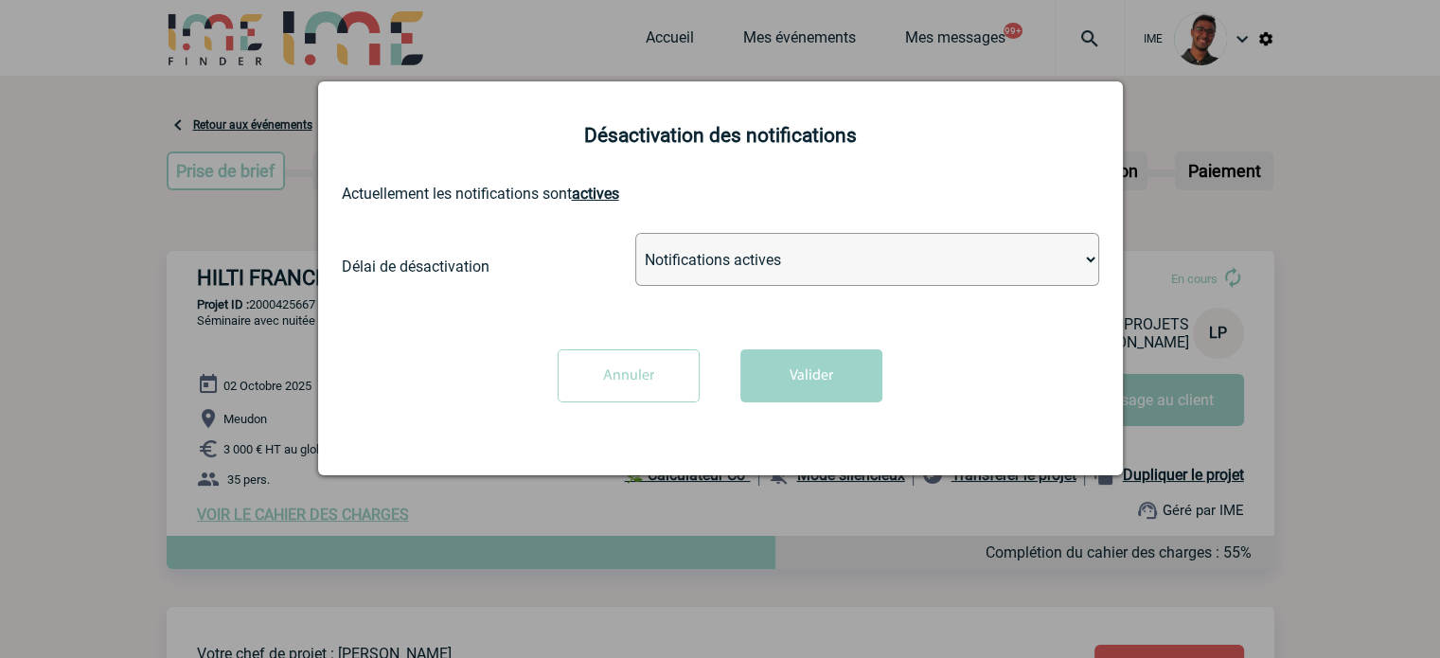
click at [849, 255] on select "Notifications actives Désactiver pour 2 heures Désactiver pour 1 semaines Désac…" at bounding box center [867, 259] width 464 height 53
select select "infinite"
click at [635, 235] on select "Notifications actives Désactiver pour 2 heures Désactiver pour 1 semaines Désac…" at bounding box center [867, 259] width 464 height 53
click at [808, 381] on button "Valider" at bounding box center [812, 375] width 142 height 53
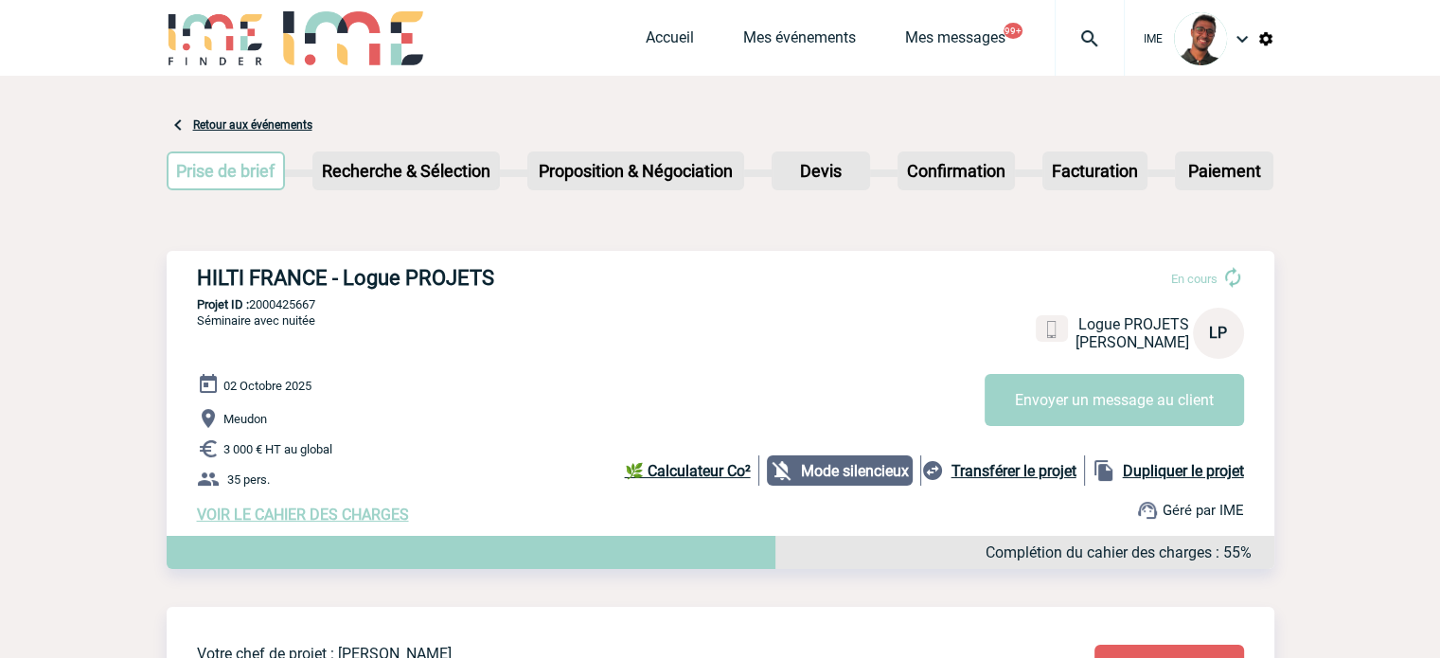
click at [1095, 19] on div at bounding box center [1090, 38] width 70 height 76
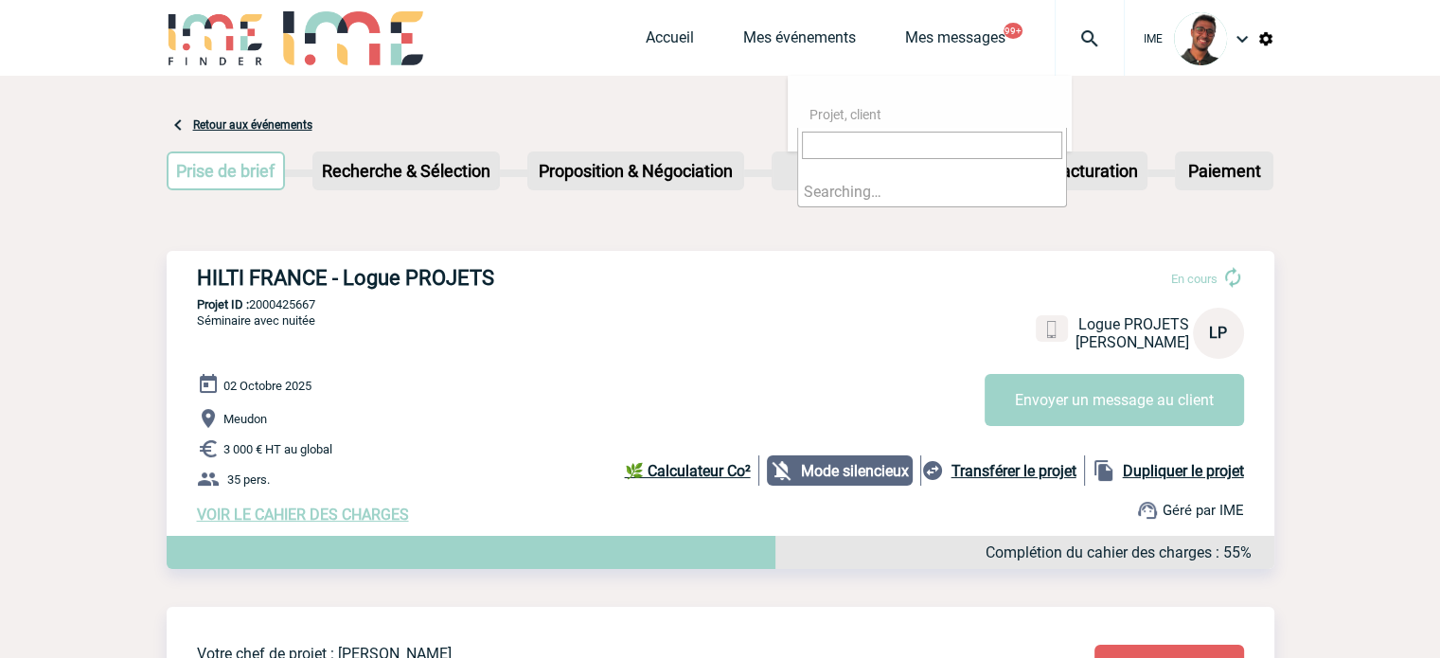
type input "v"
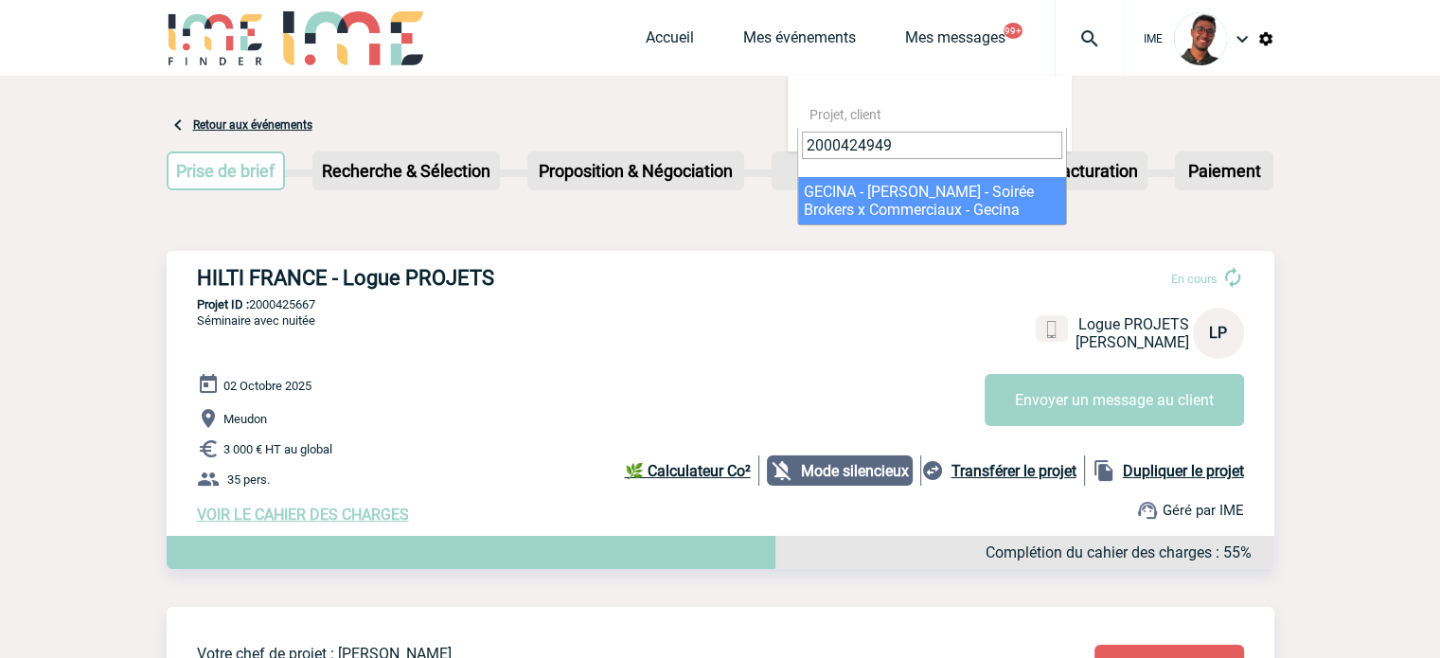
type input "2000424949"
select select "24450"
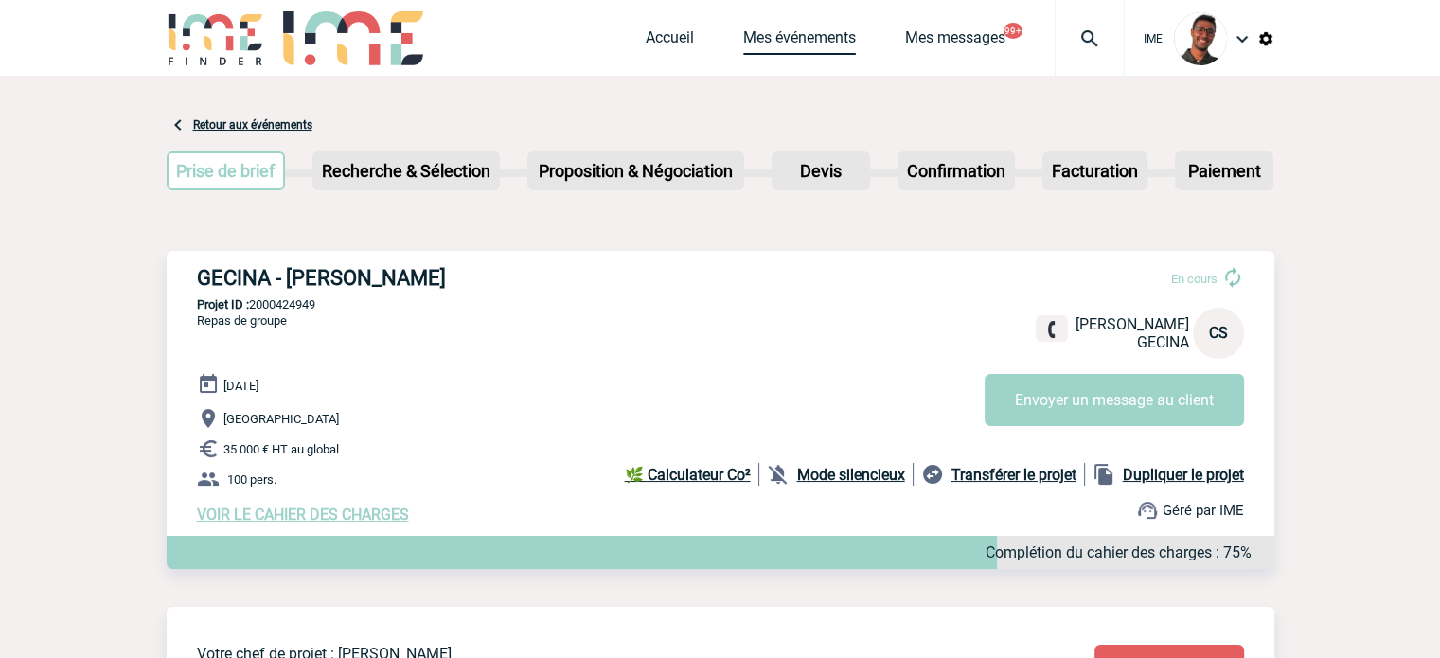
click at [818, 37] on link "Mes événements" at bounding box center [799, 41] width 113 height 27
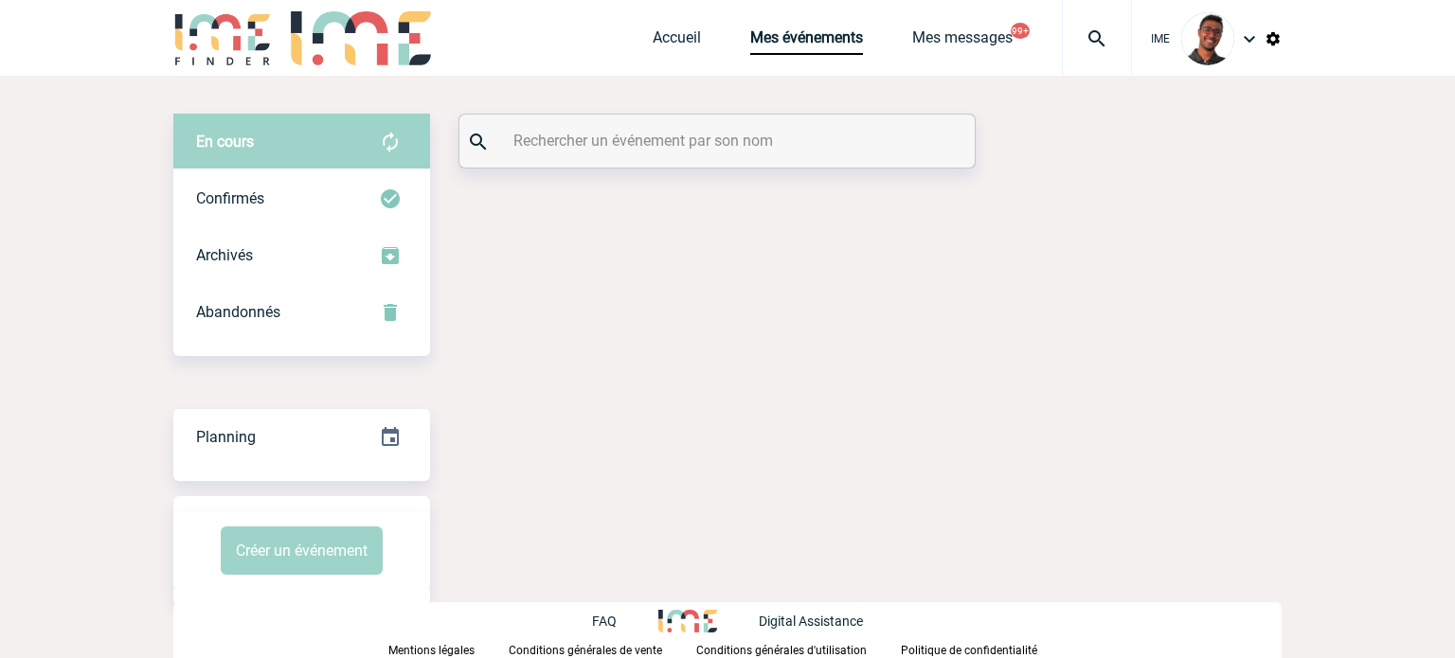
click at [684, 129] on input "text" at bounding box center [719, 140] width 421 height 27
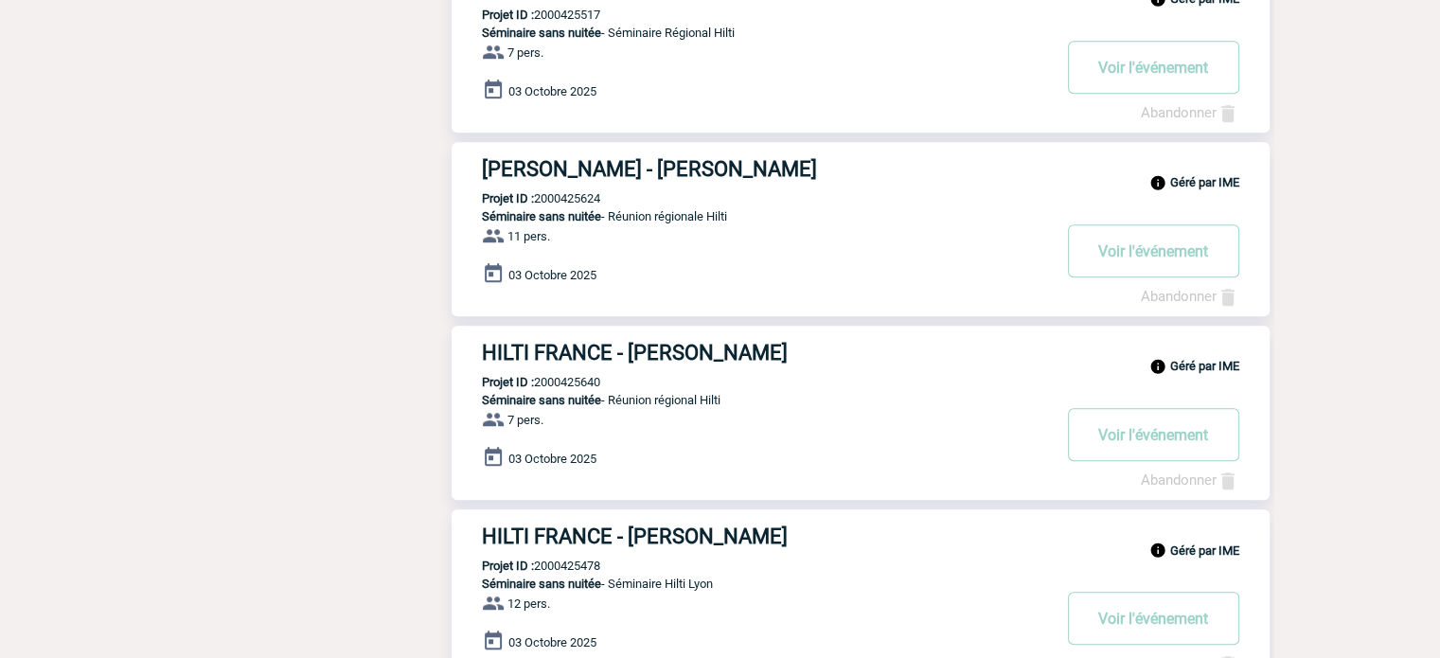
scroll to position [1497, 0]
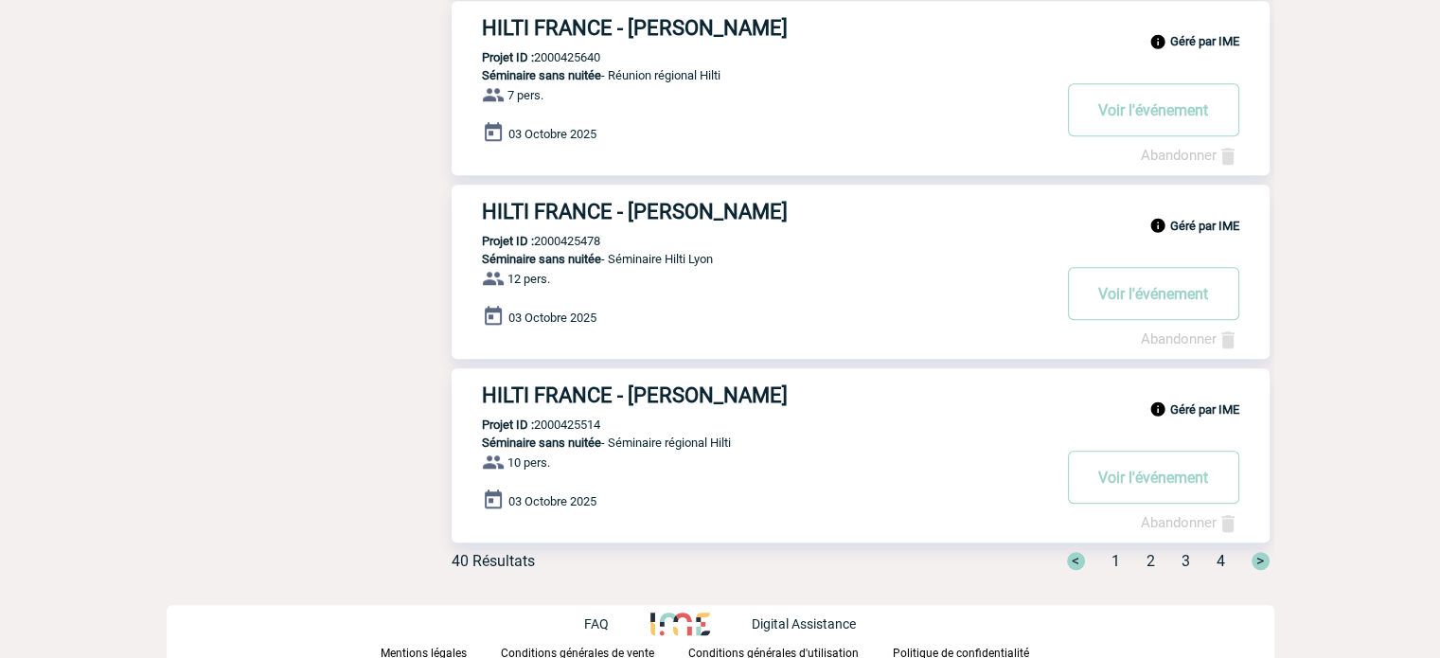
type input "hilti"
click at [1143, 556] on div "< 1 2 3 4 >" at bounding box center [1157, 561] width 225 height 18
click at [1144, 557] on div "< 1 2 3 4 >" at bounding box center [1157, 561] width 225 height 18
click at [1152, 561] on span "1" at bounding box center [1145, 561] width 19 height 18
click at [1185, 561] on span "2" at bounding box center [1186, 561] width 9 height 18
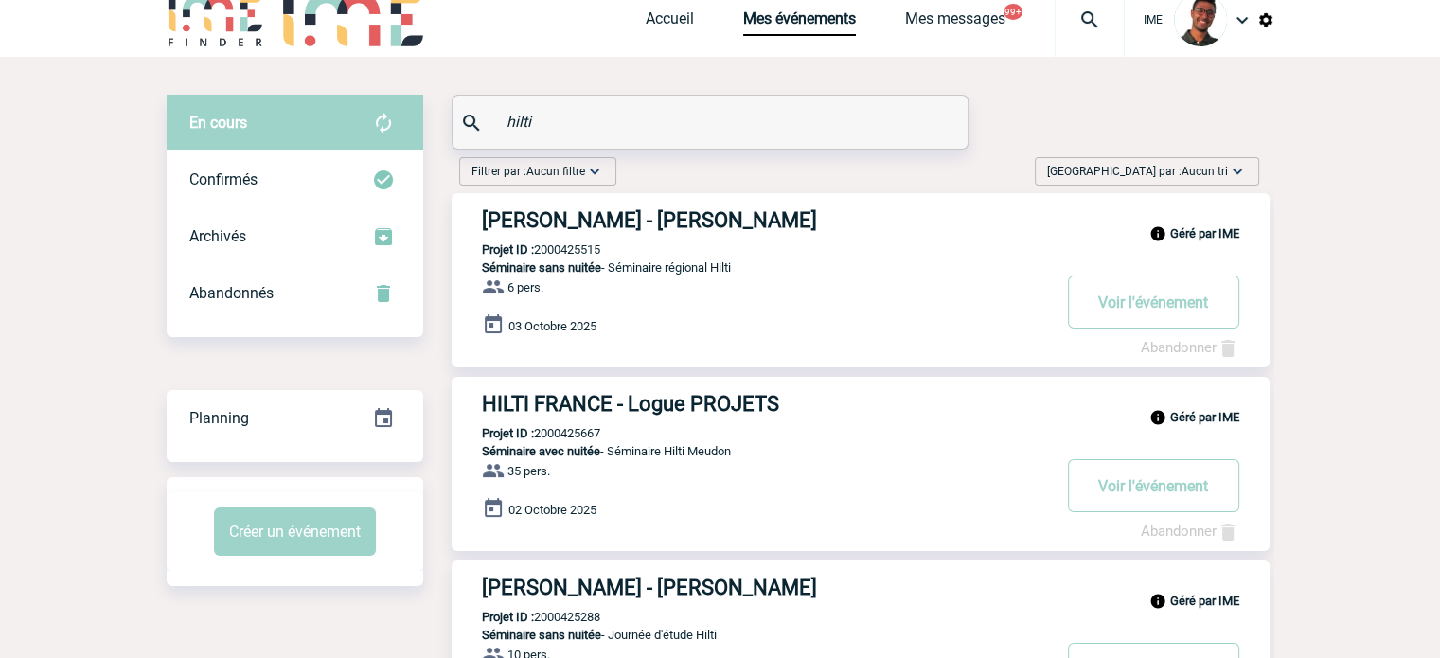
scroll to position [0, 0]
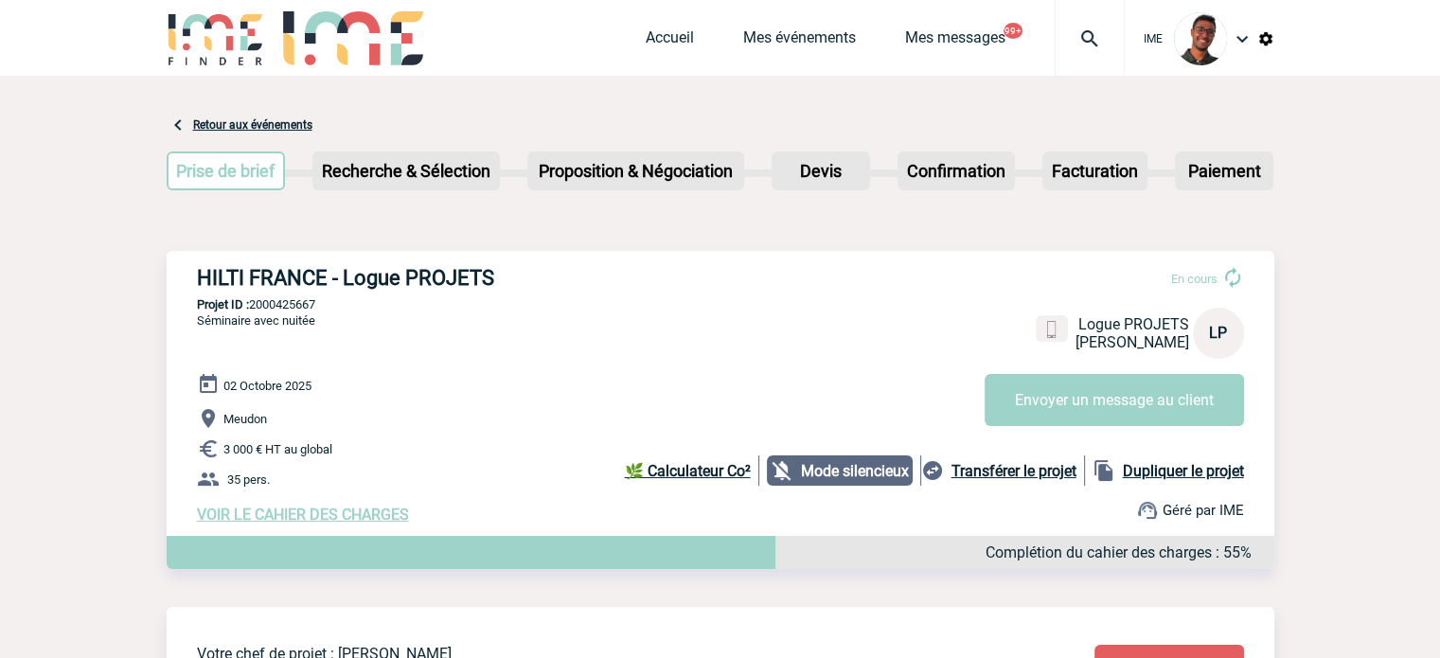
click at [323, 514] on span "VOIR LE CAHIER DES CHARGES" at bounding box center [303, 515] width 212 height 18
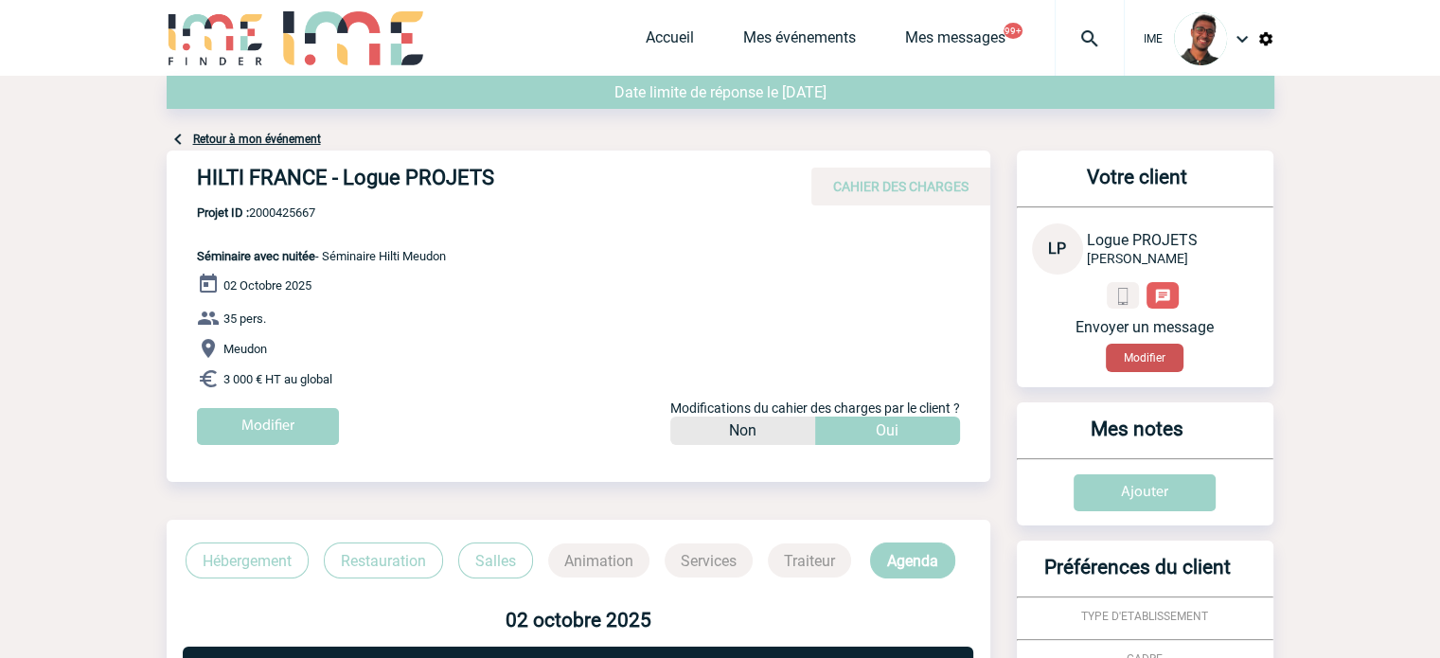
click at [1152, 349] on button "Modifier" at bounding box center [1145, 358] width 78 height 28
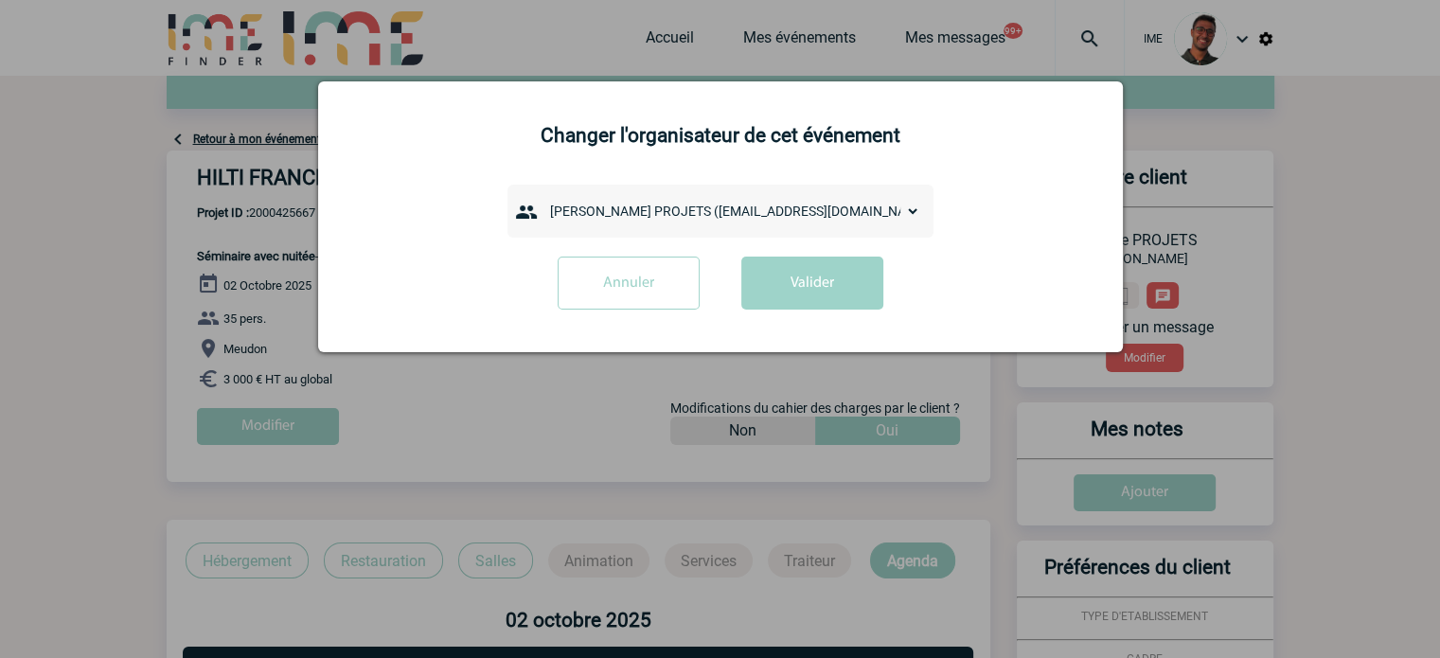
click at [616, 212] on select "admin 7068 ([EMAIL_ADDRESS][DOMAIN_NAME]) [PERSON_NAME] ([PERSON_NAME][EMAIL_AD…" at bounding box center [731, 211] width 379 height 27
click at [758, 203] on select "admin 7068 ([EMAIL_ADDRESS][DOMAIN_NAME]) [PERSON_NAME] ([PERSON_NAME][EMAIL_AD…" at bounding box center [731, 211] width 379 height 27
click at [415, 456] on div at bounding box center [720, 329] width 1440 height 658
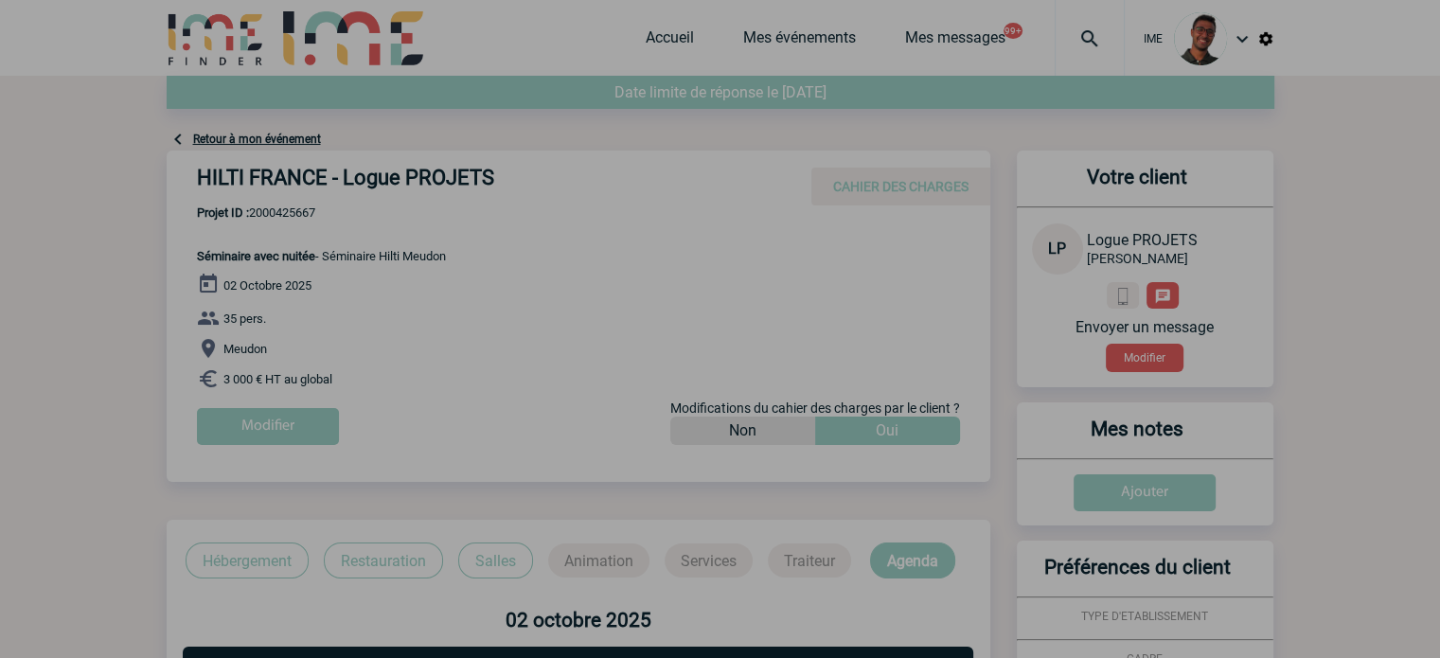
click at [487, 454] on div at bounding box center [720, 329] width 1440 height 658
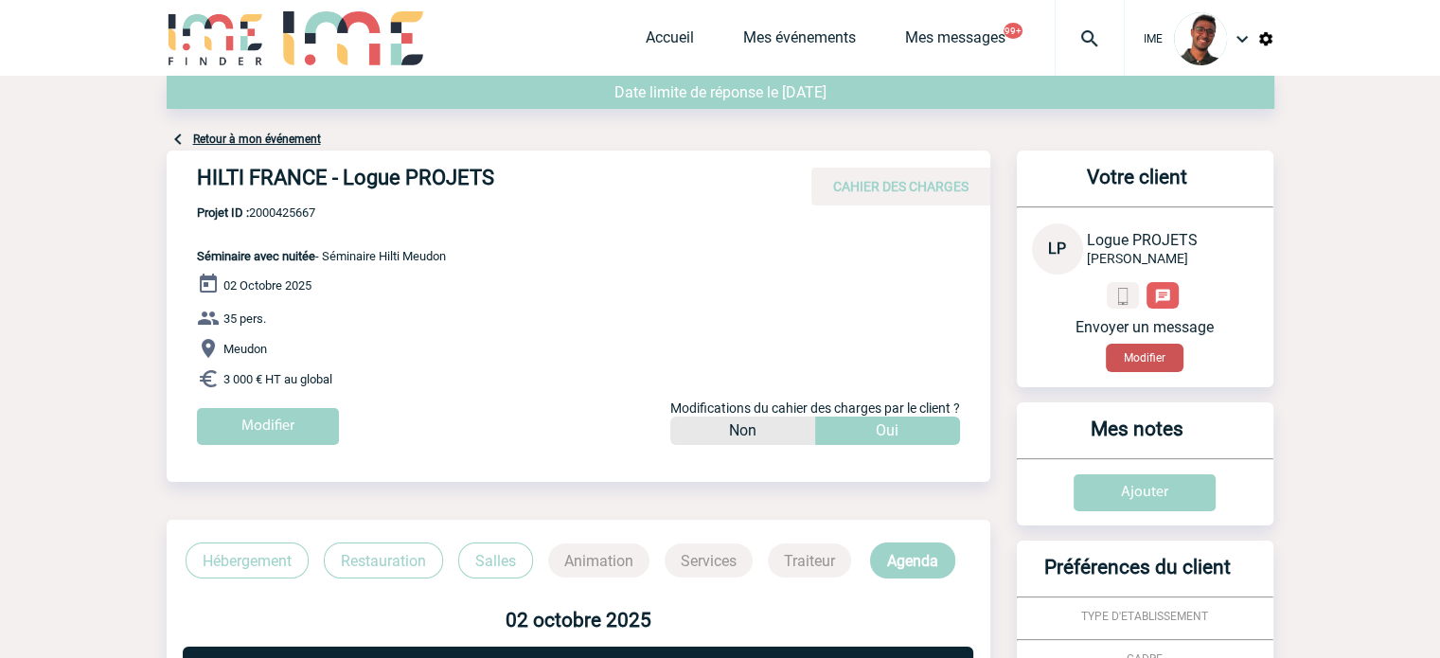
click at [1166, 364] on button "Modifier" at bounding box center [1145, 358] width 78 height 28
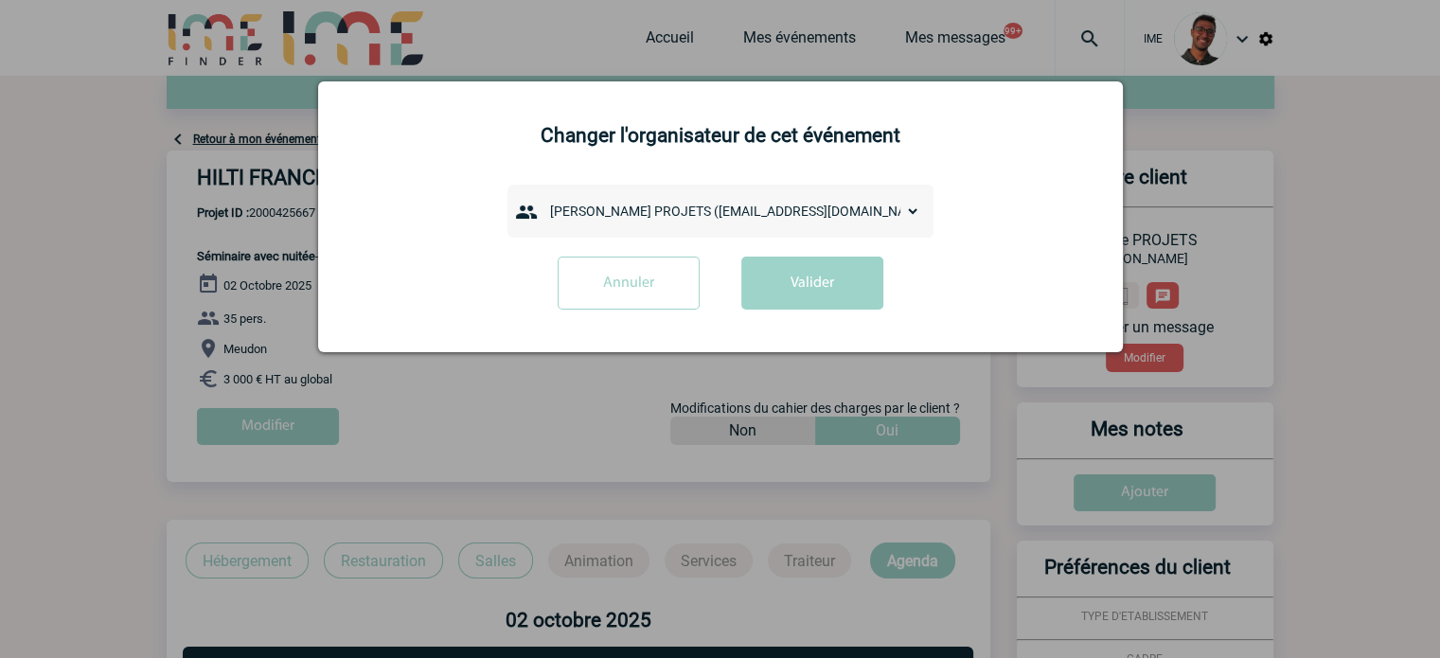
click at [732, 206] on select "admin 7068 ([EMAIL_ADDRESS][DOMAIN_NAME]) [PERSON_NAME] ([PERSON_NAME][EMAIL_AD…" at bounding box center [731, 211] width 379 height 27
select select "132970"
click at [542, 200] on select "admin 7068 ([EMAIL_ADDRESS][DOMAIN_NAME]) [PERSON_NAME] ([PERSON_NAME][EMAIL_AD…" at bounding box center [731, 211] width 379 height 27
click at [823, 285] on button "Valider" at bounding box center [813, 283] width 142 height 53
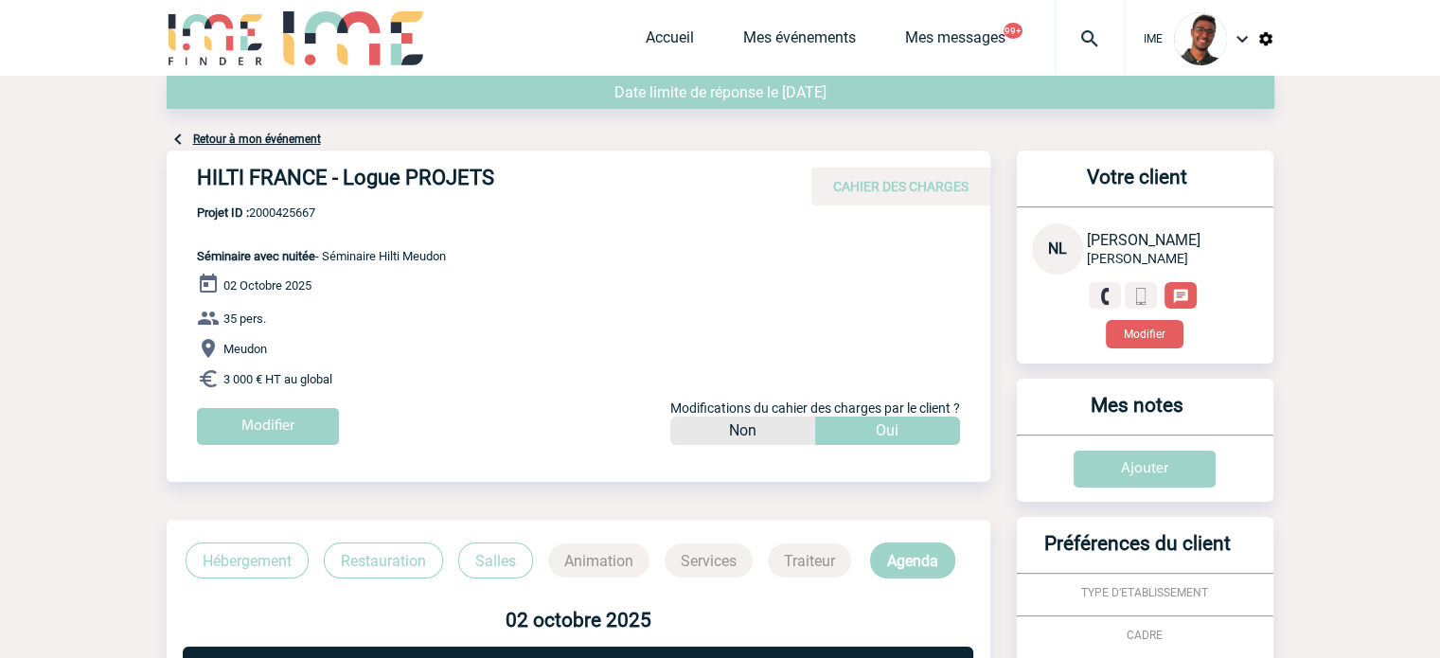
click at [253, 139] on link "Retour à mon événement" at bounding box center [257, 139] width 128 height 13
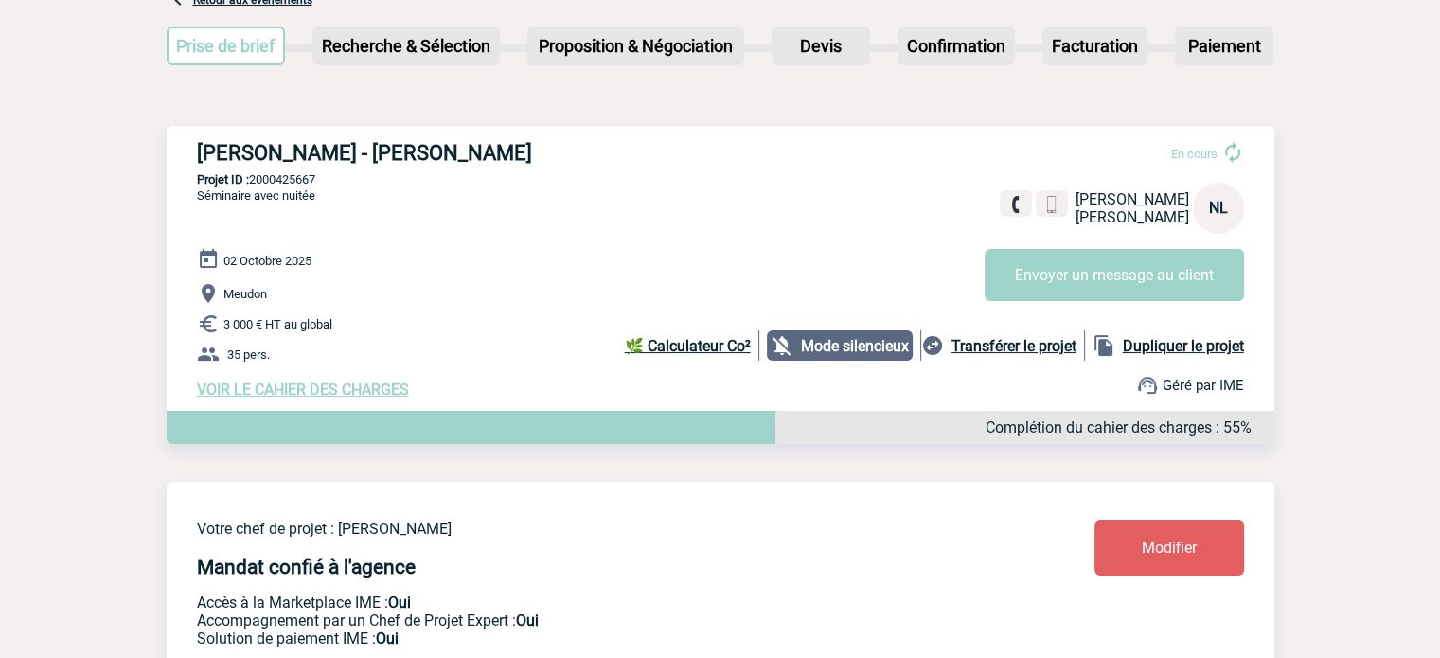
scroll to position [128, 0]
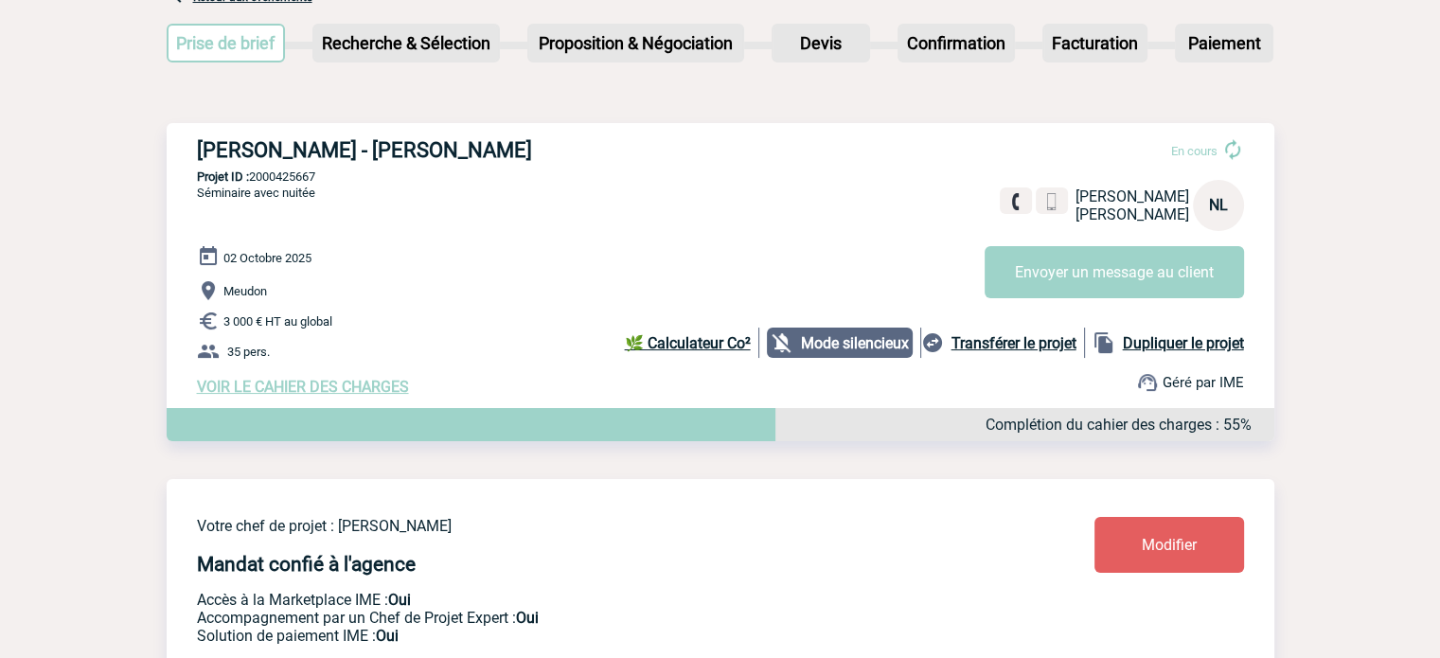
click at [1268, 570] on div "Votre chef de projet : Flavio DEL FONDO Mandat confié à l'agence Accès à la Mar…" at bounding box center [721, 569] width 1108 height 181
click at [1196, 560] on link "Modifier" at bounding box center [1170, 545] width 150 height 56
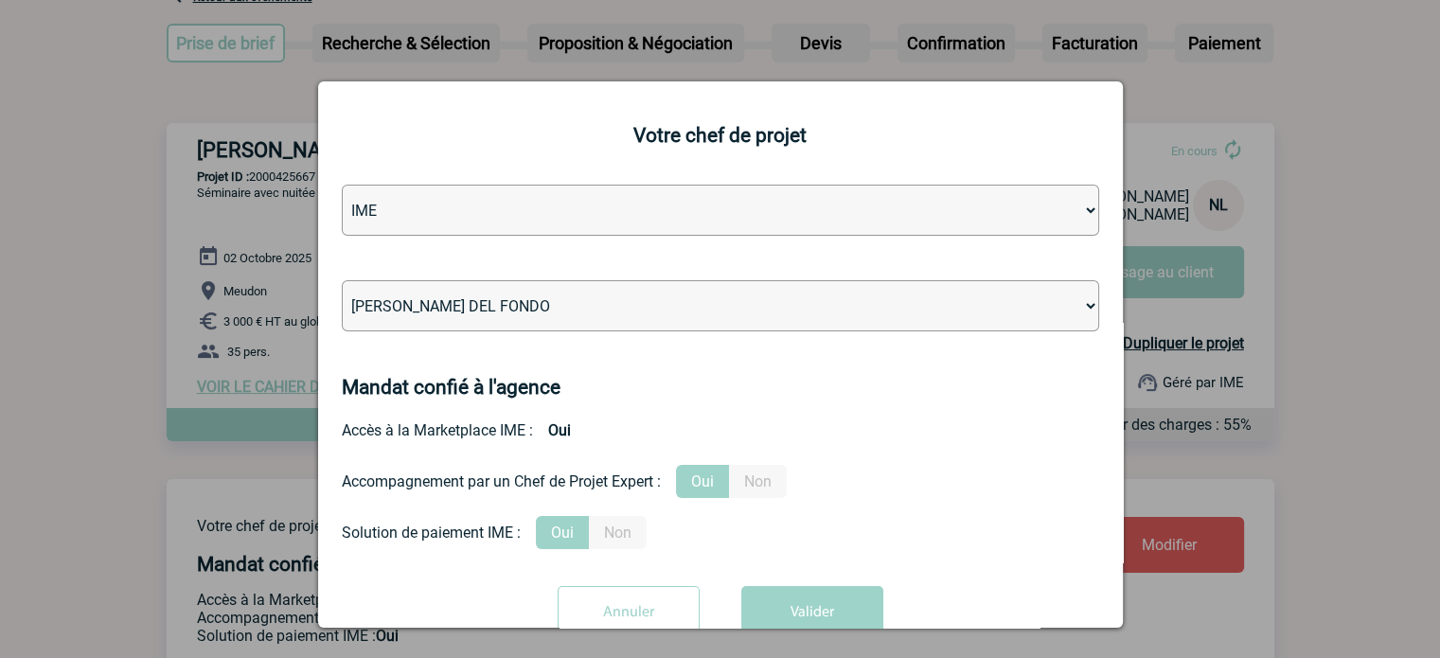
click at [488, 304] on select "Léa PITTIGLIO Yanis DE CLERCQ Victor KALB Jean-Chris NTAMACK Stefan MILADINOVIC…" at bounding box center [721, 305] width 758 height 51
select select "129741"
click at [342, 282] on select "Léa PITTIGLIO Yanis DE CLERCQ Victor KALB Jean-Chris NTAMACK Stefan MILADINOVIC…" at bounding box center [721, 305] width 758 height 51
click at [785, 598] on button "Valider" at bounding box center [813, 612] width 142 height 53
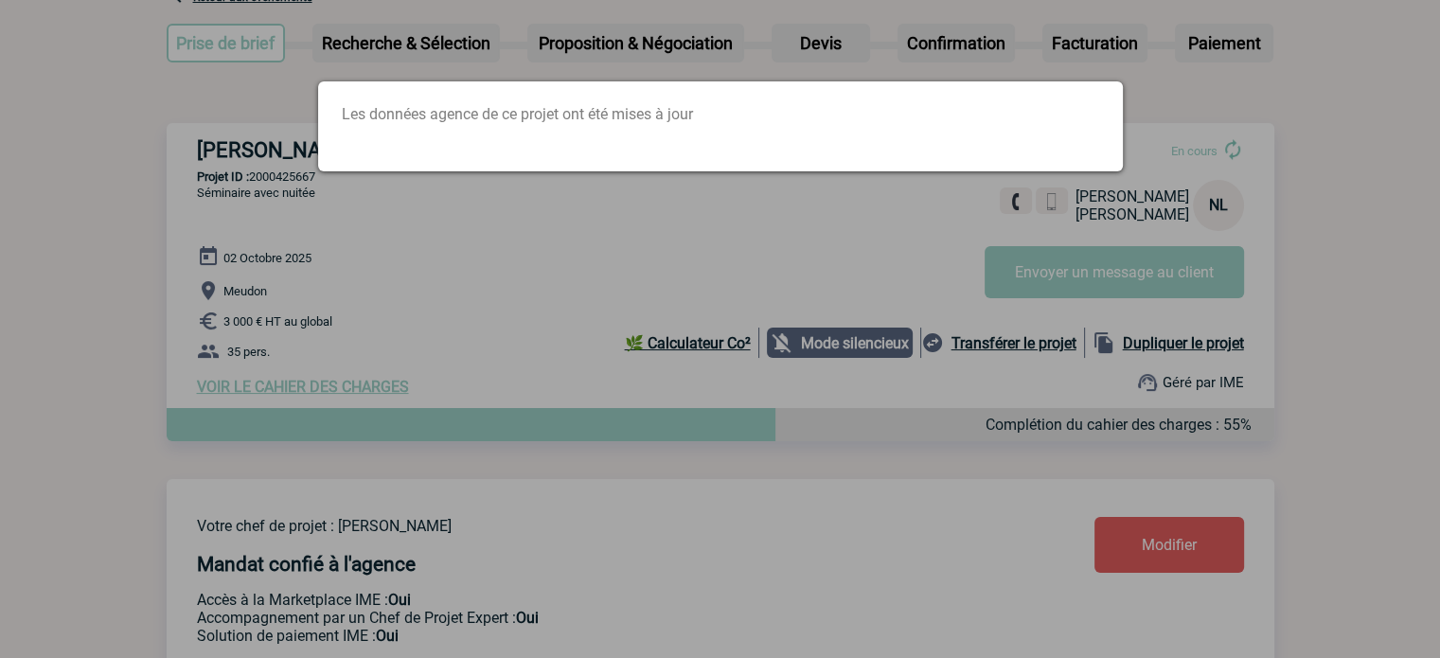
click at [310, 233] on div at bounding box center [720, 329] width 1440 height 658
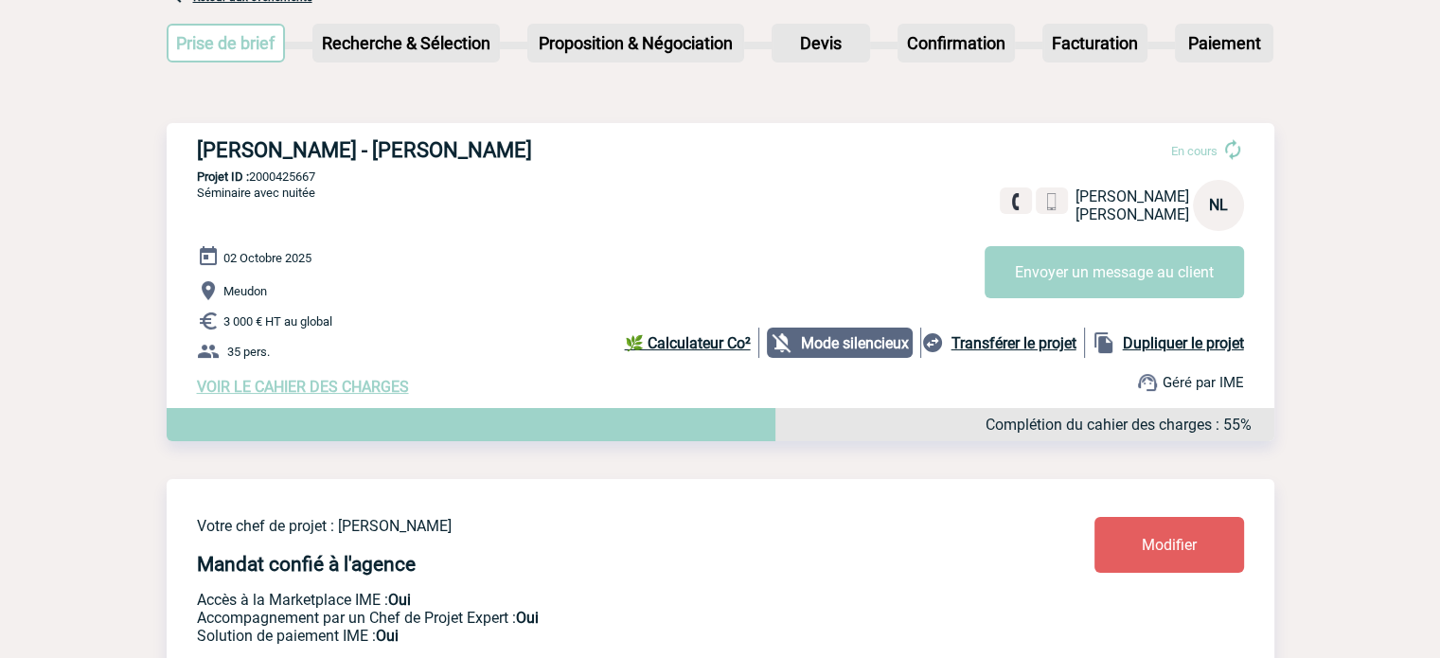
click at [288, 174] on p "Projet ID : 2000425667" at bounding box center [721, 177] width 1108 height 14
copy p "2000425667"
click at [467, 255] on div "02 Octobre 2025 Meudon 3 000 € HT au global 35 pers. VOIR LE CAHIER DES CHARGES…" at bounding box center [736, 320] width 1078 height 151
click at [295, 184] on p "Projet ID : 2000425667" at bounding box center [721, 177] width 1108 height 14
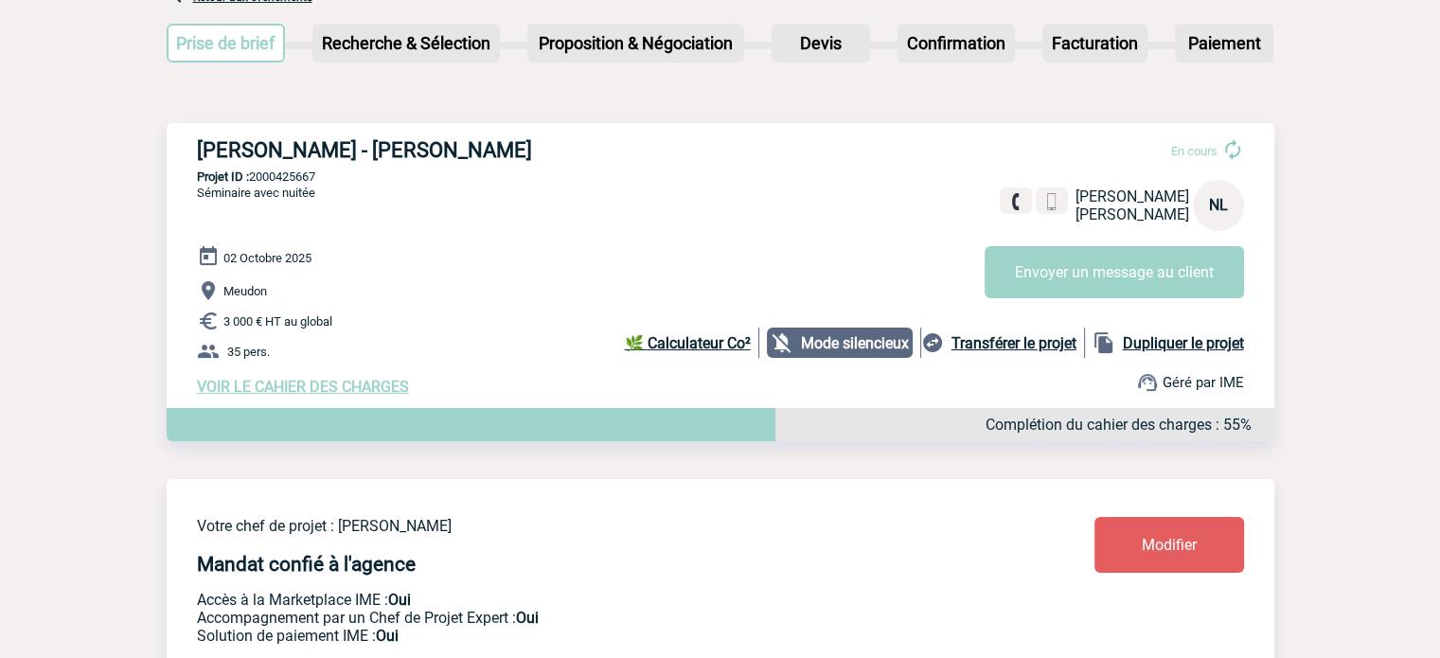
click at [295, 184] on p "Projet ID : 2000425667" at bounding box center [721, 177] width 1108 height 14
copy p "2000425667"
